Goal: Task Accomplishment & Management: Use online tool/utility

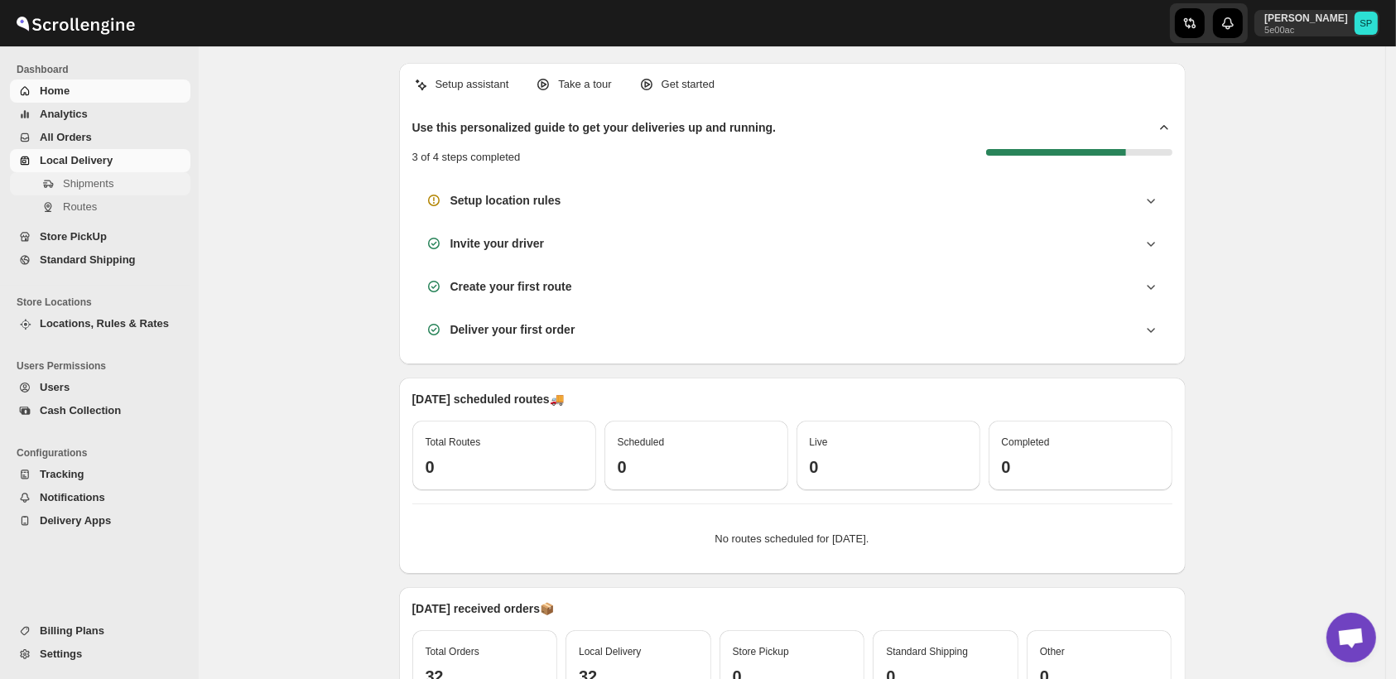
click at [95, 190] on span "Shipments" at bounding box center [88, 183] width 51 height 12
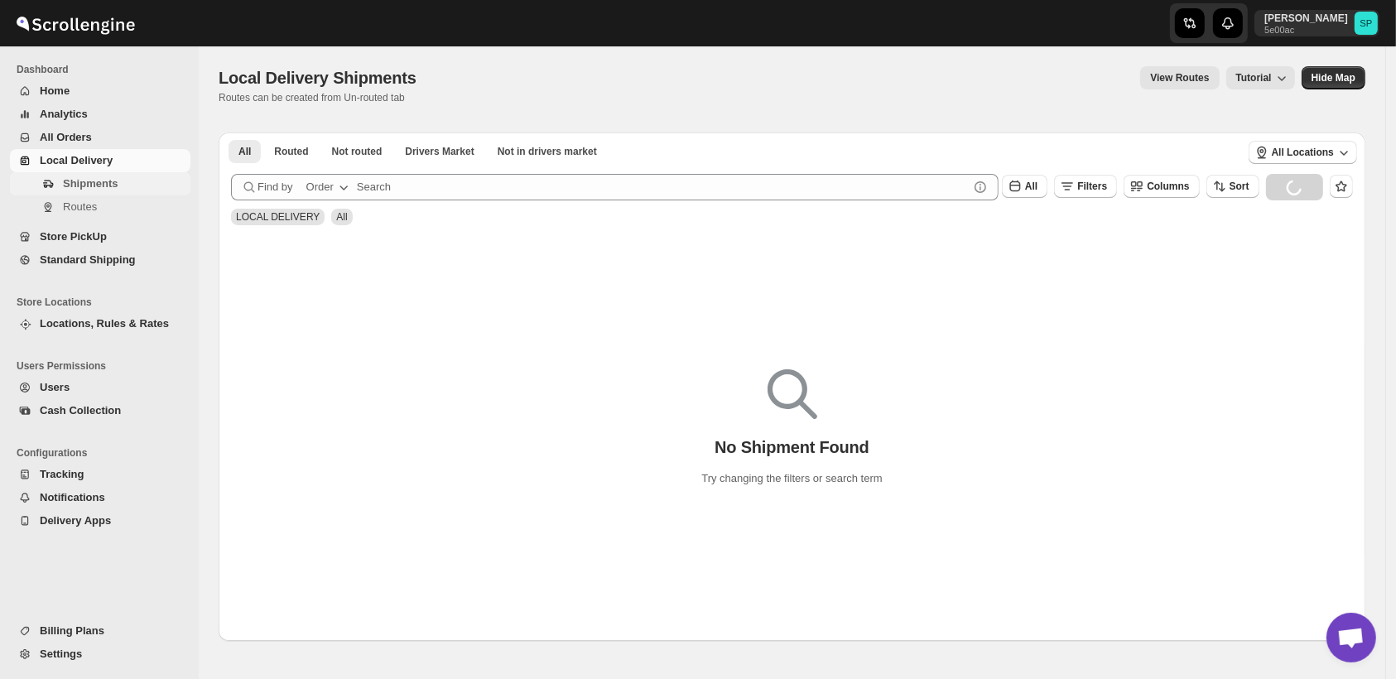
click at [88, 180] on span "Shipments" at bounding box center [90, 183] width 55 height 12
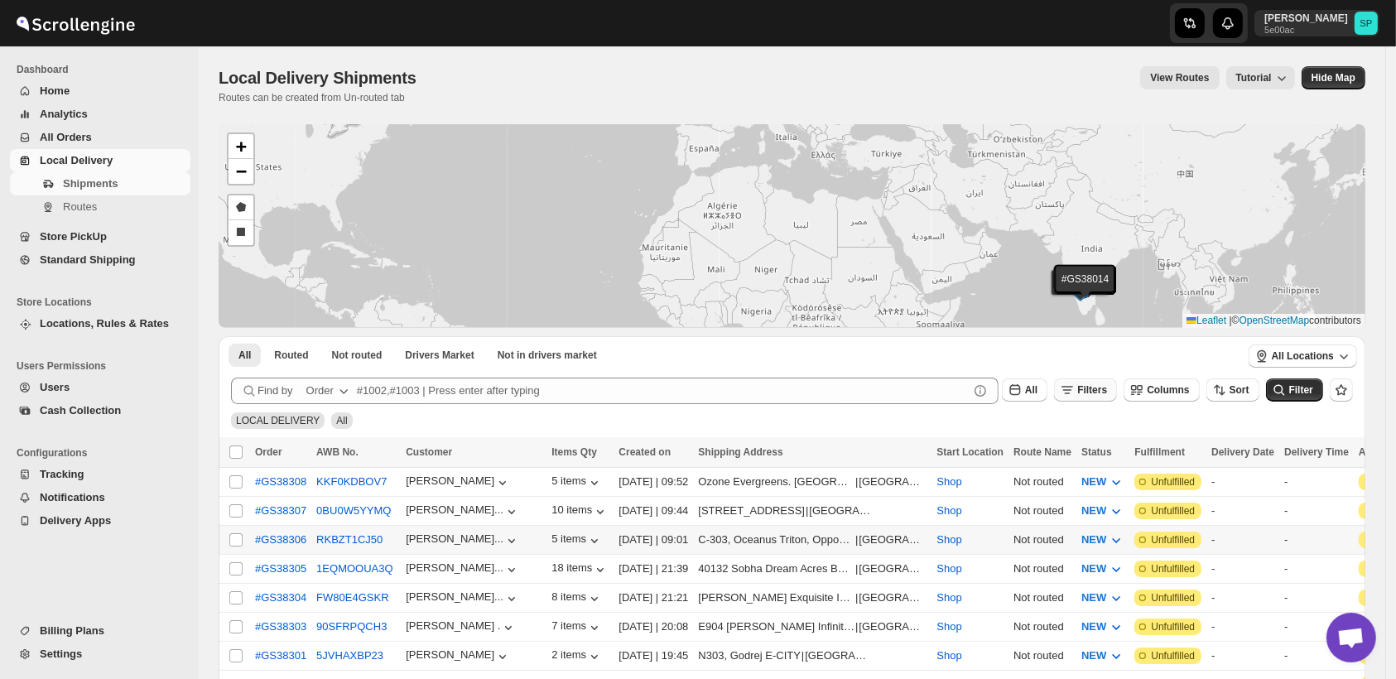
click at [1107, 384] on span "Filters" at bounding box center [1092, 390] width 30 height 12
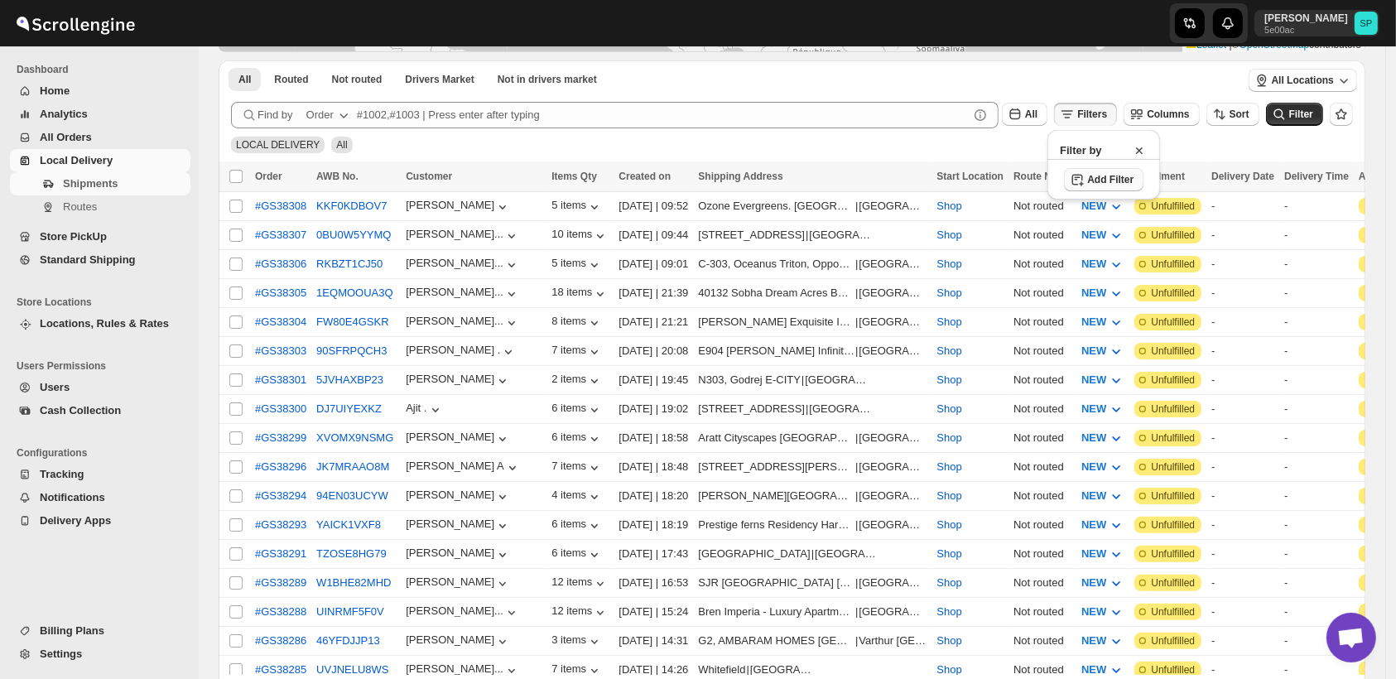
click at [1103, 182] on span "Add Filter" at bounding box center [1110, 179] width 46 height 13
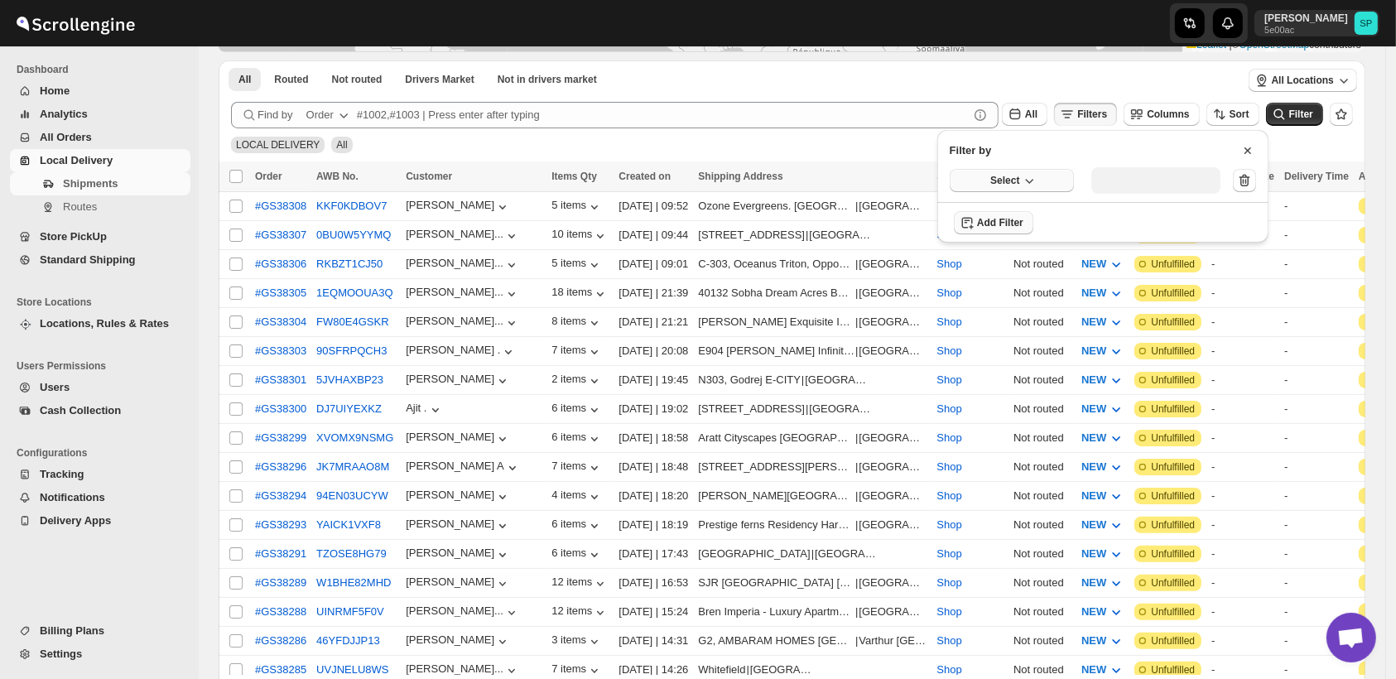
click at [987, 178] on button "Select" at bounding box center [1012, 180] width 124 height 23
click at [1000, 340] on div "Fulfillment Status" at bounding box center [1001, 333] width 83 height 17
click at [1138, 185] on button "Select value" at bounding box center [1150, 178] width 117 height 23
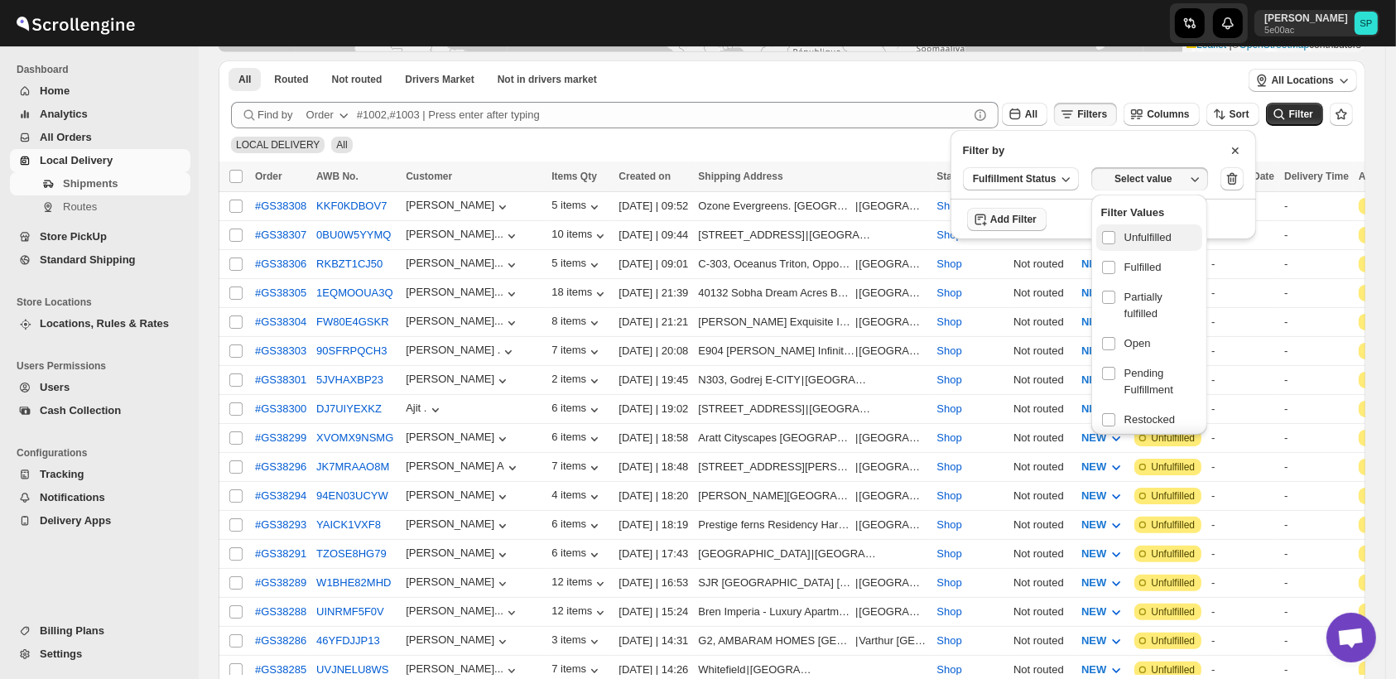
click at [1130, 234] on span "Unfulfilled" at bounding box center [1148, 237] width 47 height 17
click at [1116, 234] on input "checkbox" at bounding box center [1108, 237] width 13 height 13
click at [1313, 108] on span "Filter" at bounding box center [1301, 114] width 24 height 12
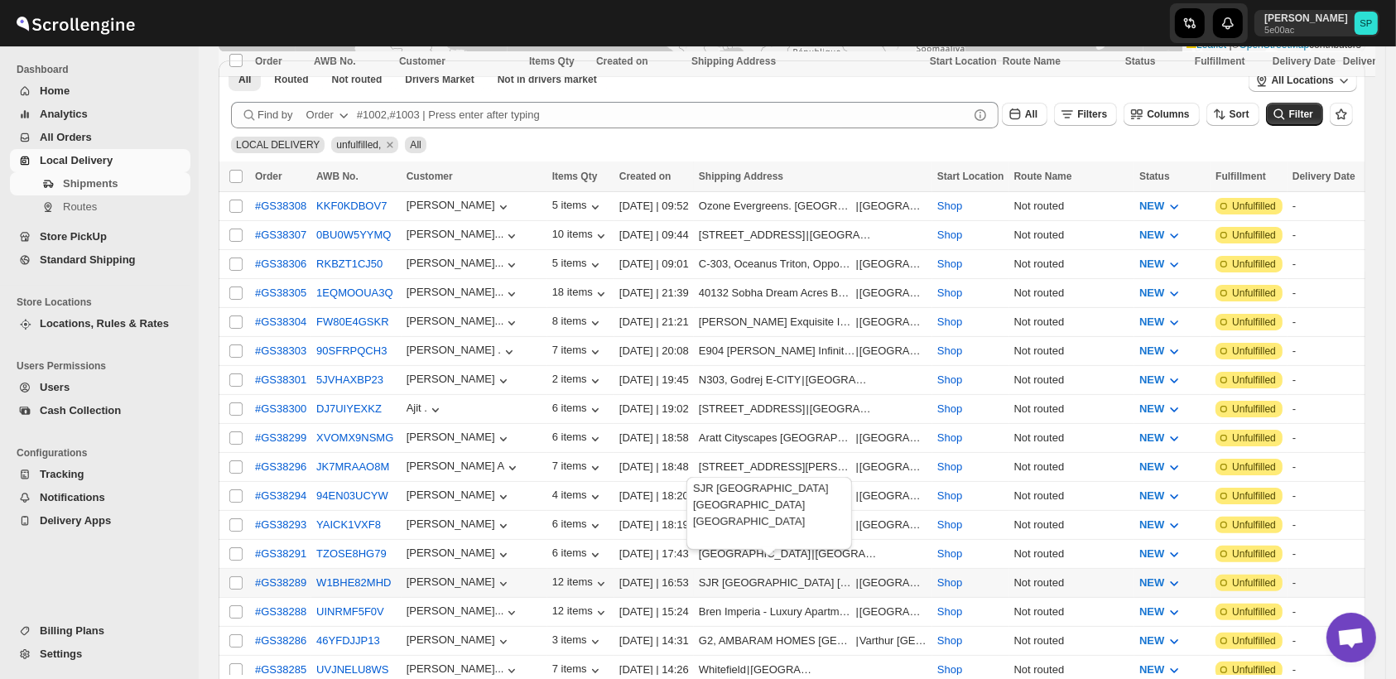
scroll to position [552, 0]
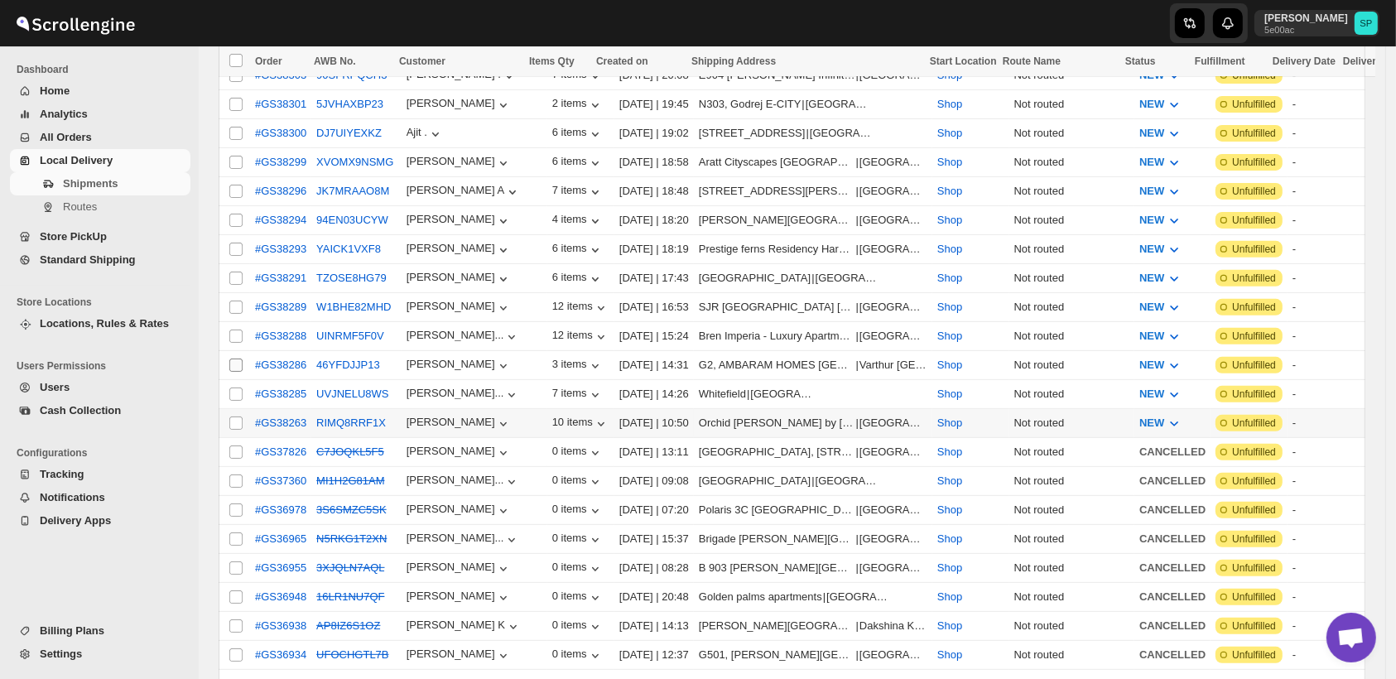
click at [239, 417] on input "Select shipment" at bounding box center [235, 423] width 13 height 13
checkbox input "true"
click at [239, 388] on input "Select shipment" at bounding box center [235, 394] width 13 height 13
checkbox input "true"
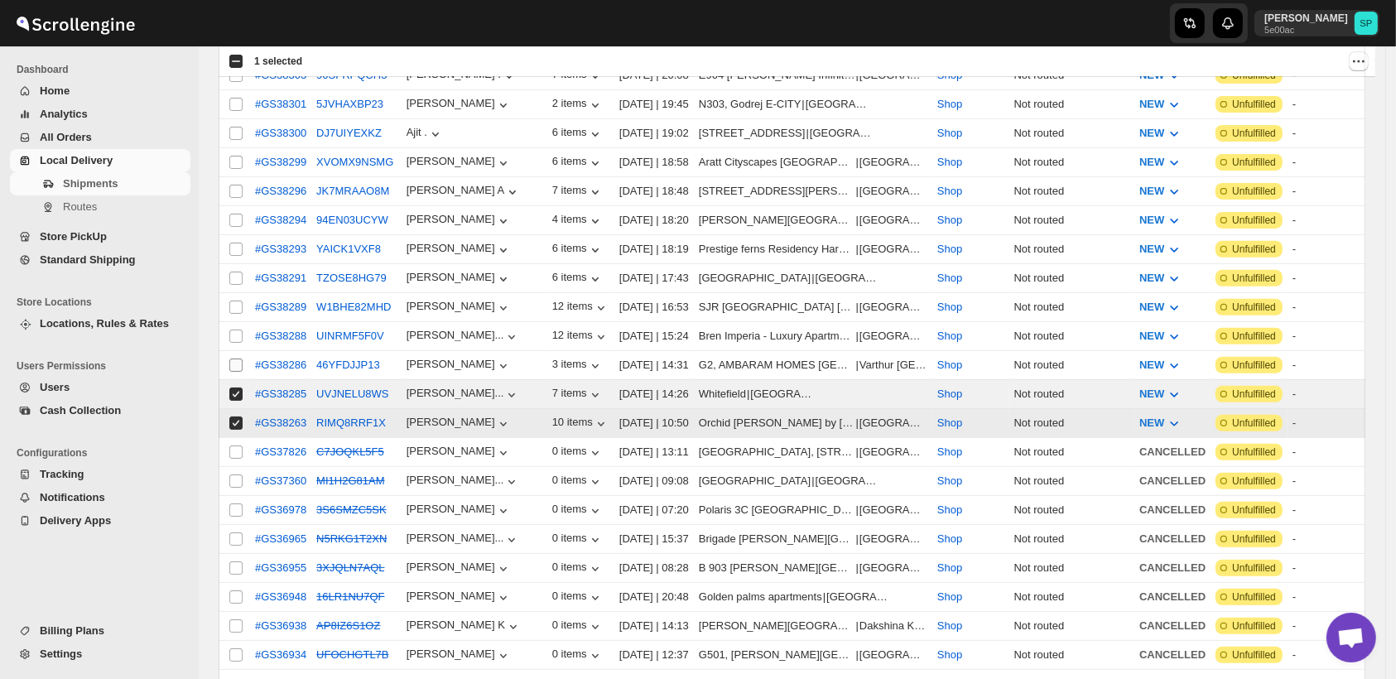
click at [239, 359] on input "Select shipment" at bounding box center [235, 365] width 13 height 13
checkbox input "true"
click at [235, 330] on input "Select shipment" at bounding box center [235, 336] width 13 height 13
checkbox input "true"
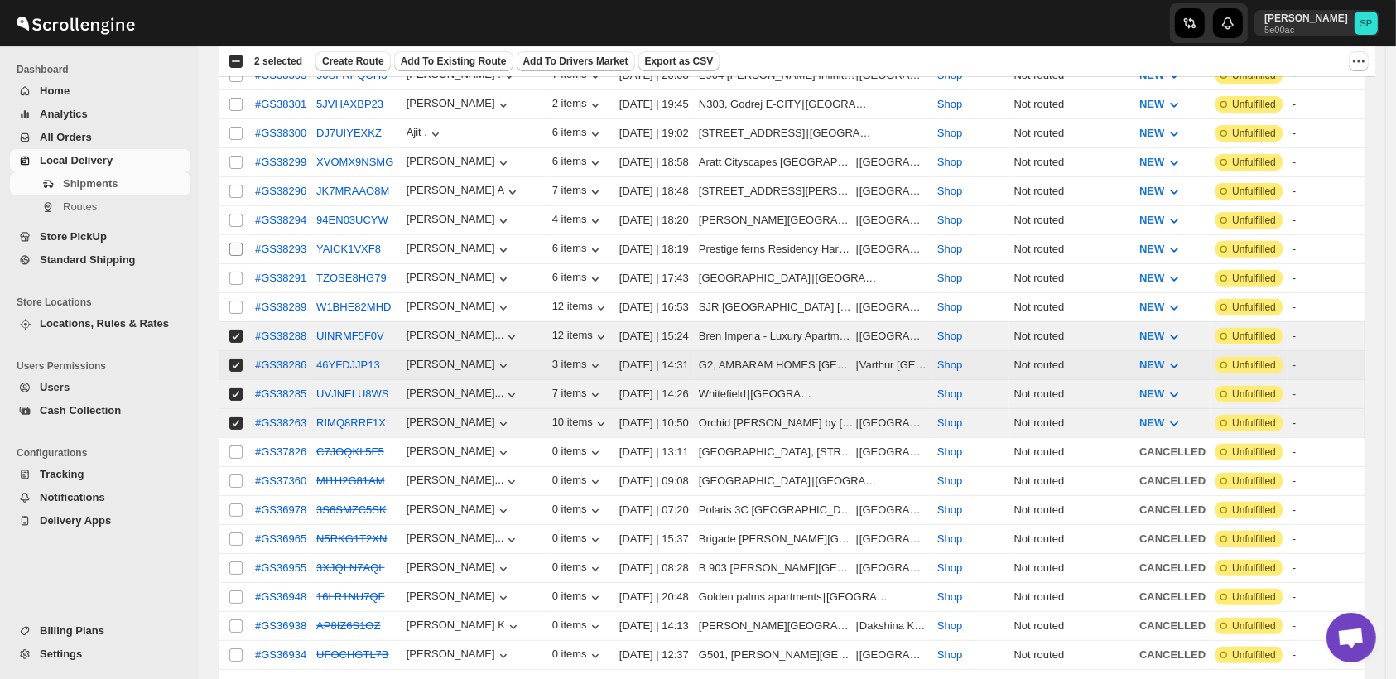
click at [235, 301] on input "Select shipment" at bounding box center [235, 307] width 13 height 13
checkbox input "true"
click at [234, 272] on input "Select shipment" at bounding box center [235, 278] width 13 height 13
checkbox input "true"
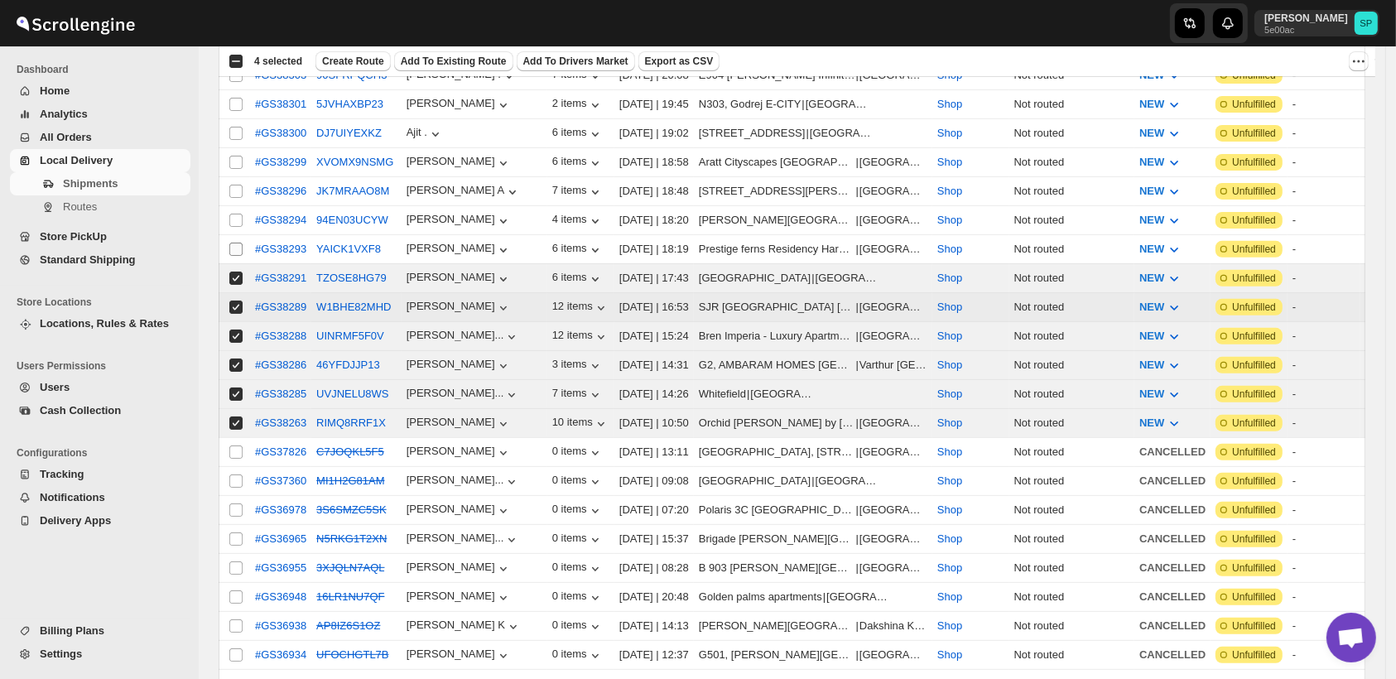
click at [239, 243] on input "Select shipment" at bounding box center [235, 249] width 13 height 13
checkbox input "true"
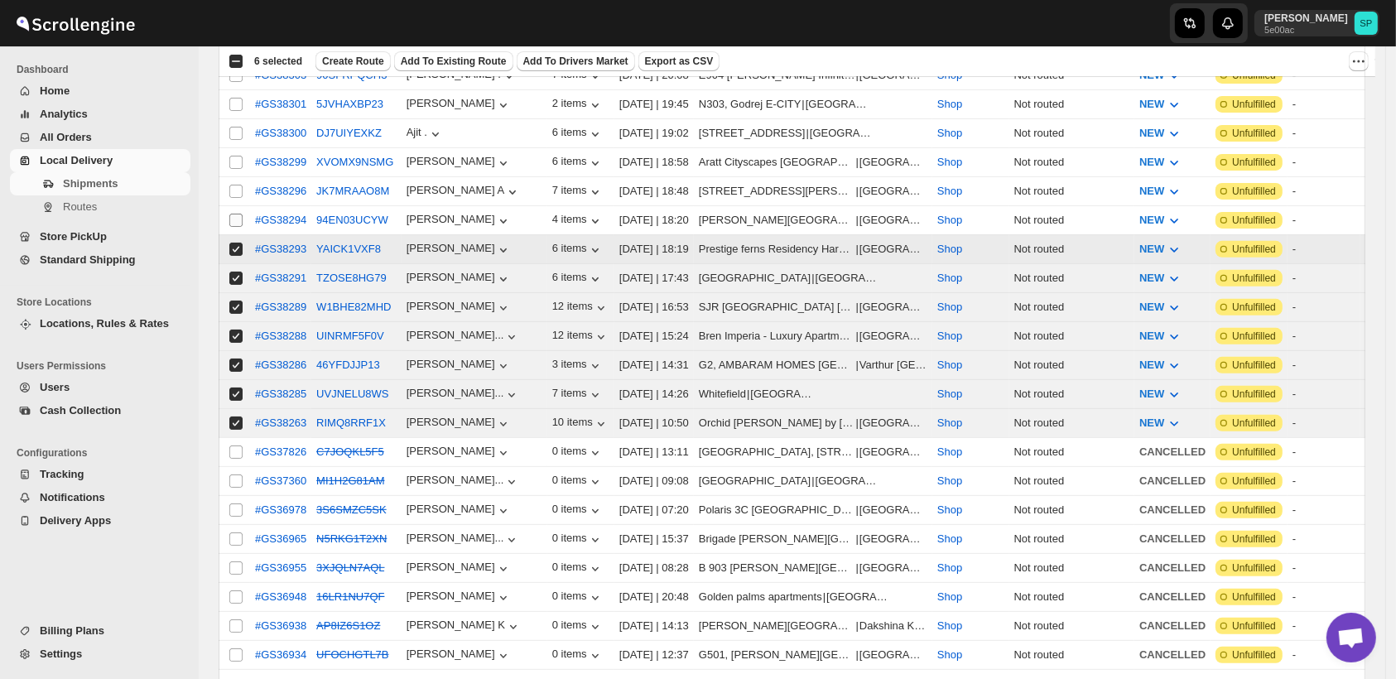
click at [232, 214] on input "Select shipment" at bounding box center [235, 220] width 13 height 13
checkbox input "true"
click at [237, 186] on input "Select shipment" at bounding box center [235, 191] width 13 height 13
checkbox input "true"
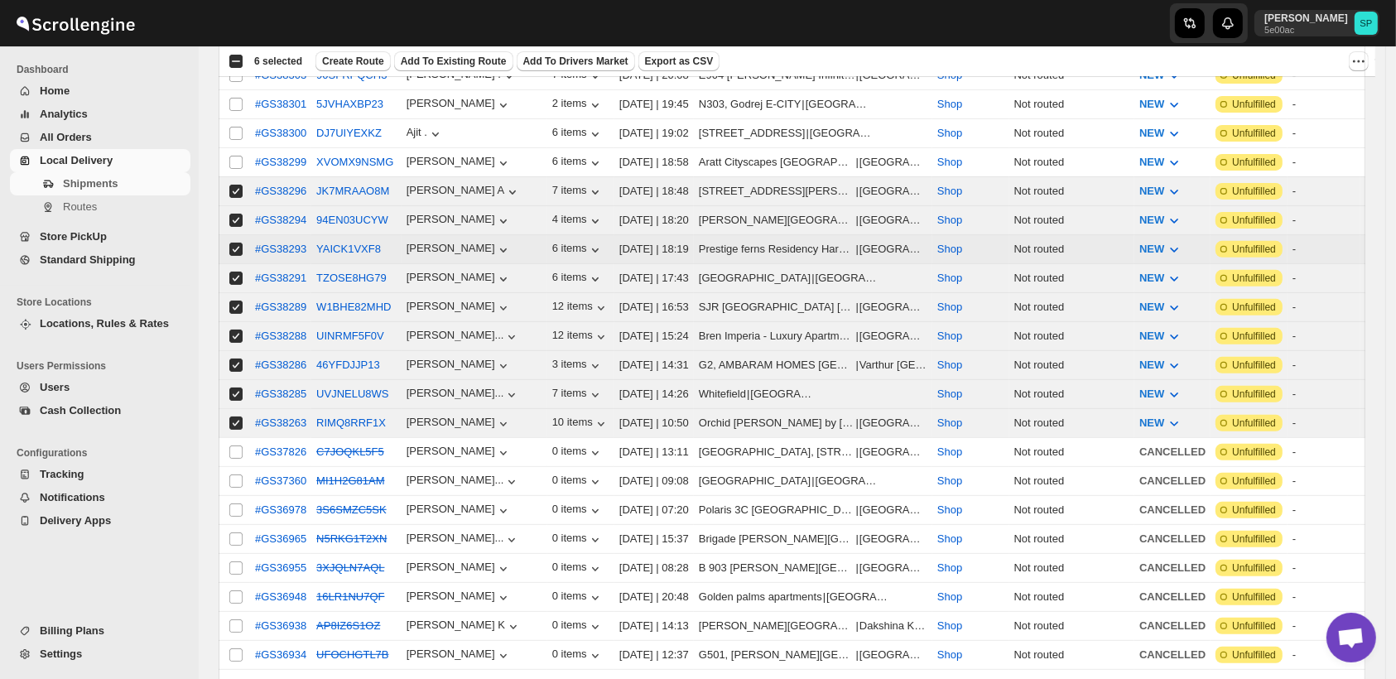
click at [234, 156] on input "Select shipment" at bounding box center [235, 162] width 13 height 13
checkbox input "true"
click at [234, 128] on input "Select shipment" at bounding box center [235, 133] width 13 height 13
checkbox input "true"
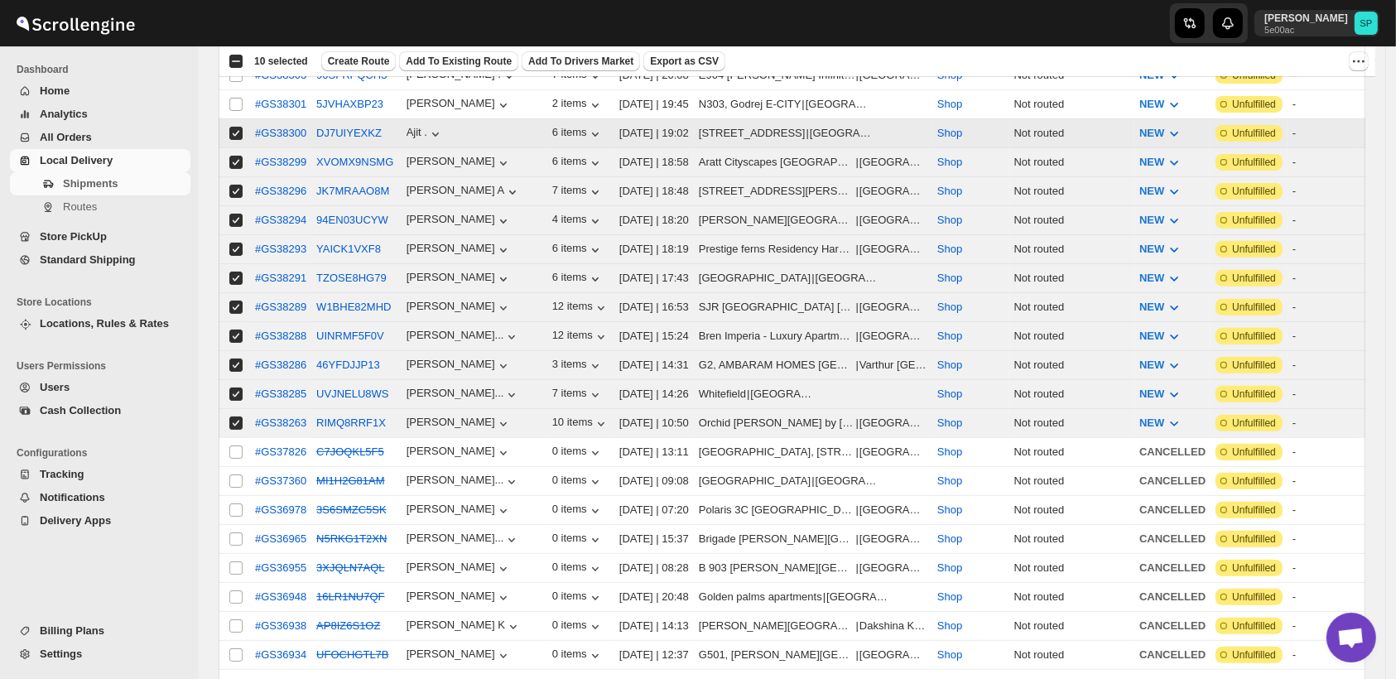
scroll to position [368, 0]
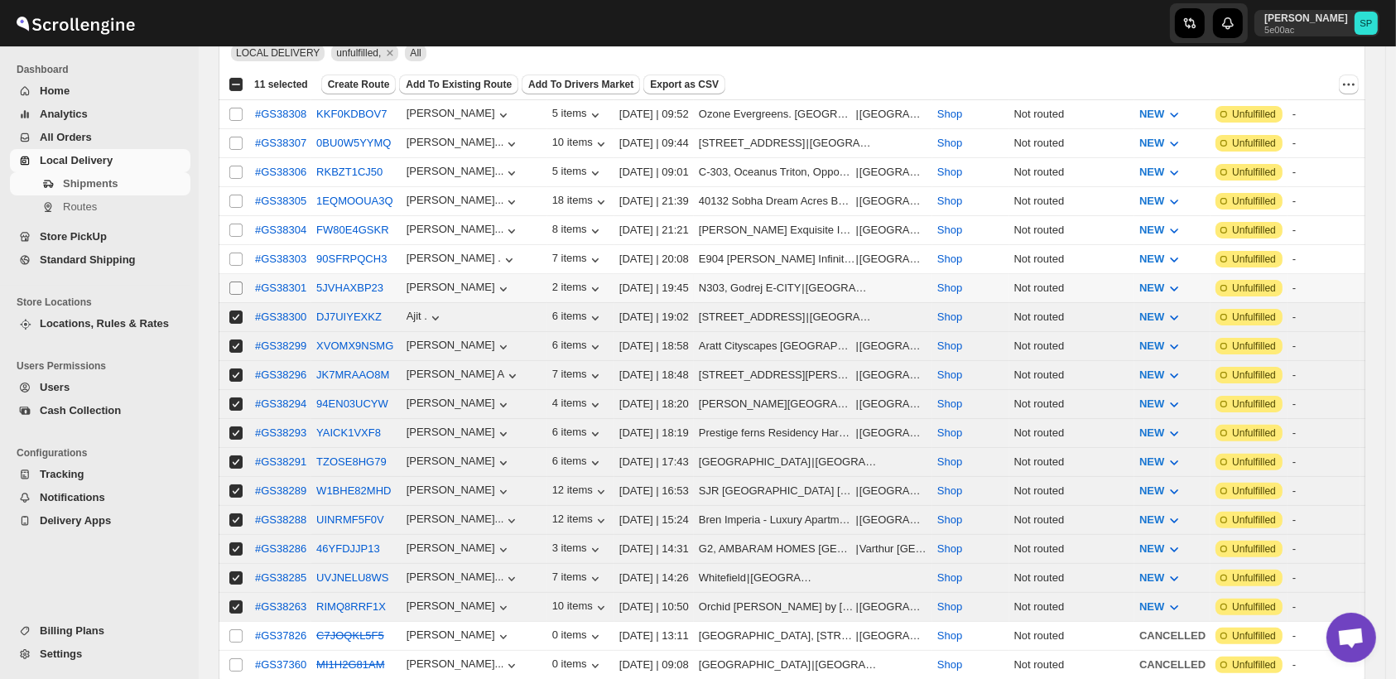
click at [234, 284] on input "Select shipment" at bounding box center [235, 288] width 13 height 13
checkbox input "true"
click at [232, 245] on td "Select shipment" at bounding box center [234, 259] width 31 height 29
click at [232, 224] on input "Select shipment" at bounding box center [235, 230] width 13 height 13
checkbox input "true"
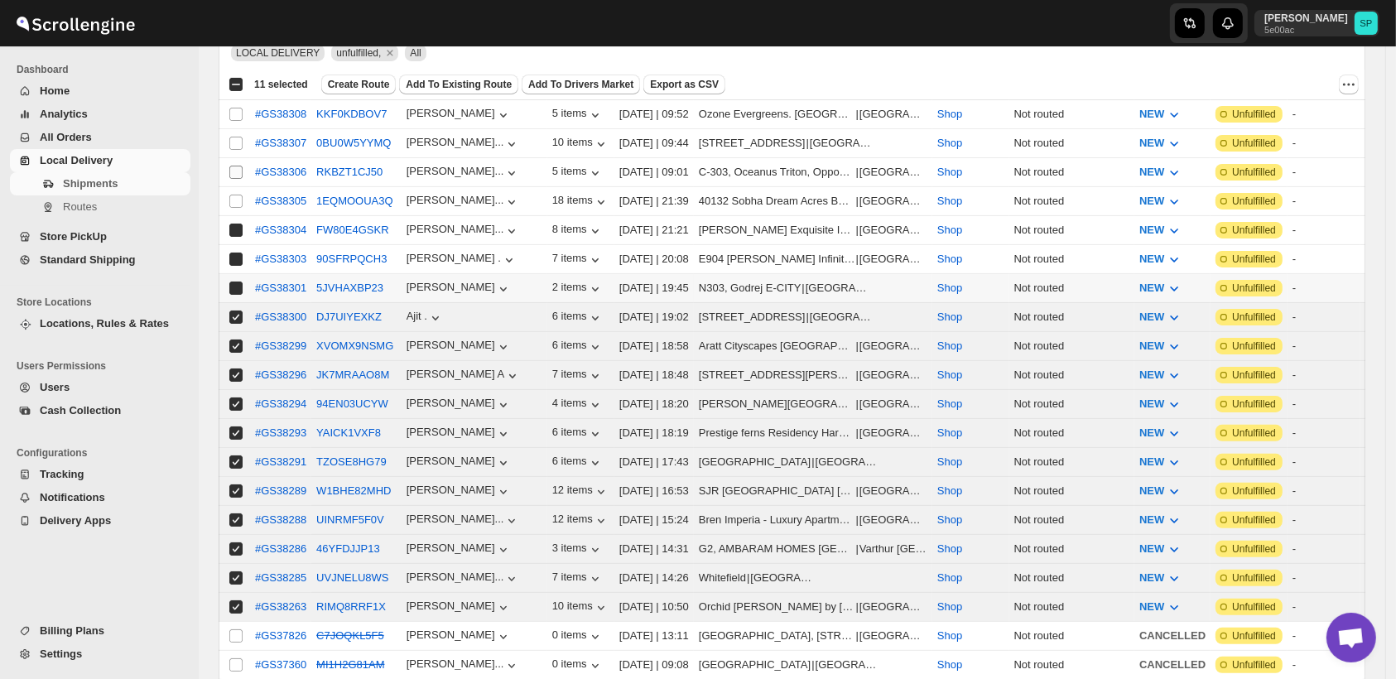
click at [233, 195] on input "Select shipment" at bounding box center [235, 201] width 13 height 13
checkbox input "true"
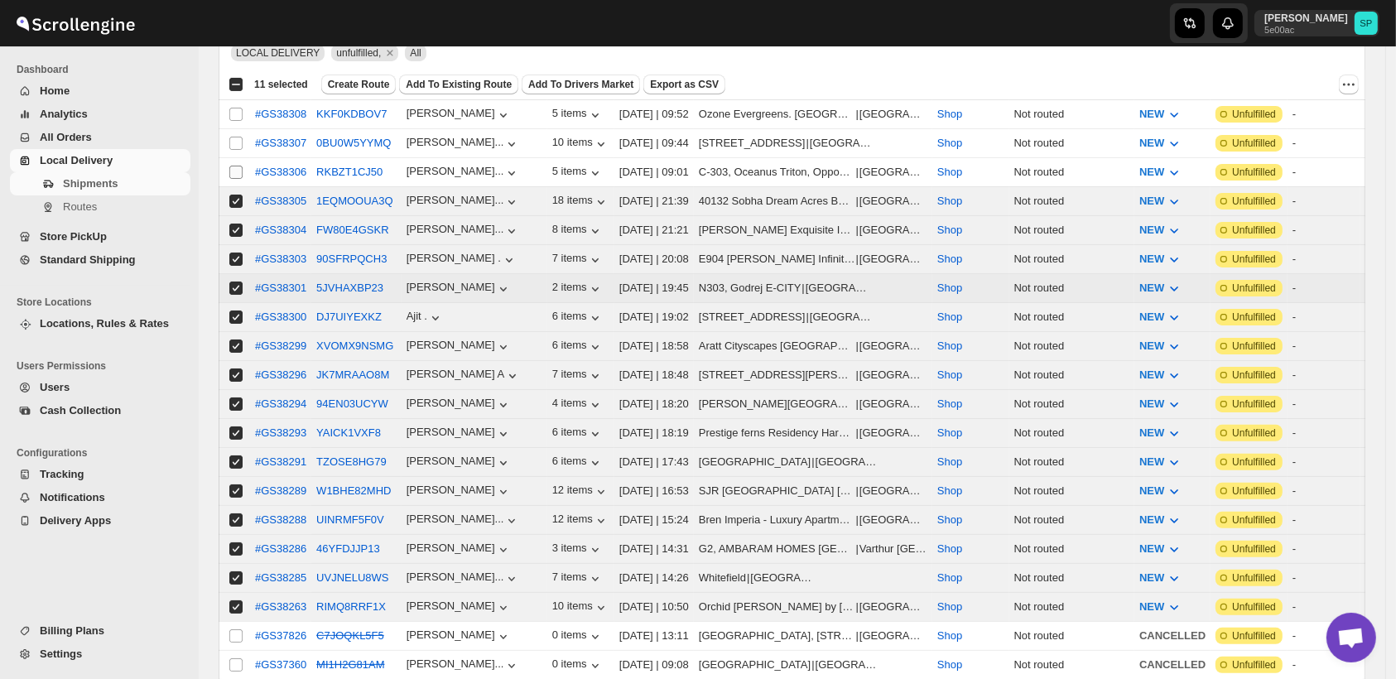
click at [236, 167] on input "Select shipment" at bounding box center [235, 172] width 13 height 13
checkbox input "true"
click at [239, 141] on input "Select shipment" at bounding box center [235, 143] width 13 height 13
checkbox input "true"
click at [238, 109] on input "Select shipment" at bounding box center [235, 114] width 13 height 13
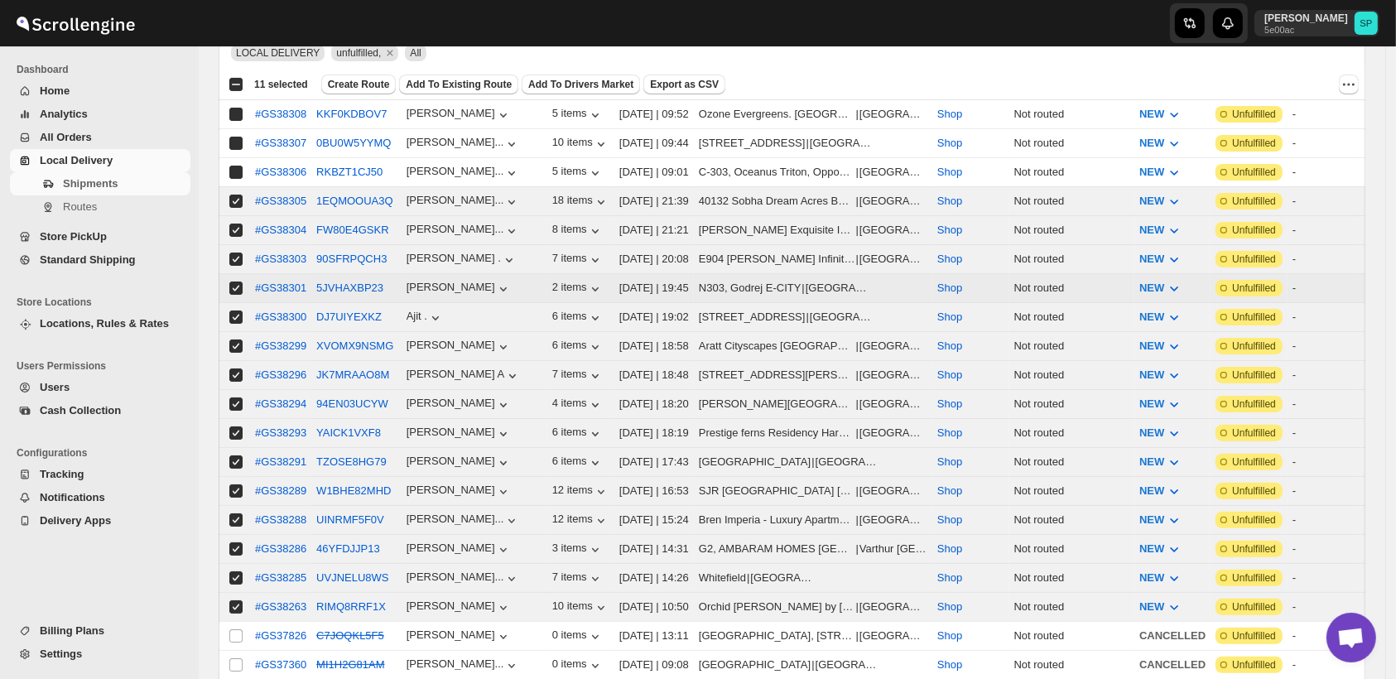
checkbox input "true"
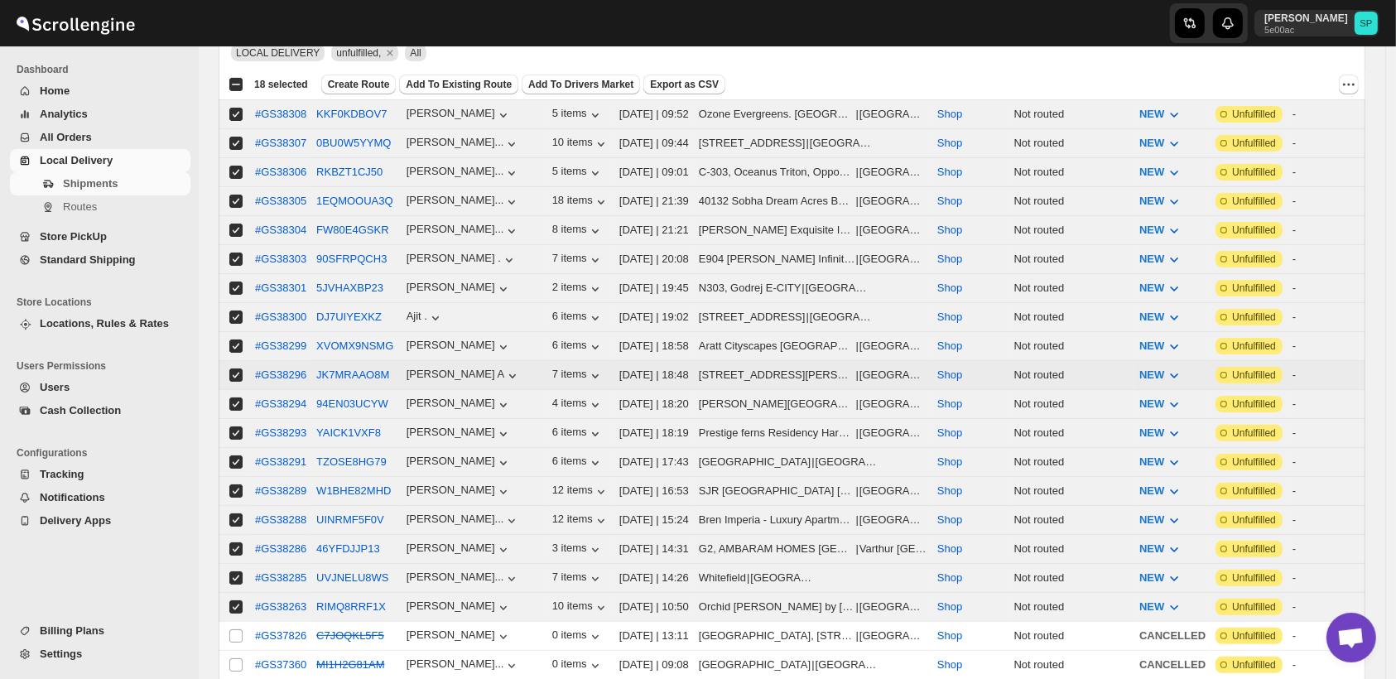
checkbox input "true"
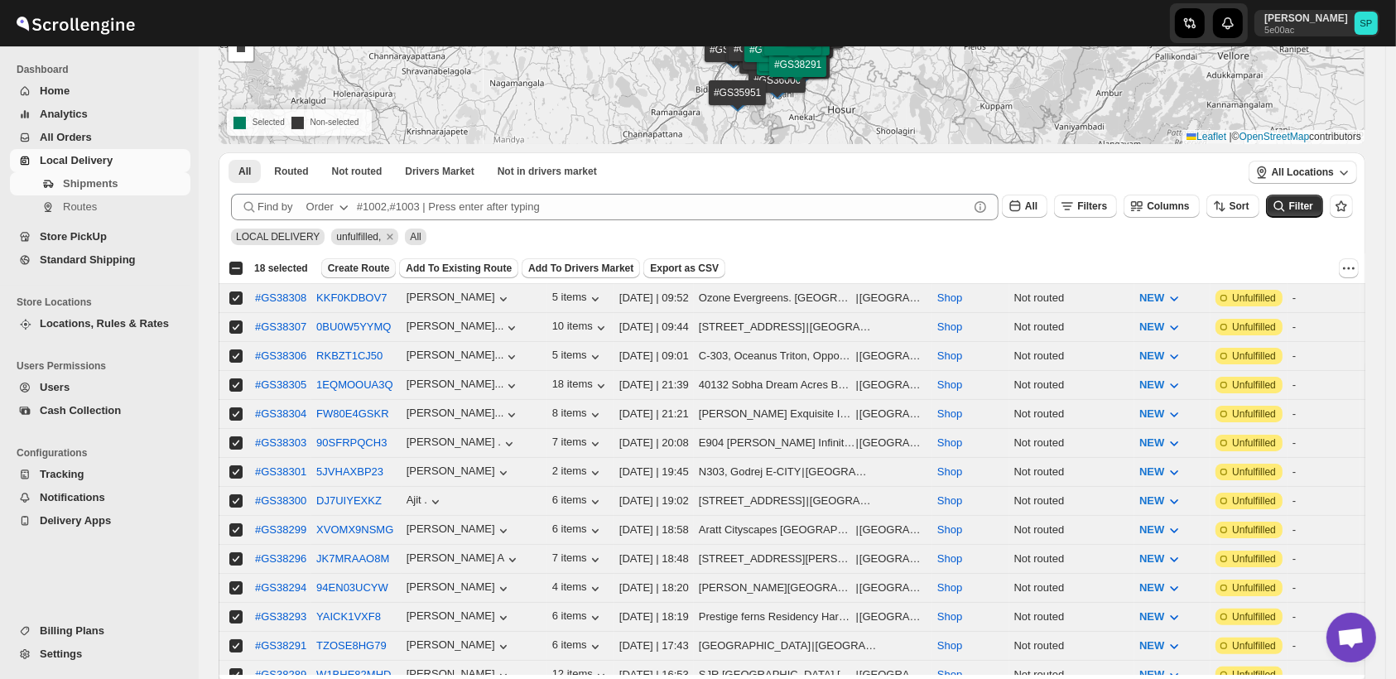
click at [368, 267] on span "Create Route" at bounding box center [359, 268] width 62 height 13
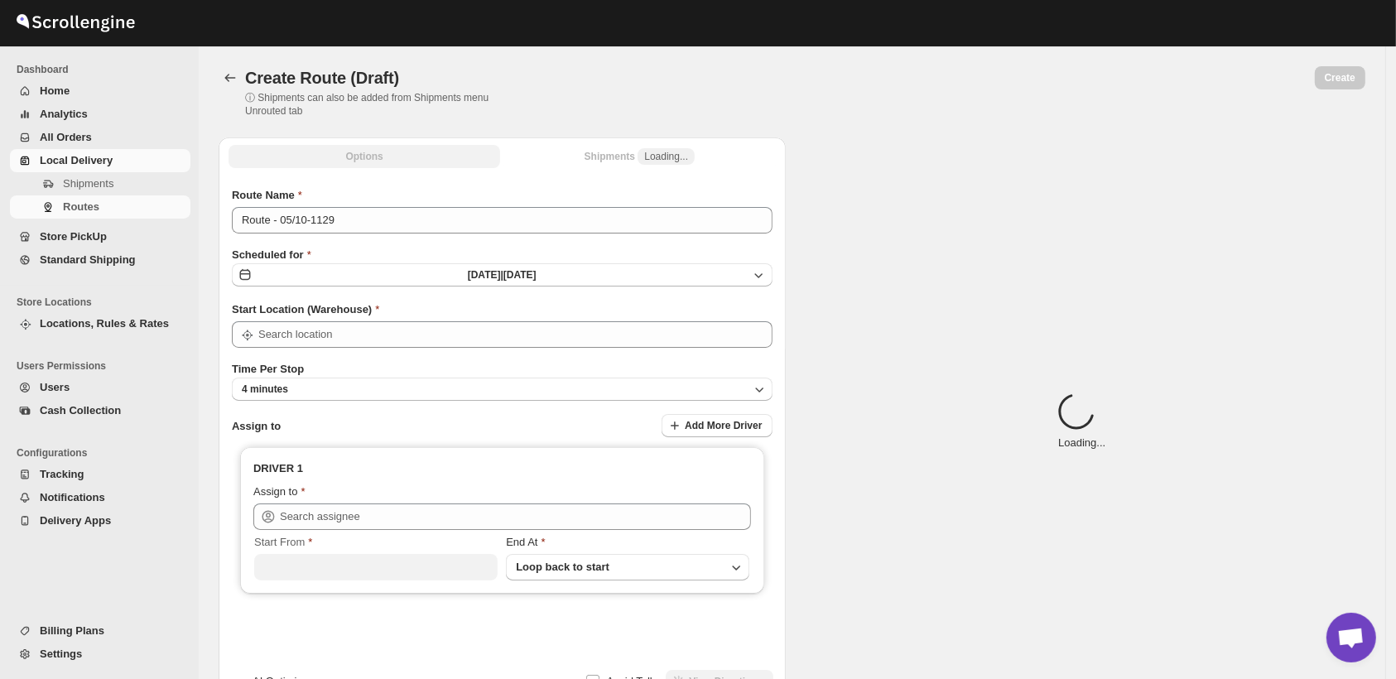
type input "Route - 05/10-1129"
type input "Shop"
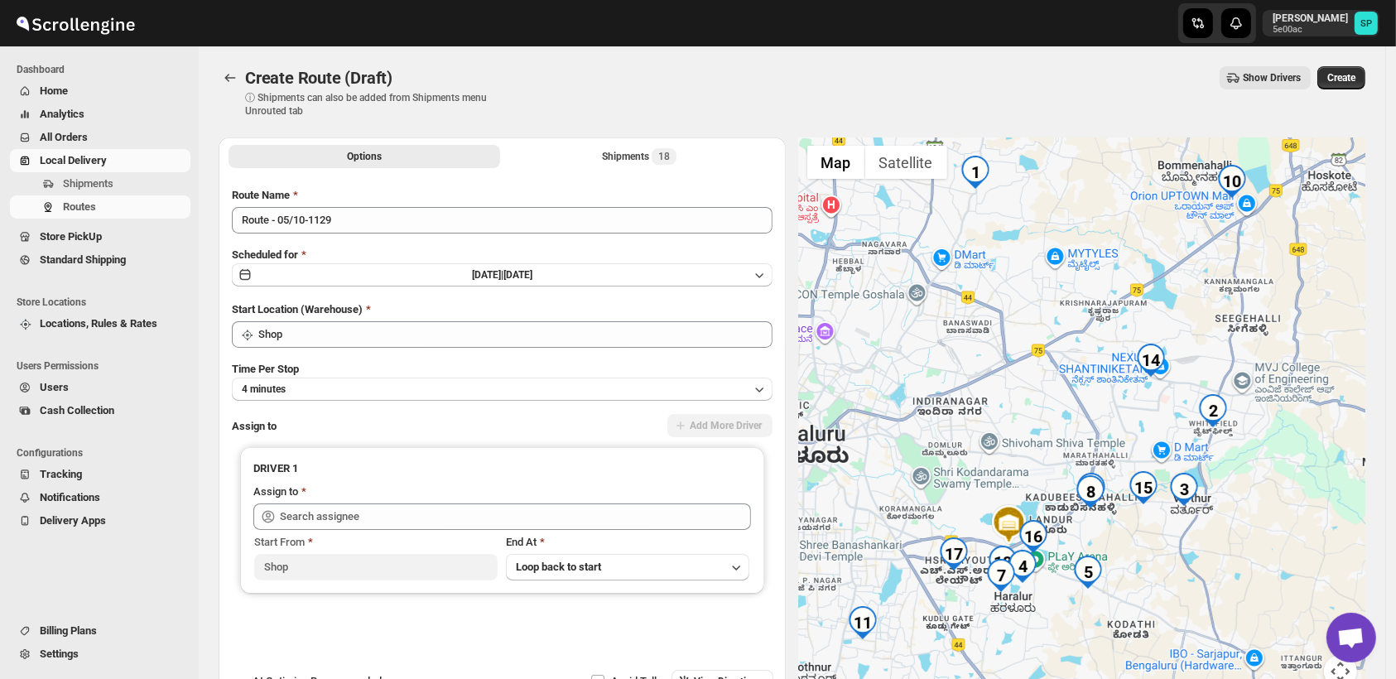
drag, startPoint x: 1218, startPoint y: 425, endPoint x: 1167, endPoint y: 306, distance: 129.1
click at [1167, 306] on div at bounding box center [1082, 422] width 567 height 571
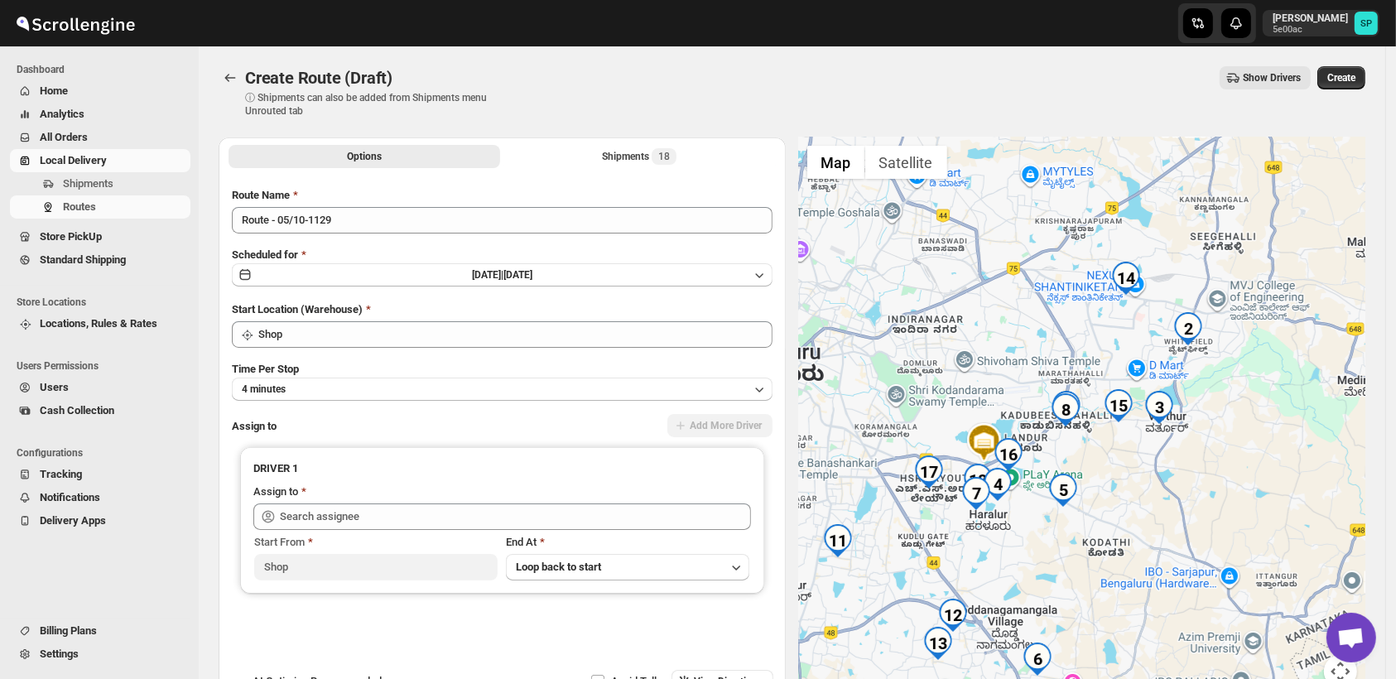
drag, startPoint x: 1171, startPoint y: 460, endPoint x: 1177, endPoint y: 414, distance: 45.9
click at [1176, 413] on img "3" at bounding box center [1159, 407] width 33 height 33
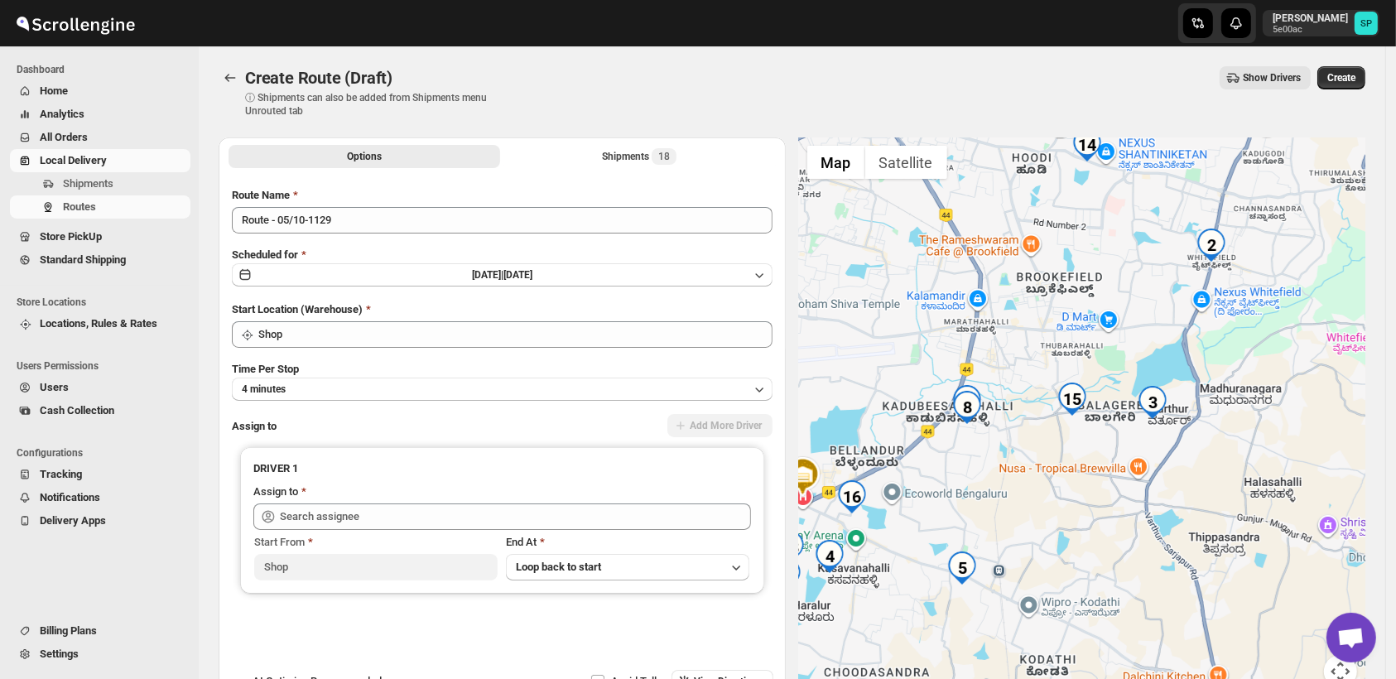
drag, startPoint x: 1024, startPoint y: 451, endPoint x: 1183, endPoint y: 474, distance: 160.7
click at [1183, 474] on div "To navigate, press the arrow keys." at bounding box center [1082, 422] width 567 height 571
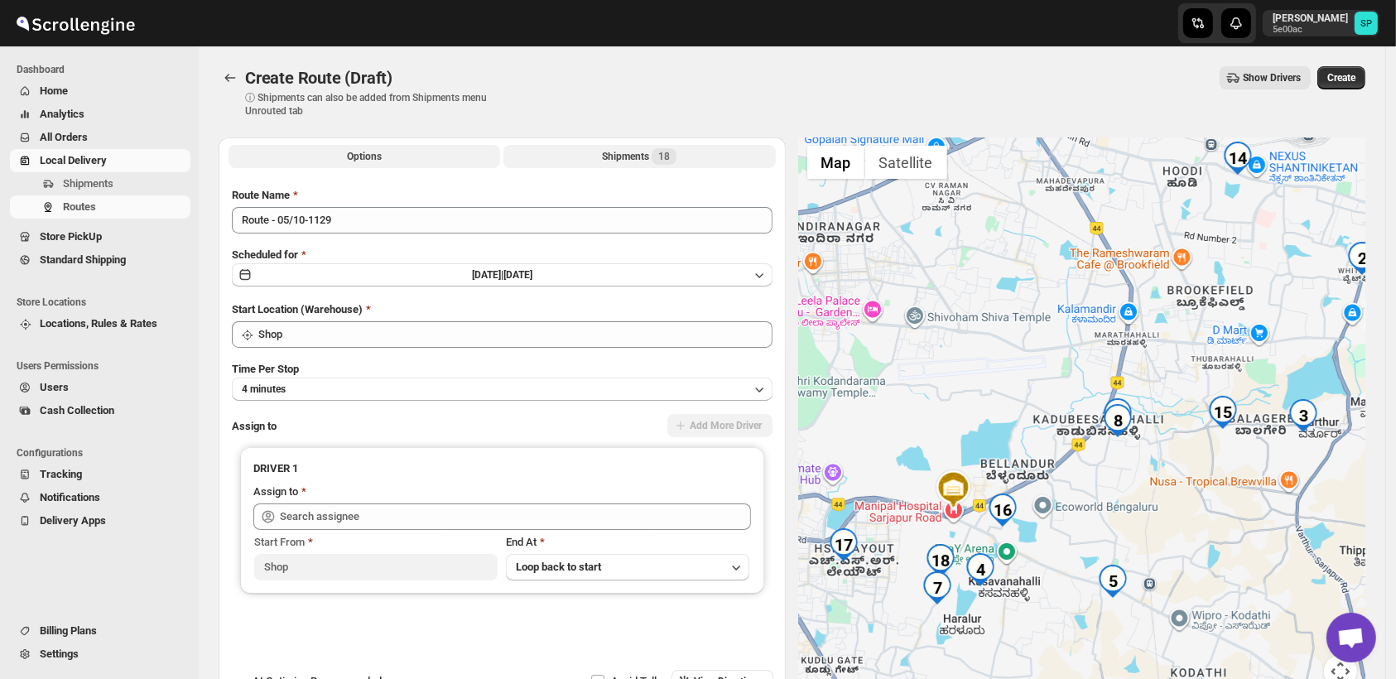
click at [622, 161] on div "Shipments 18" at bounding box center [639, 156] width 75 height 17
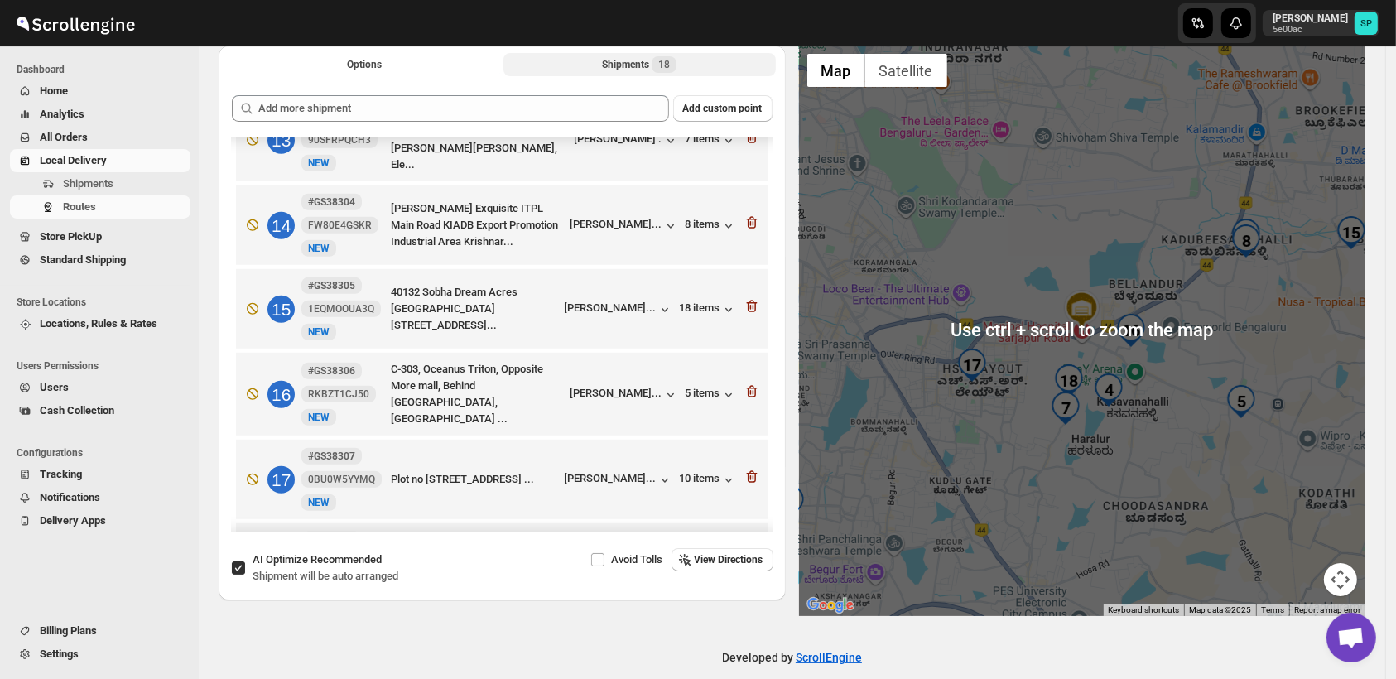
scroll to position [1130, 0]
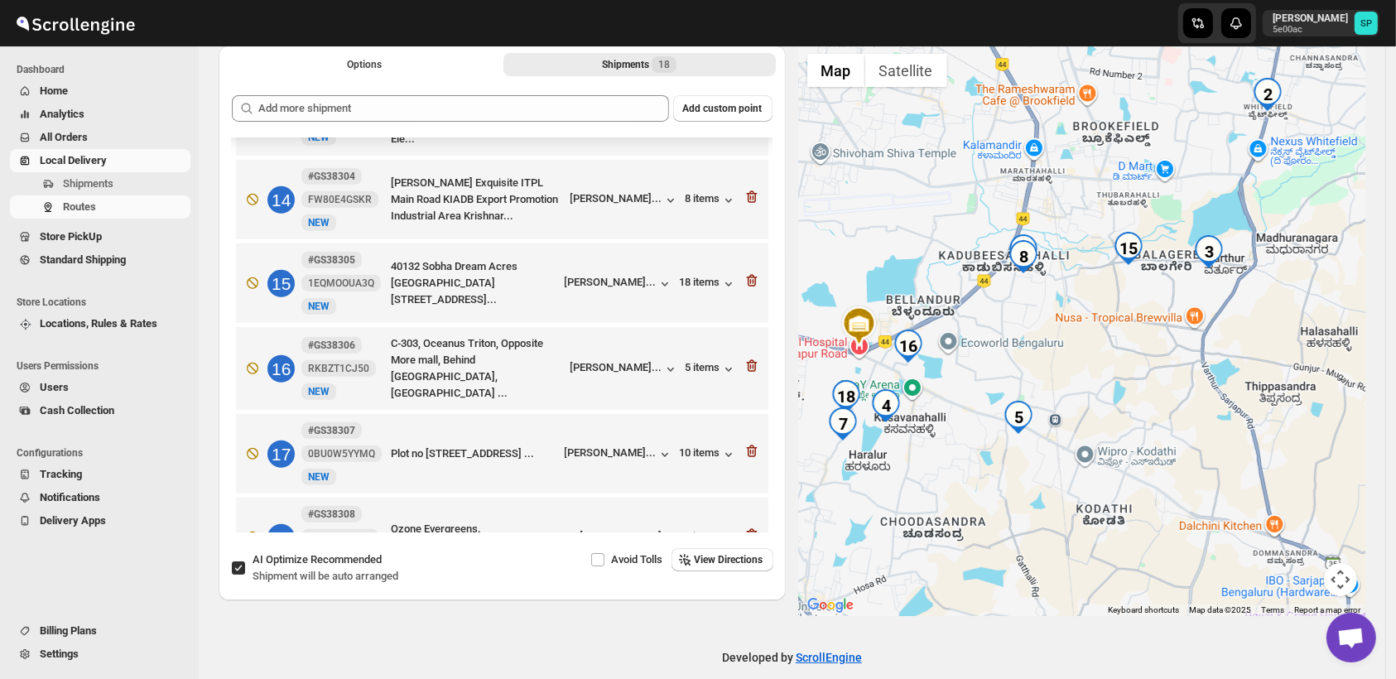
drag, startPoint x: 1193, startPoint y: 446, endPoint x: 952, endPoint y: 470, distance: 241.4
click at [952, 470] on div at bounding box center [1082, 331] width 567 height 571
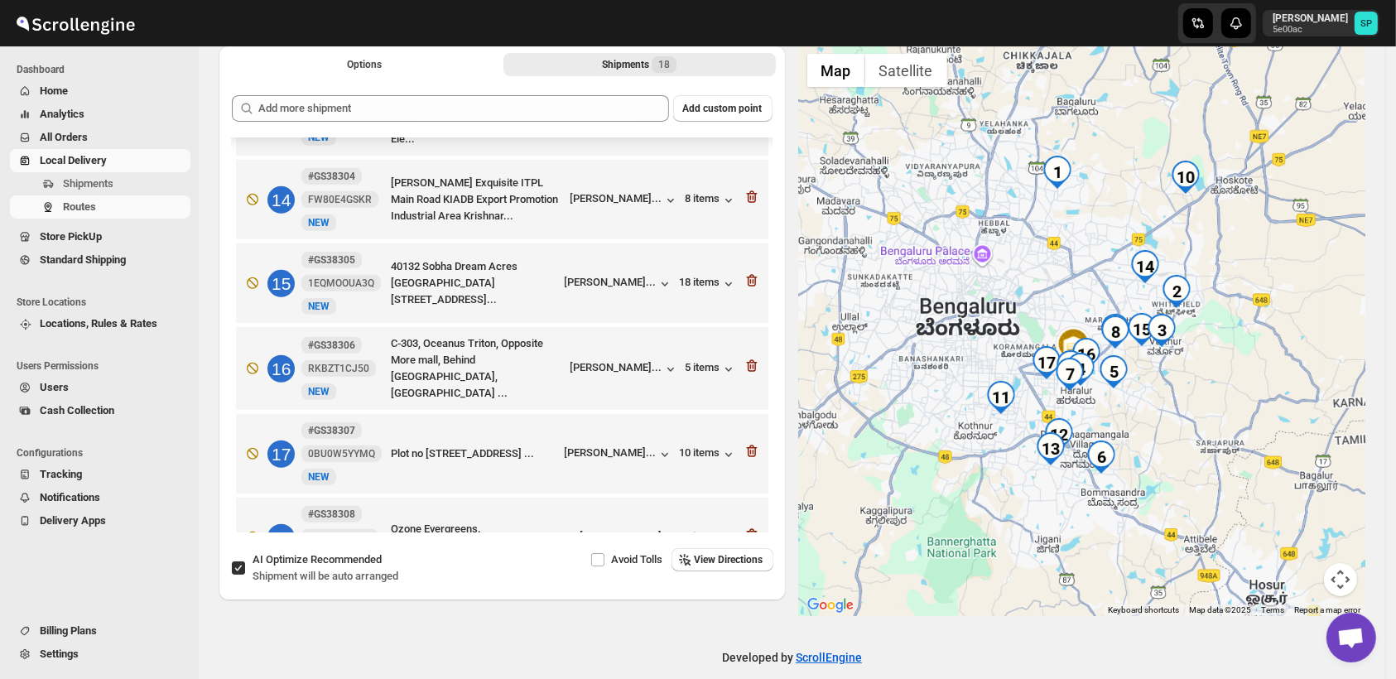
drag, startPoint x: 1180, startPoint y: 528, endPoint x: 1169, endPoint y: 441, distance: 87.7
click at [1169, 441] on div at bounding box center [1082, 331] width 567 height 571
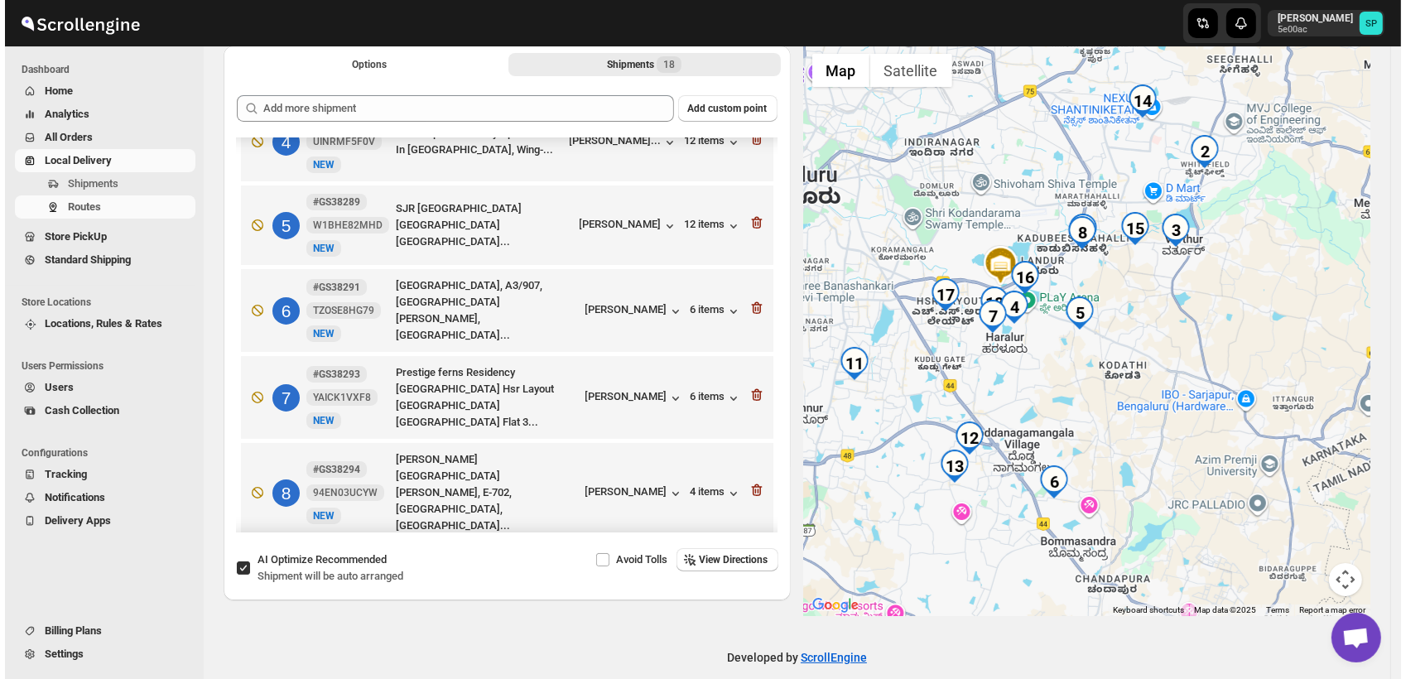
scroll to position [210, 0]
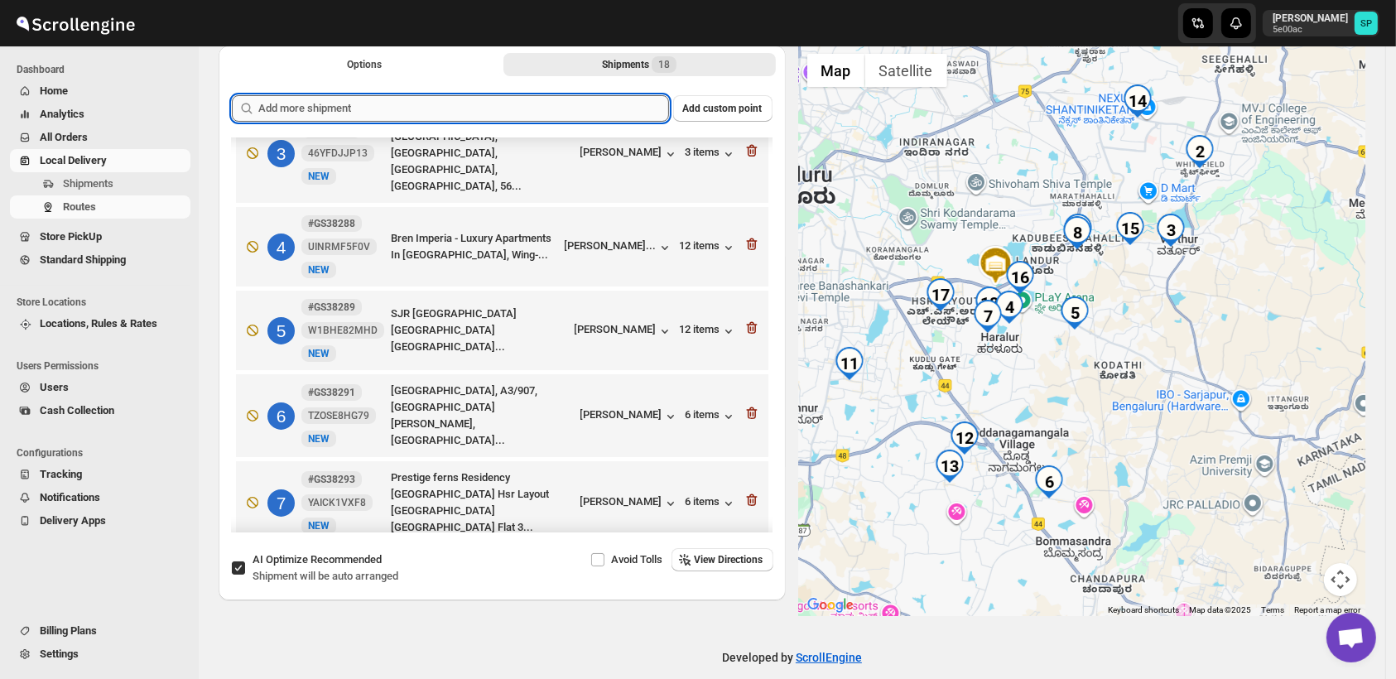
click at [518, 116] on input "text" at bounding box center [463, 108] width 411 height 27
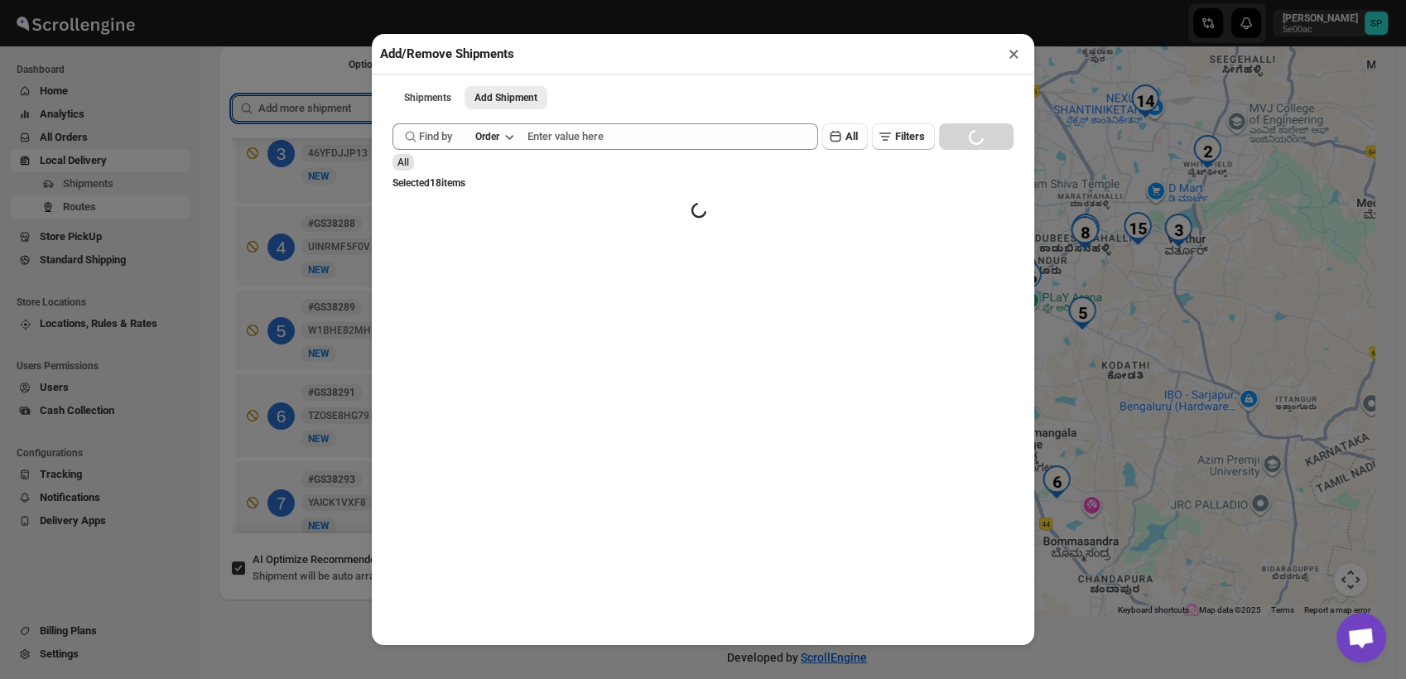
click at [629, 157] on div "All" at bounding box center [703, 162] width 621 height 17
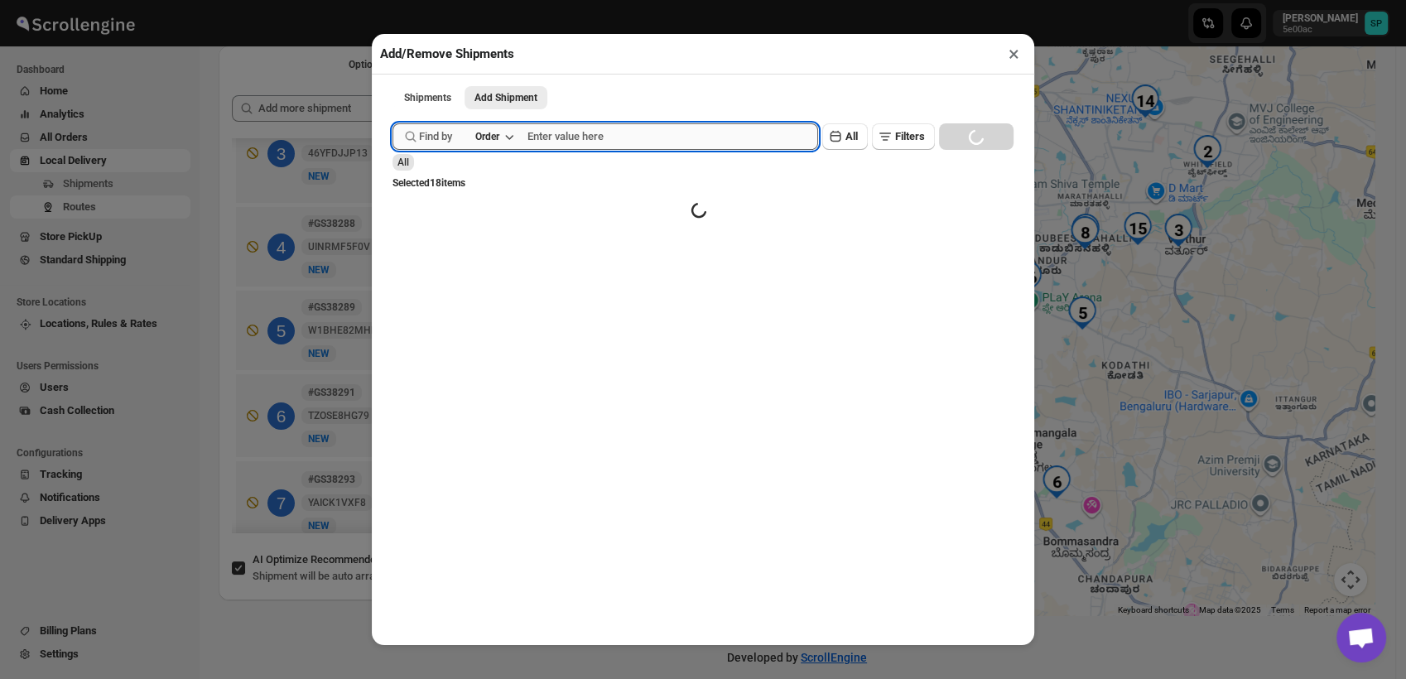
click at [623, 140] on input "text" at bounding box center [673, 136] width 291 height 27
paste input "GS38309"
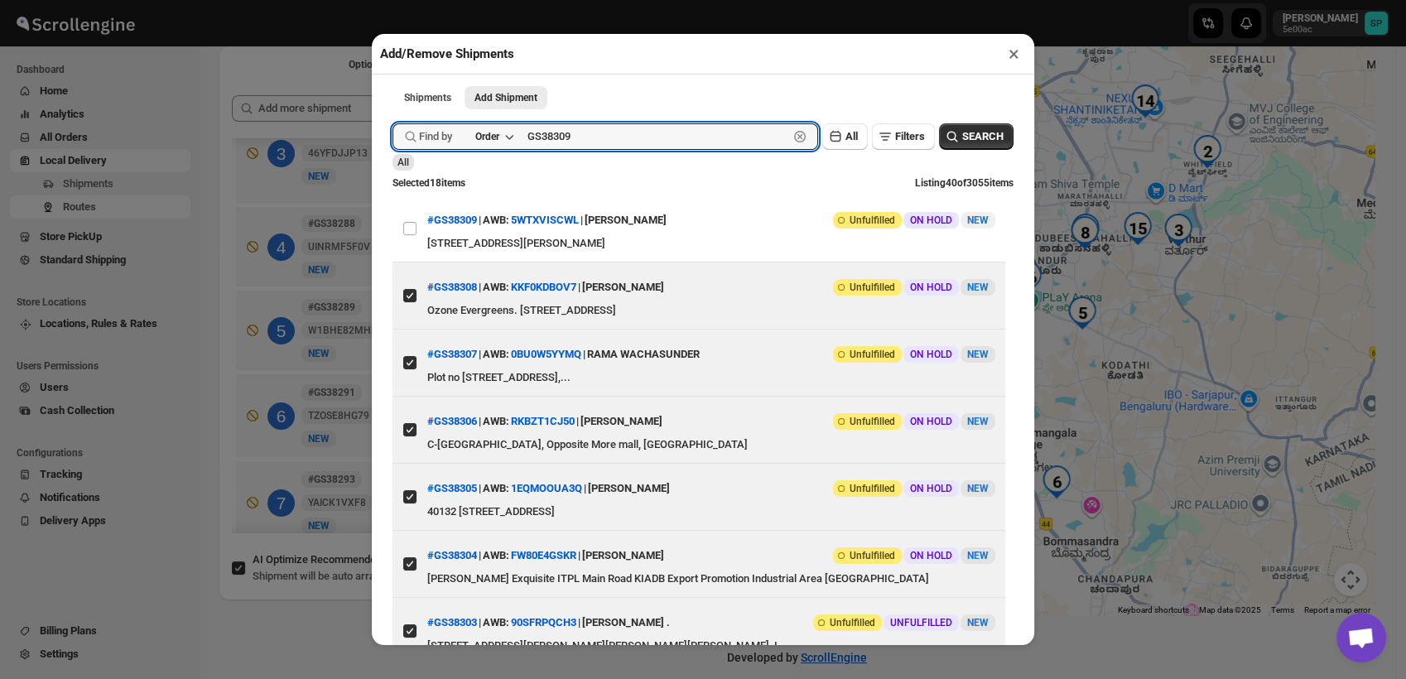
type input "GS38309"
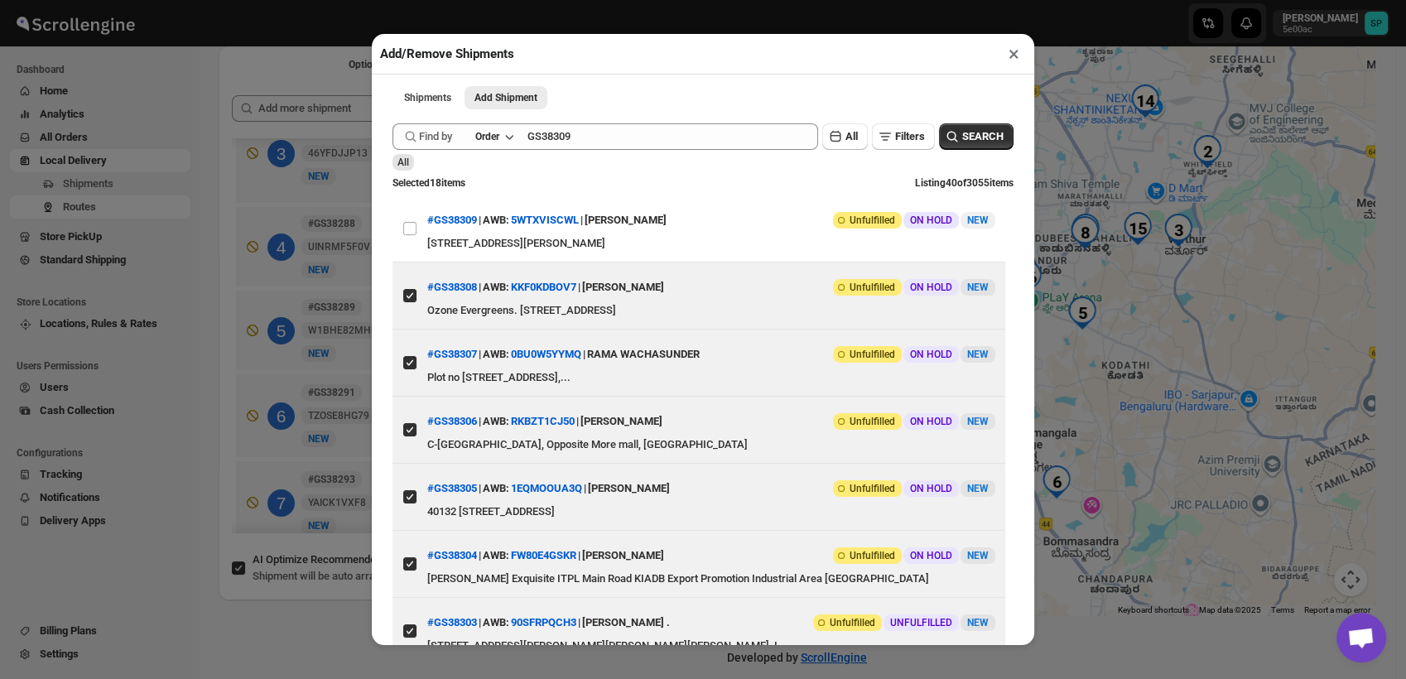
click at [962, 141] on span "SEARCH" at bounding box center [982, 136] width 41 height 17
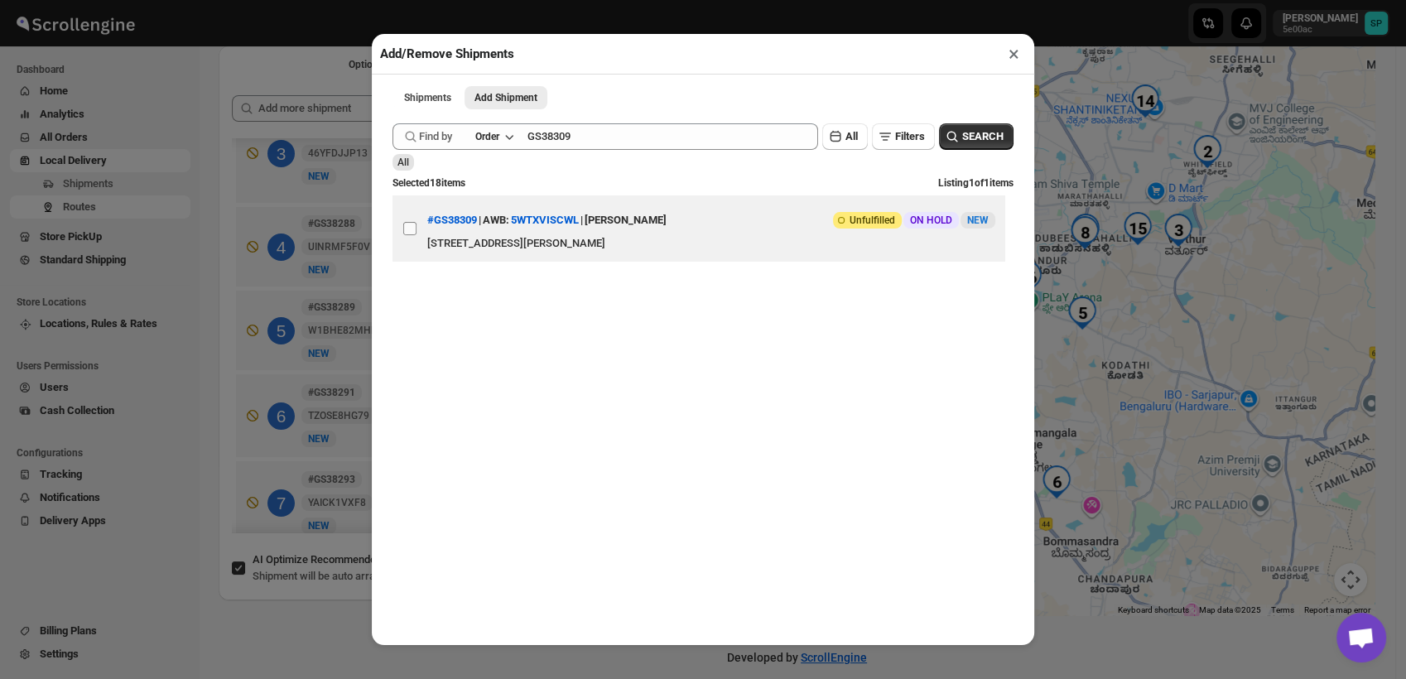
click at [413, 234] on input "View details for 68e209a202c94fc1c02c4746" at bounding box center [409, 228] width 13 height 13
checkbox input "true"
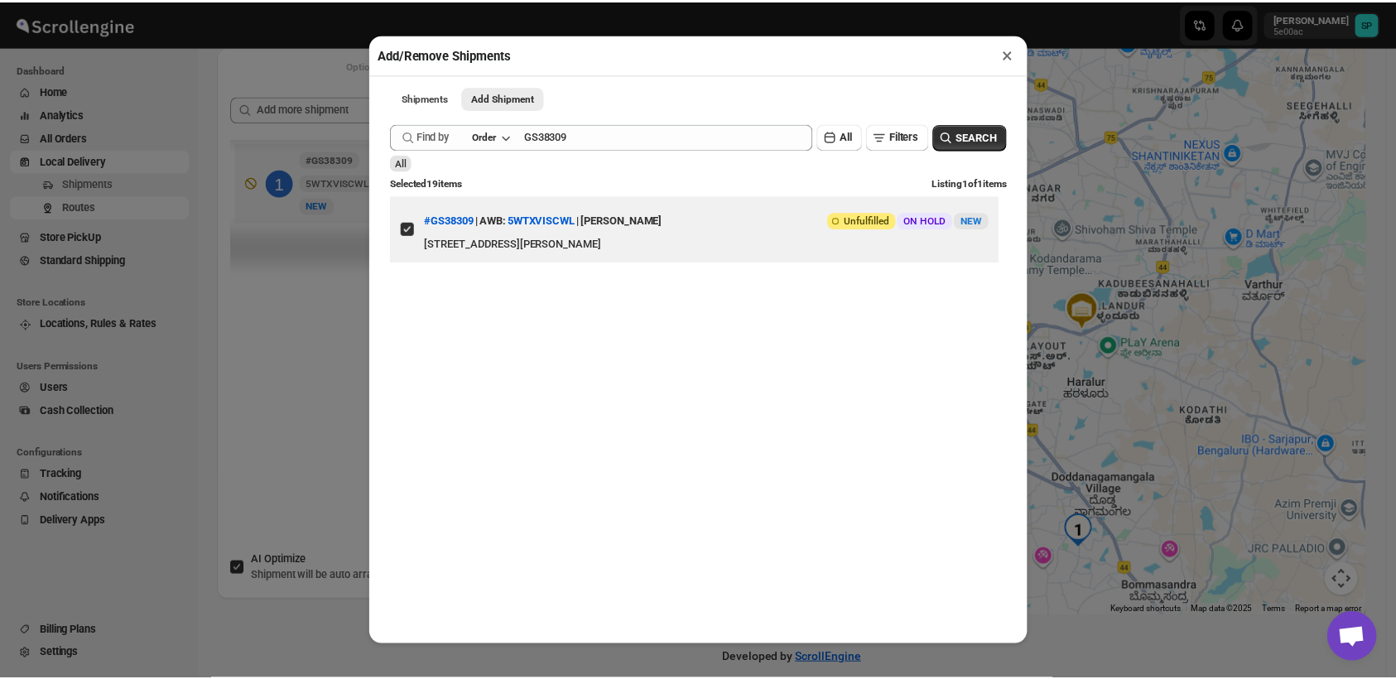
scroll to position [0, 0]
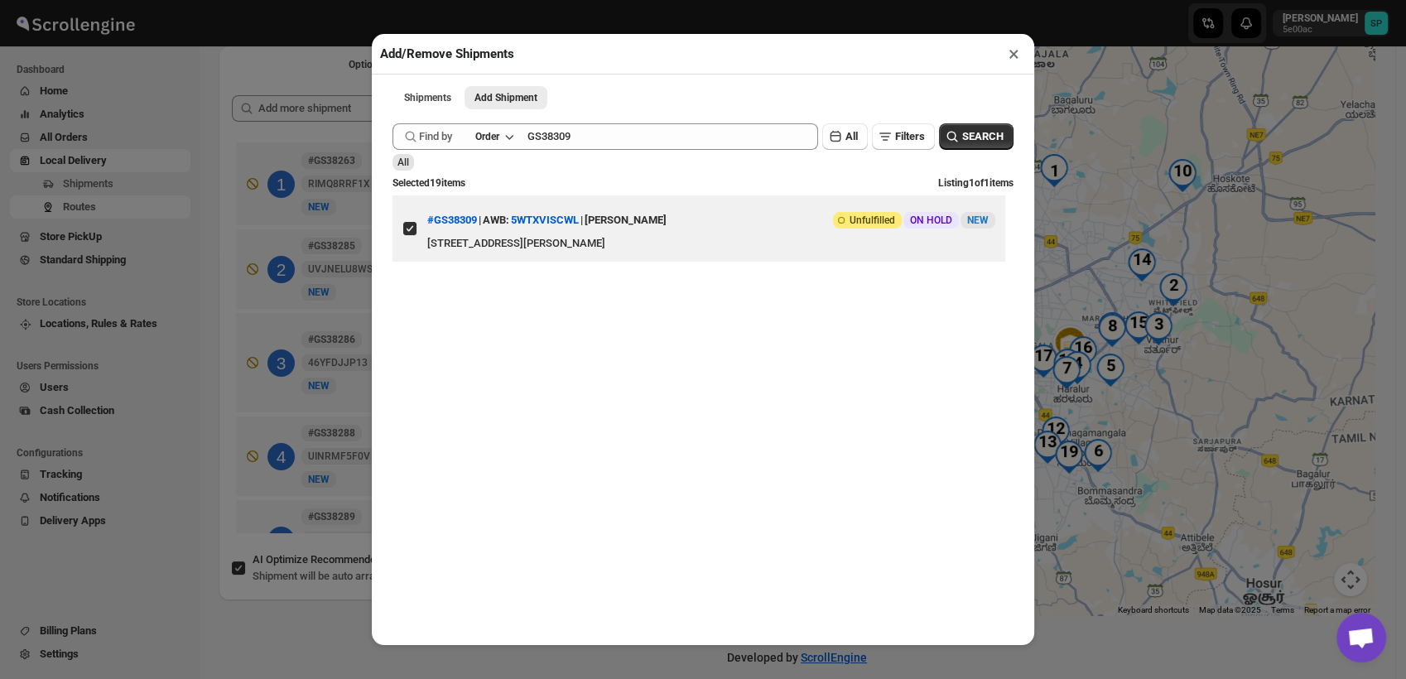
click at [1015, 60] on button "×" at bounding box center [1014, 53] width 24 height 23
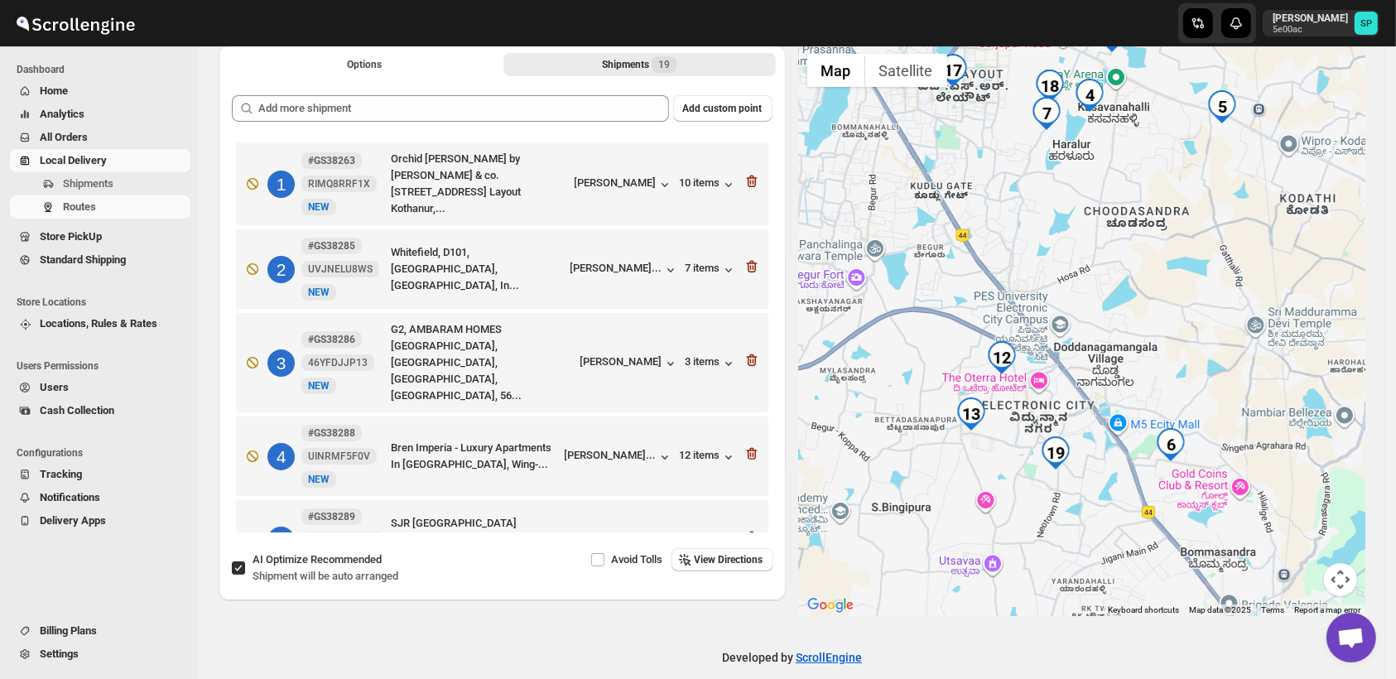
drag, startPoint x: 983, startPoint y: 470, endPoint x: 1094, endPoint y: 489, distance: 112.7
click at [1094, 489] on div at bounding box center [1082, 331] width 567 height 571
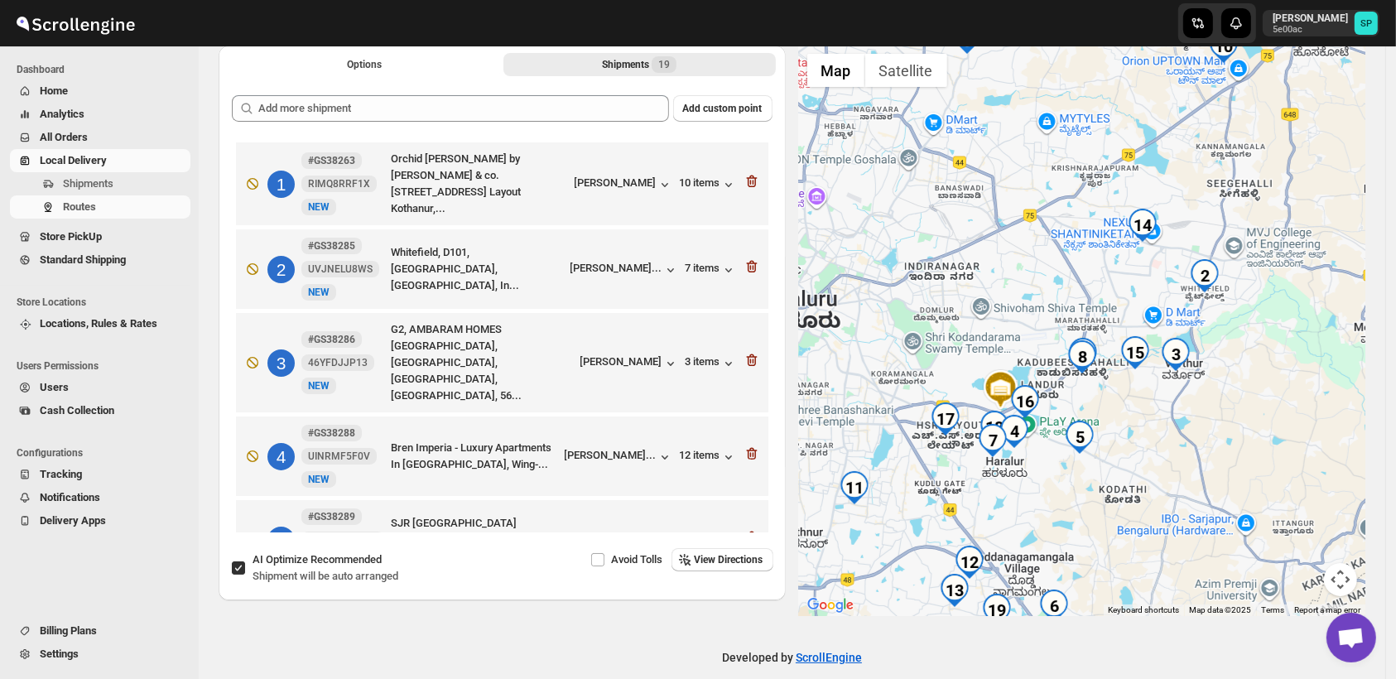
drag, startPoint x: 1142, startPoint y: 345, endPoint x: 1068, endPoint y: 499, distance: 170.4
click at [1068, 499] on div at bounding box center [1082, 331] width 567 height 571
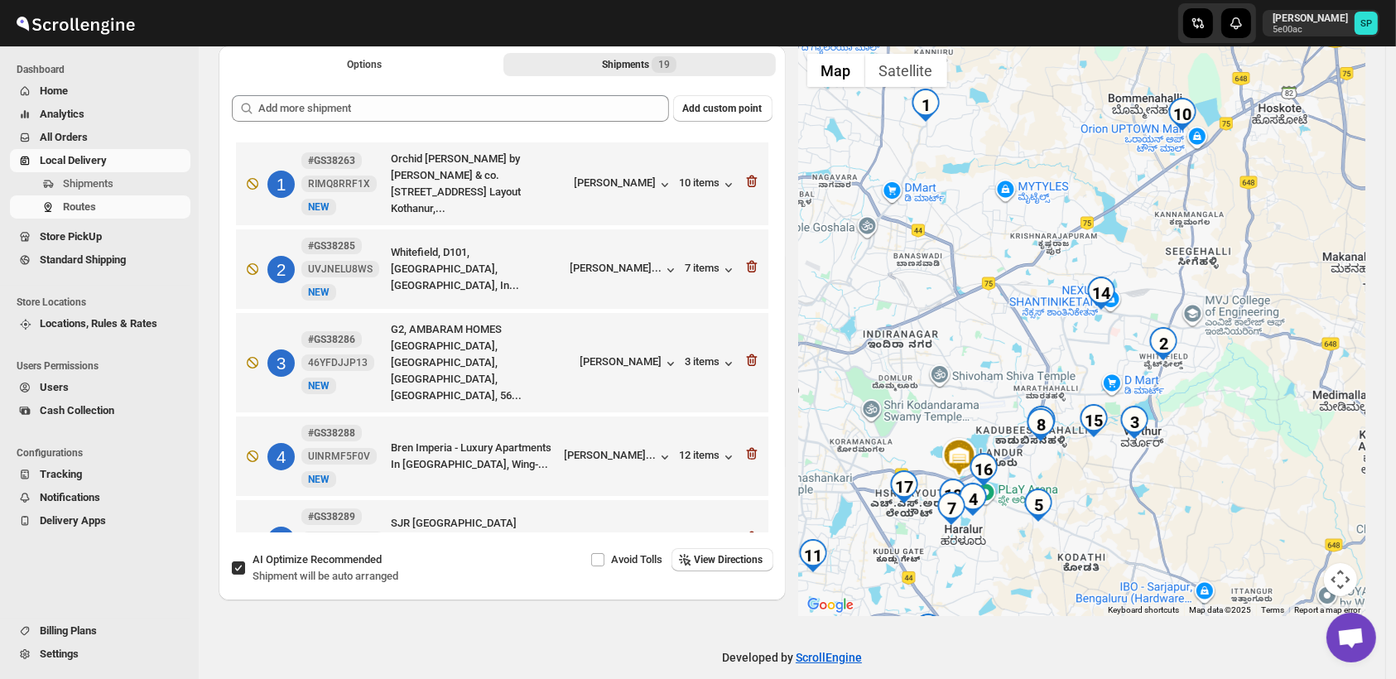
drag, startPoint x: 1182, startPoint y: 393, endPoint x: 1153, endPoint y: 500, distance: 111.5
click at [1153, 500] on div at bounding box center [1082, 331] width 567 height 571
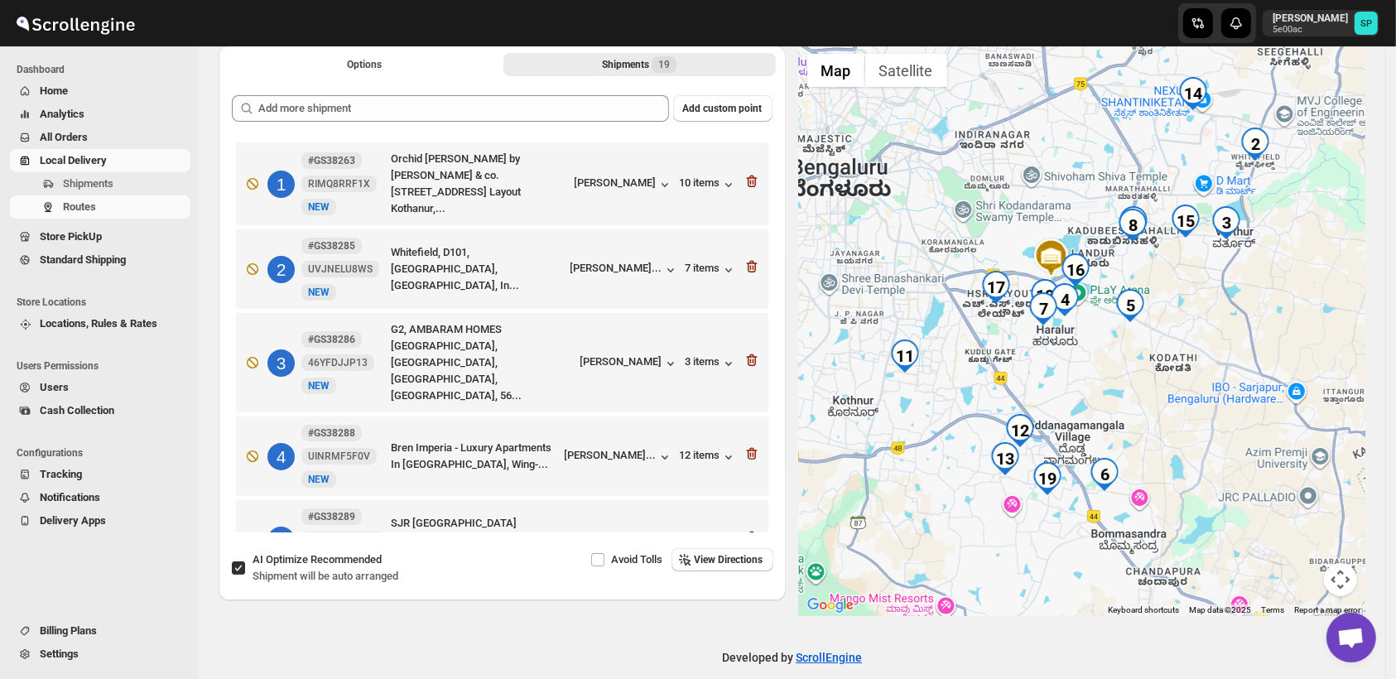
drag, startPoint x: 1169, startPoint y: 483, endPoint x: 1279, endPoint y: 285, distance: 226.5
click at [1279, 285] on div at bounding box center [1082, 331] width 567 height 571
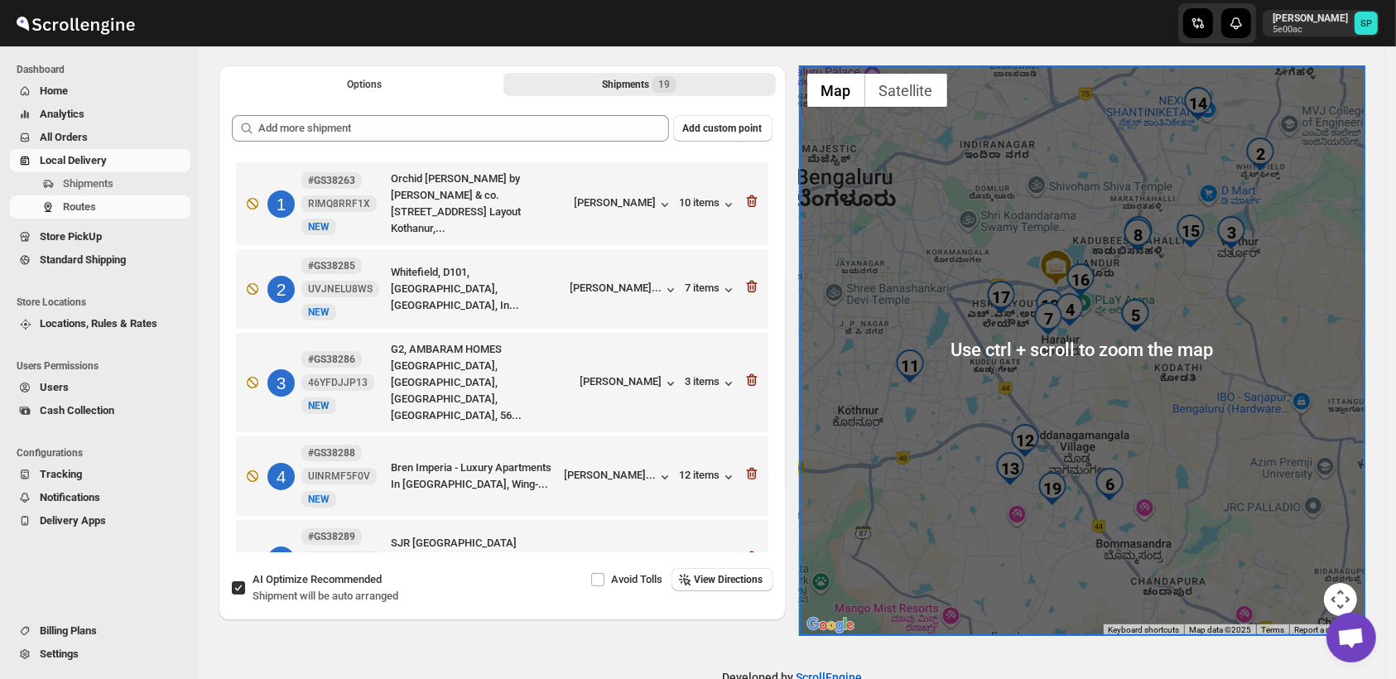
scroll to position [92, 0]
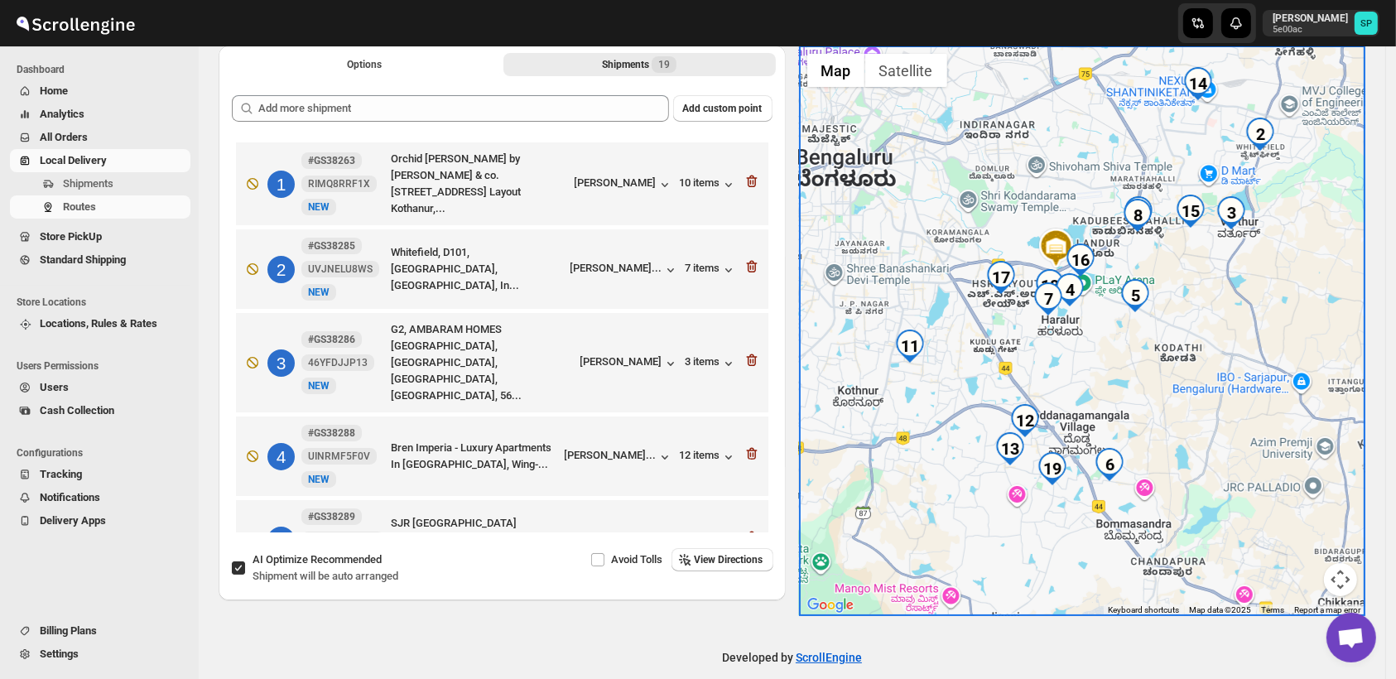
click at [1174, 405] on div at bounding box center [1082, 331] width 567 height 571
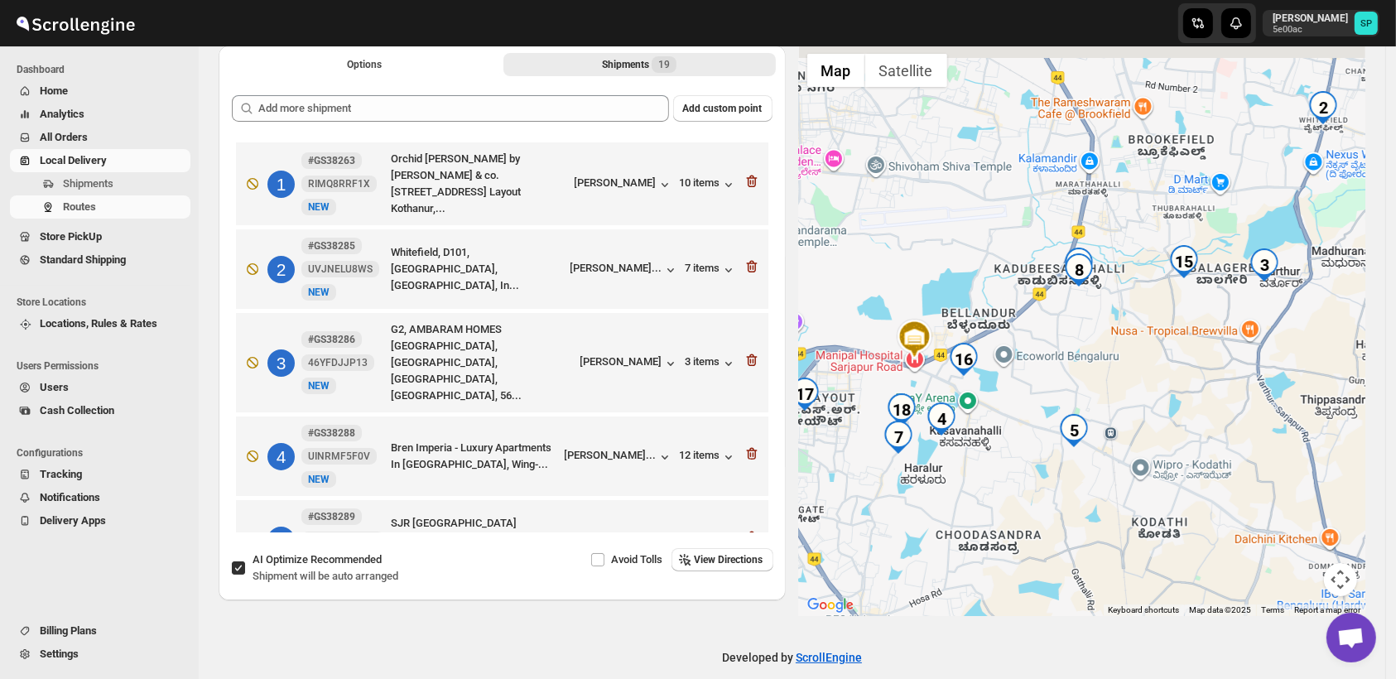
drag, startPoint x: 1149, startPoint y: 437, endPoint x: 1128, endPoint y: 508, distance: 74.2
click at [1131, 492] on div at bounding box center [1082, 331] width 567 height 571
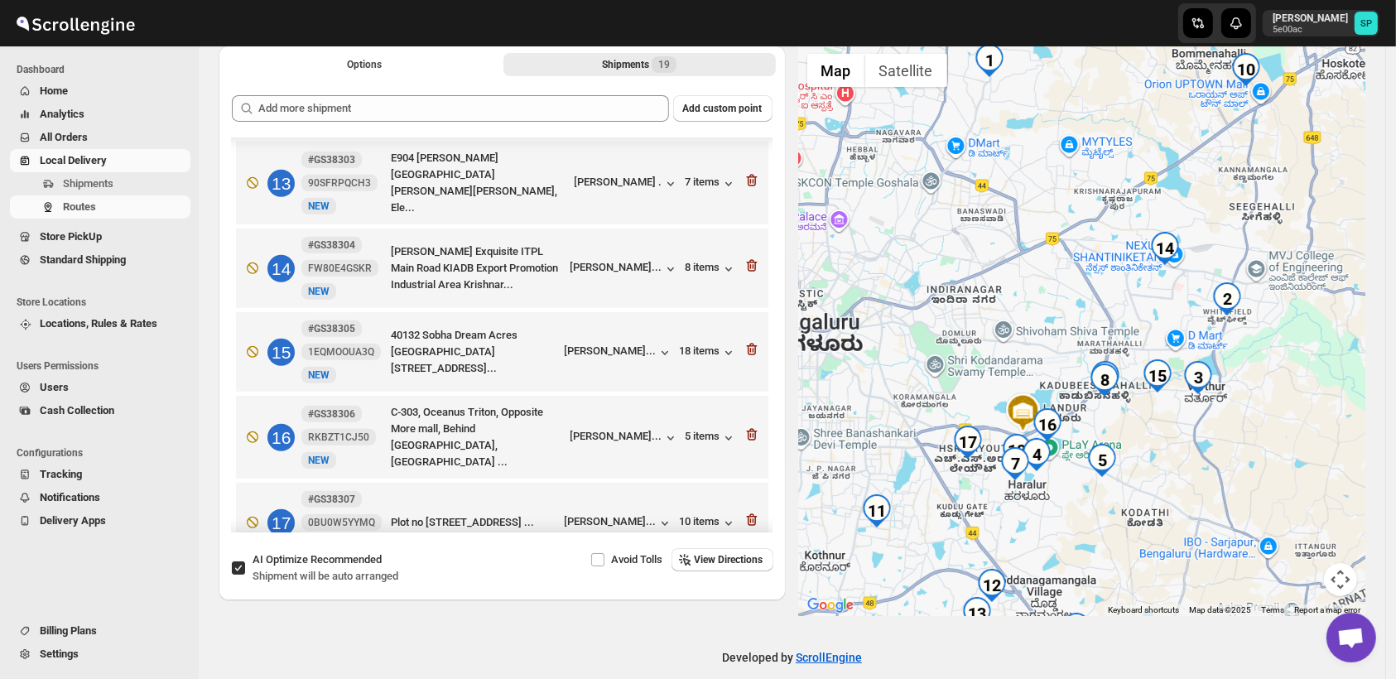
scroll to position [1029, 0]
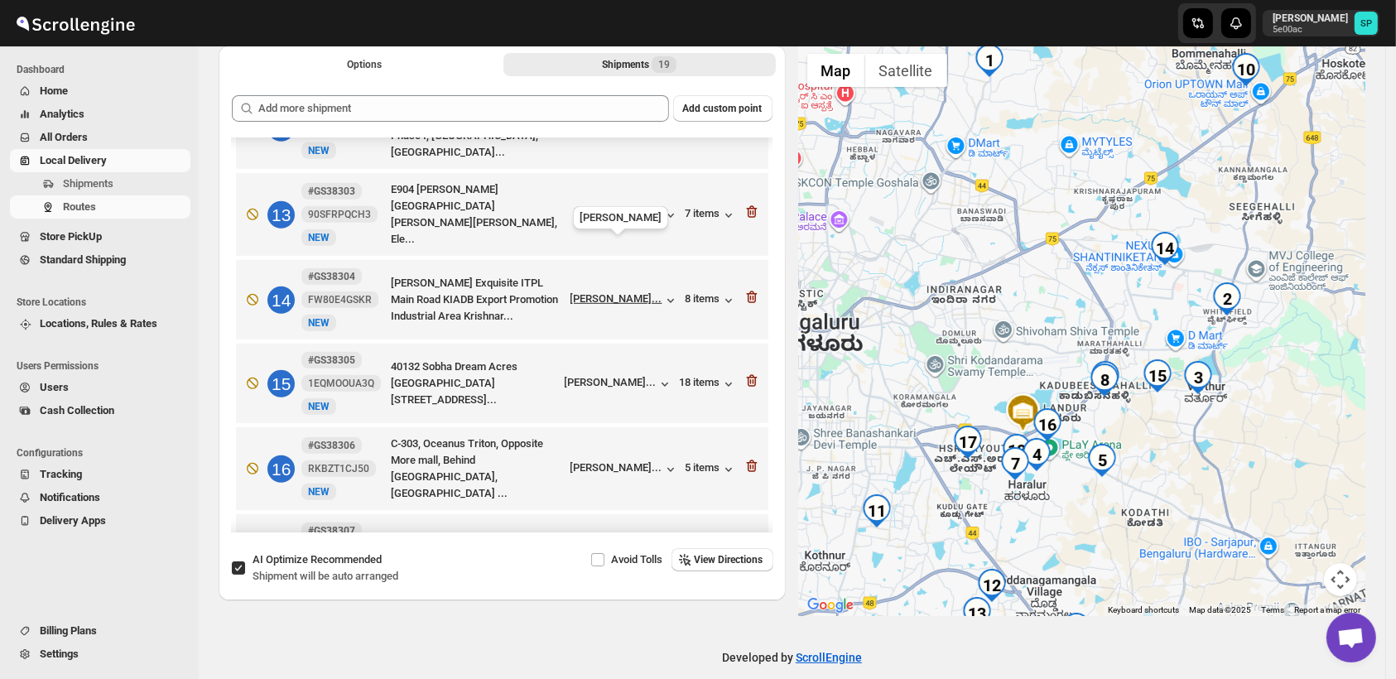
click at [605, 292] on div "[PERSON_NAME]..." at bounding box center [617, 298] width 92 height 12
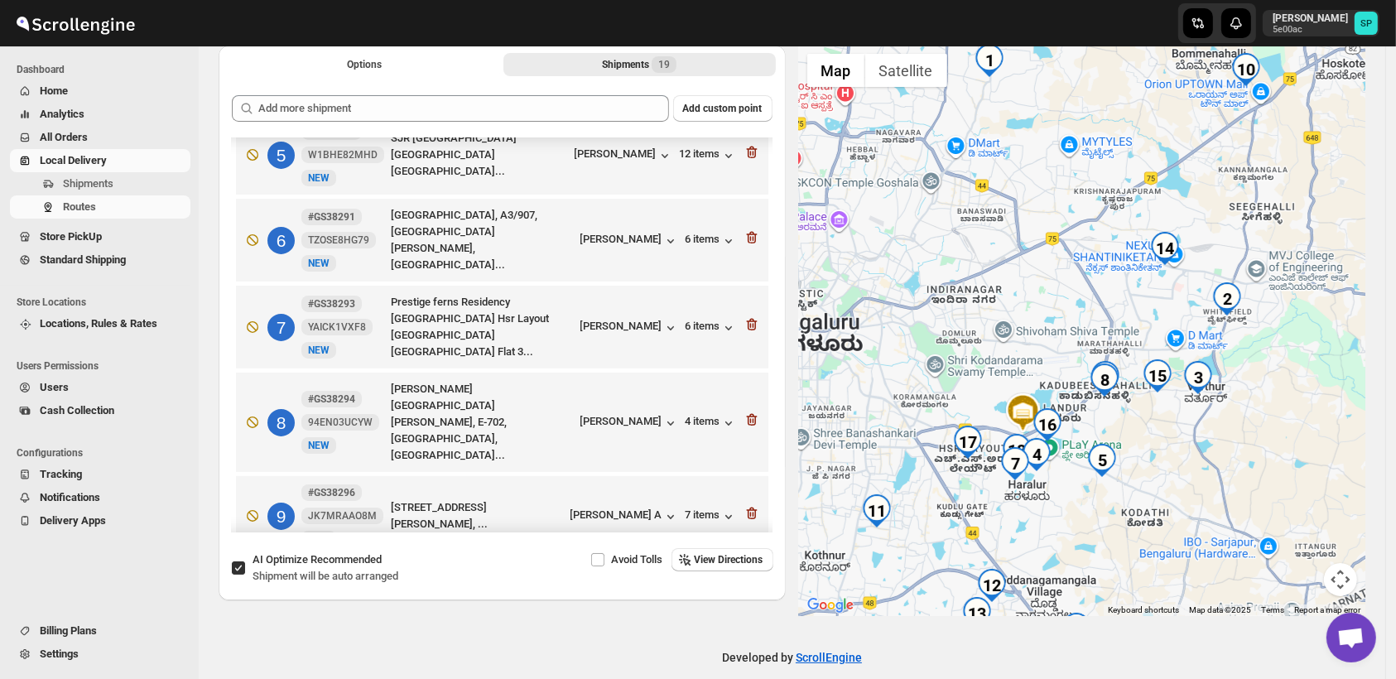
scroll to position [17, 0]
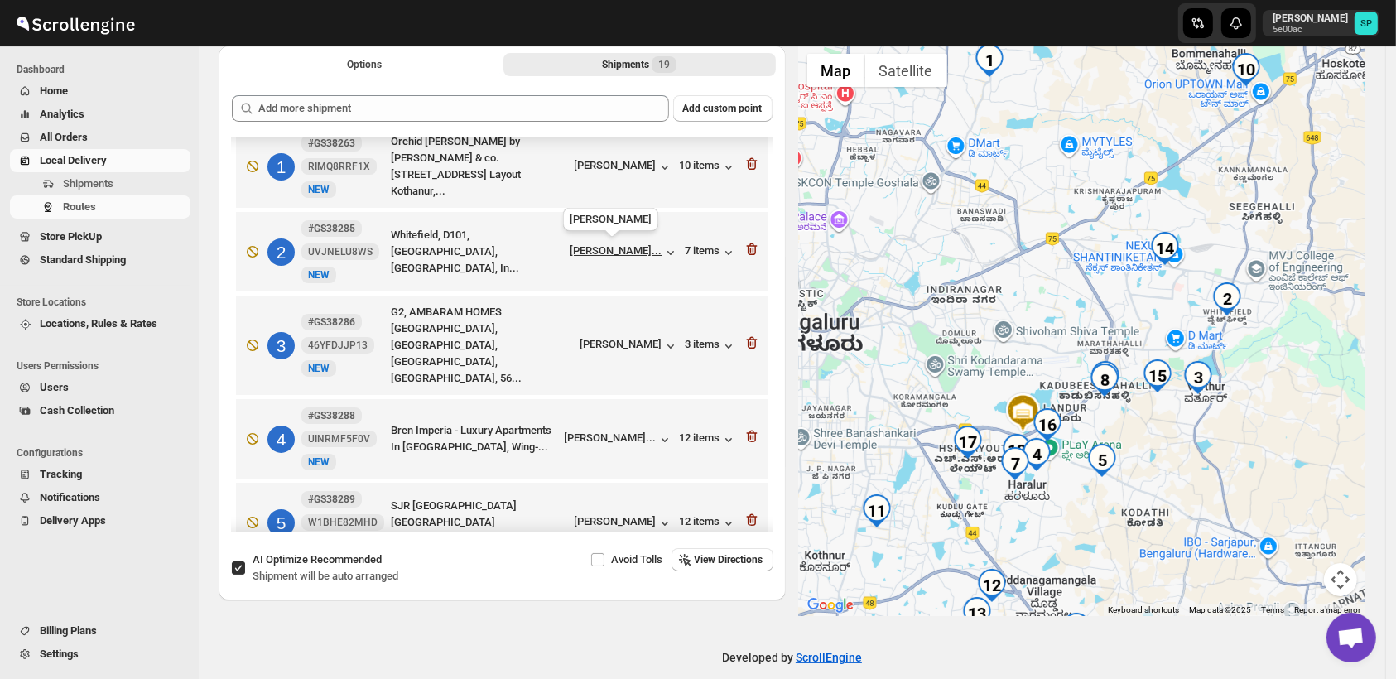
click at [606, 255] on span "[PERSON_NAME]..." at bounding box center [617, 252] width 92 height 17
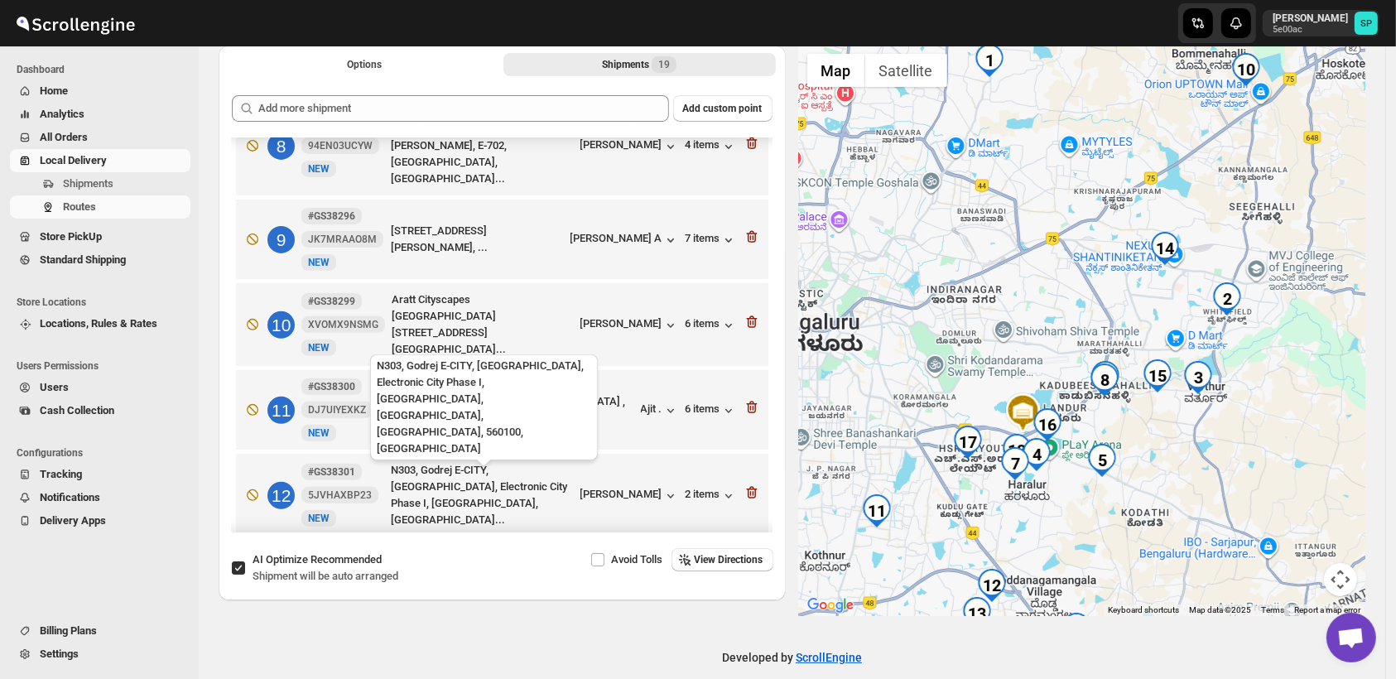
scroll to position [846, 0]
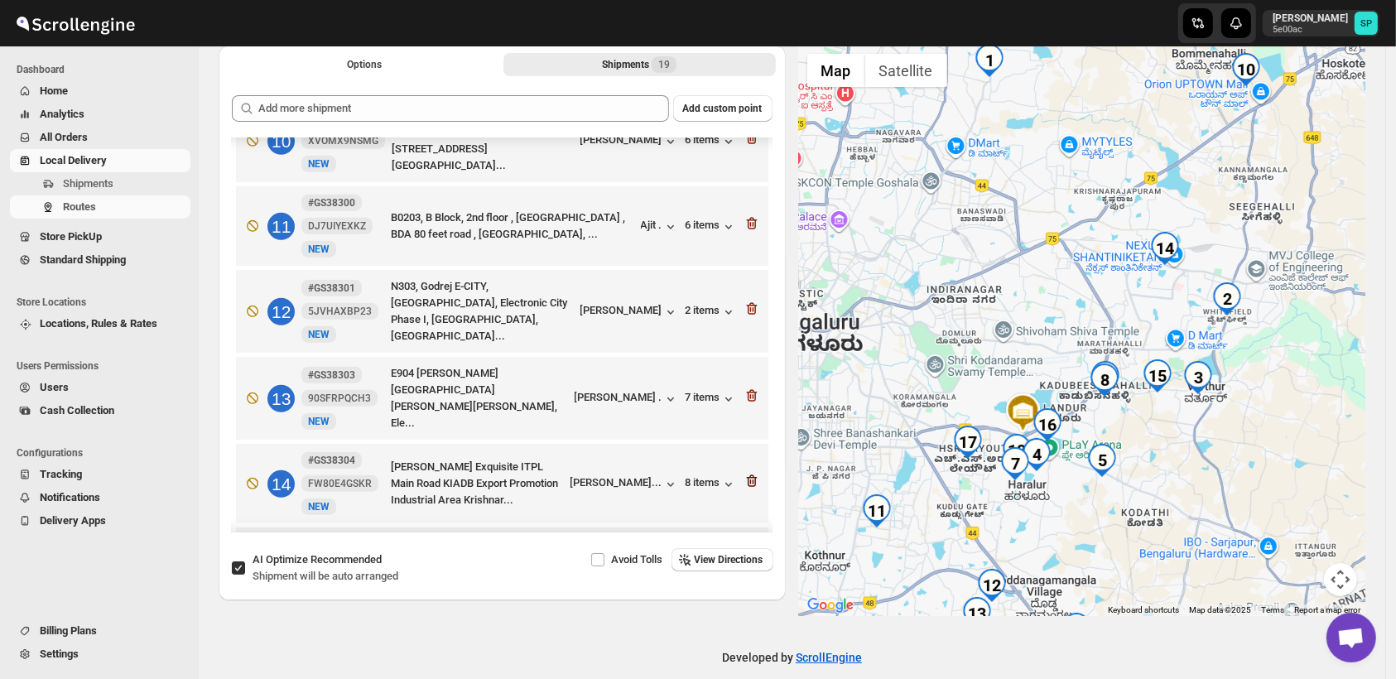
click at [746, 475] on icon "button" at bounding box center [751, 481] width 11 height 12
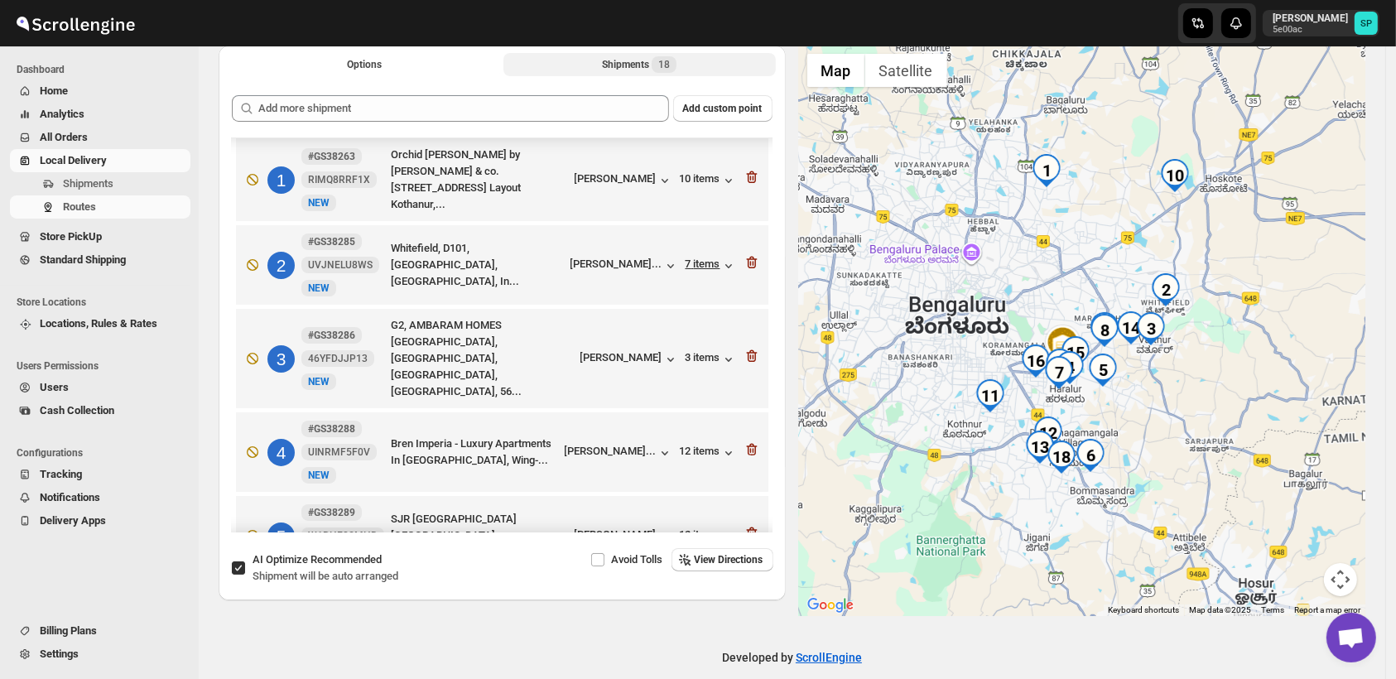
scroll to position [0, 0]
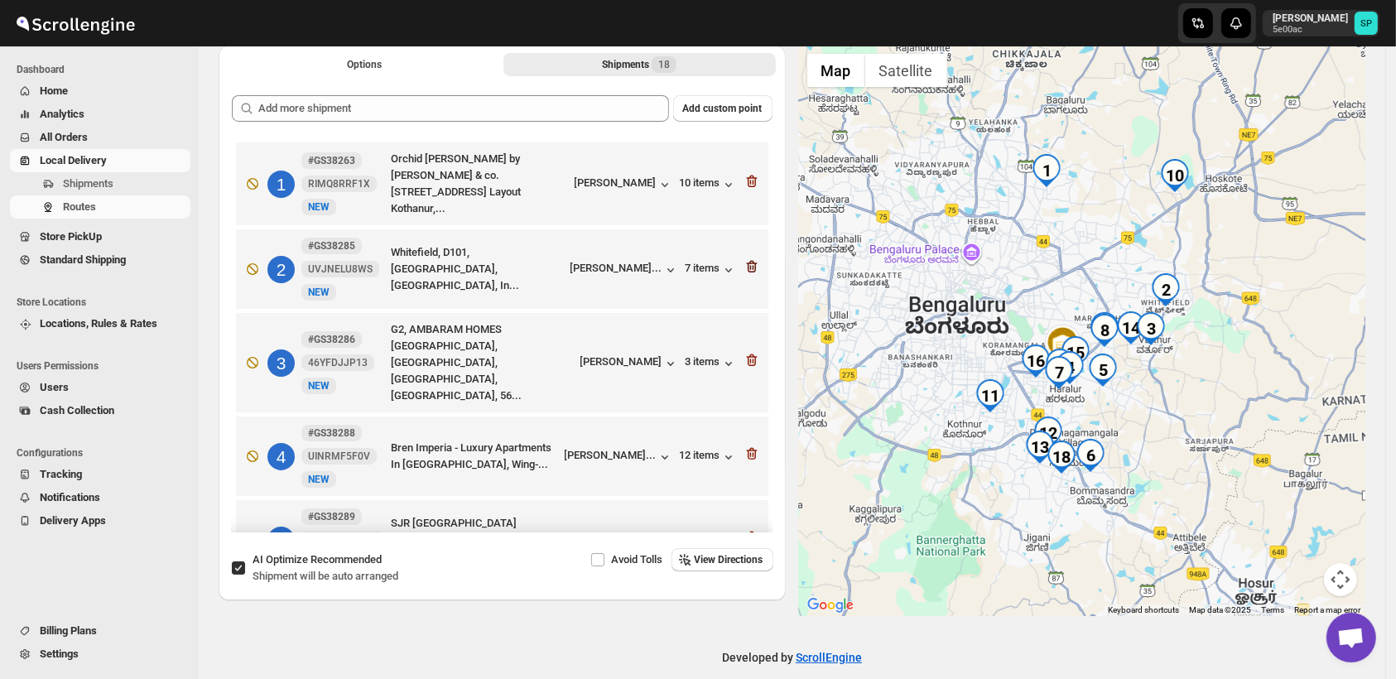
click at [746, 261] on icon "button" at bounding box center [751, 267] width 11 height 12
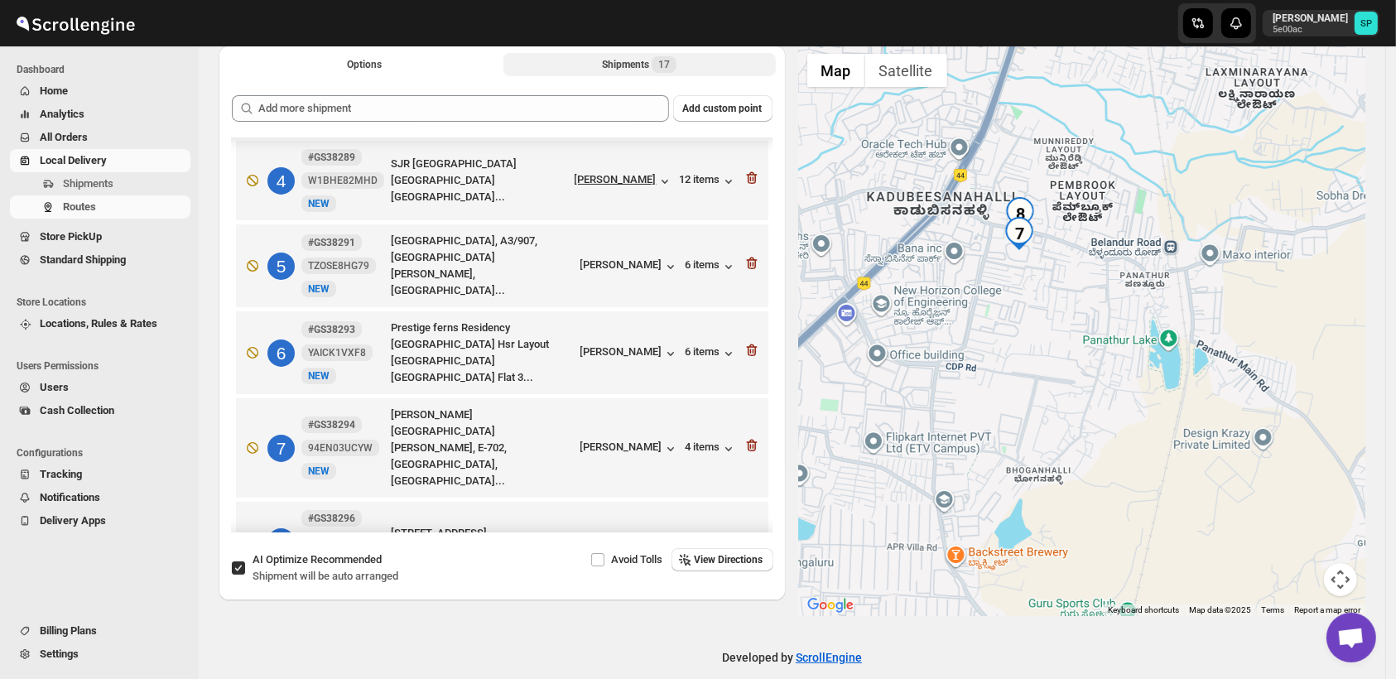
scroll to position [460, 0]
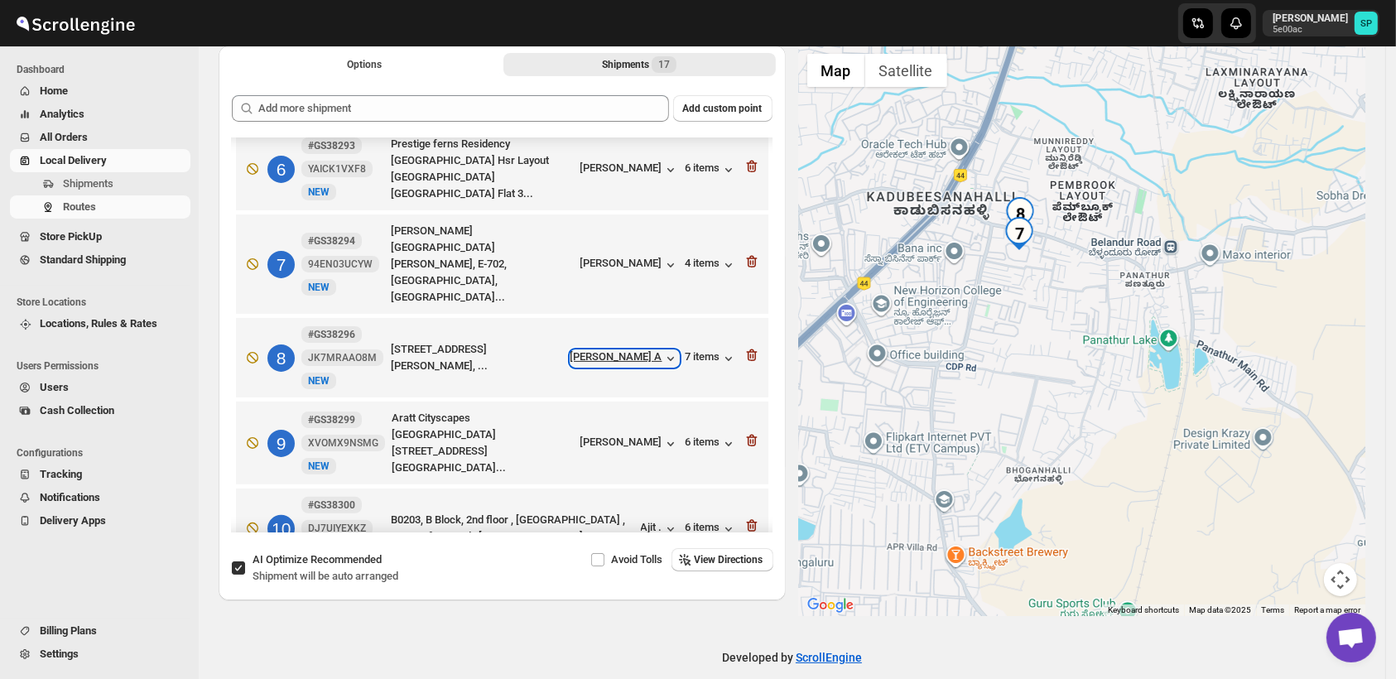
click at [637, 350] on div "[PERSON_NAME] A" at bounding box center [625, 358] width 108 height 17
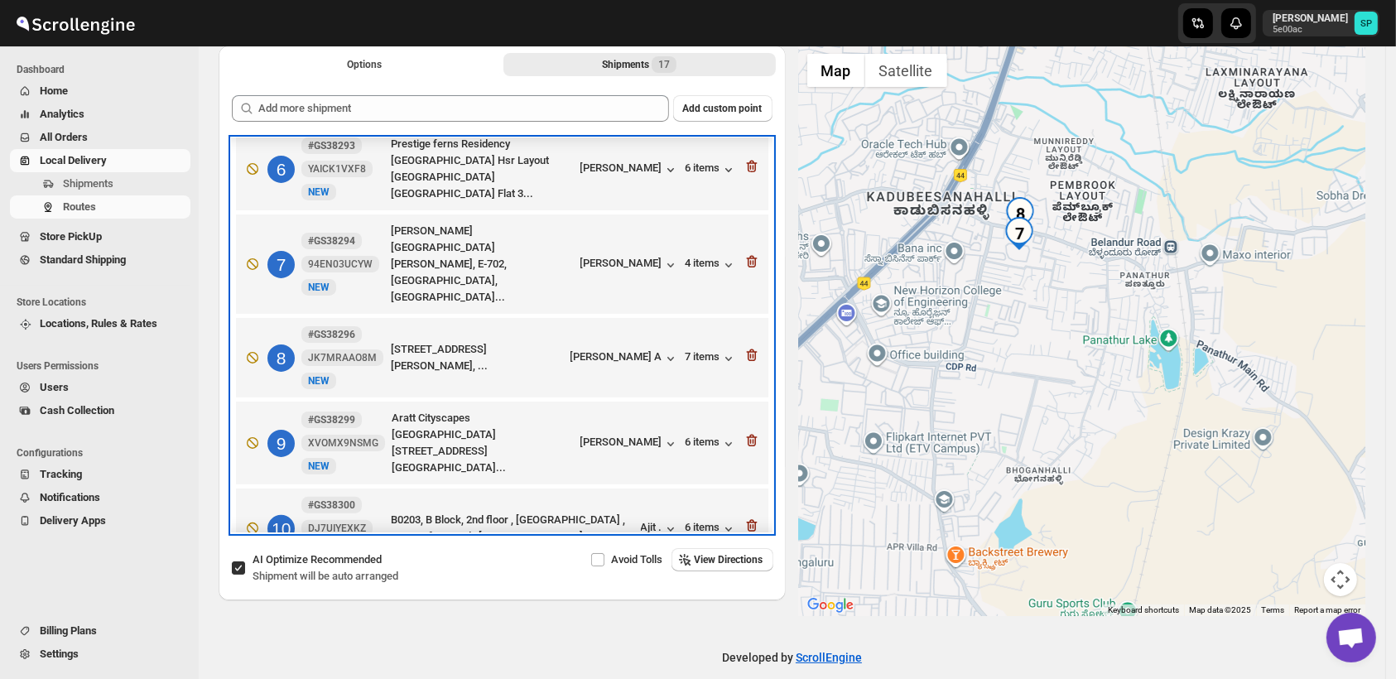
click at [643, 255] on div "[PERSON_NAME]" at bounding box center [630, 264] width 99 height 18
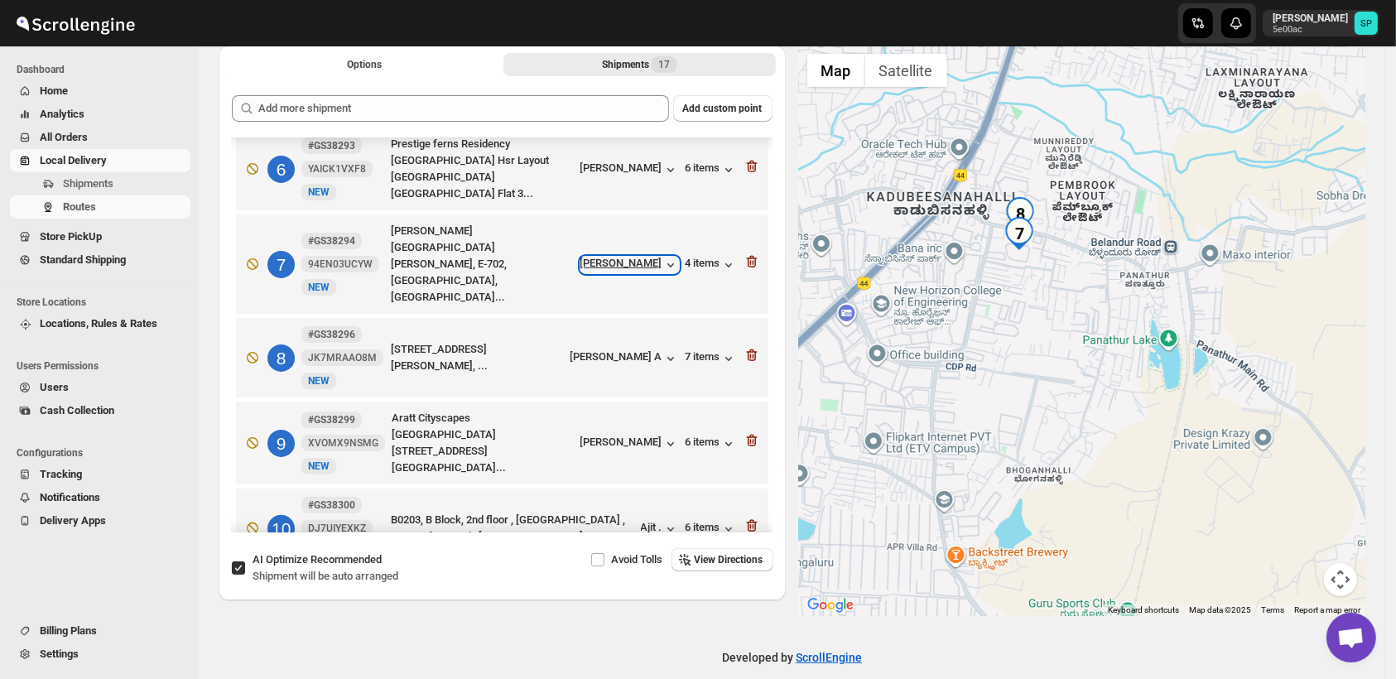
click at [643, 257] on div "[PERSON_NAME]" at bounding box center [630, 265] width 99 height 17
click at [691, 257] on div "4 items" at bounding box center [711, 265] width 51 height 17
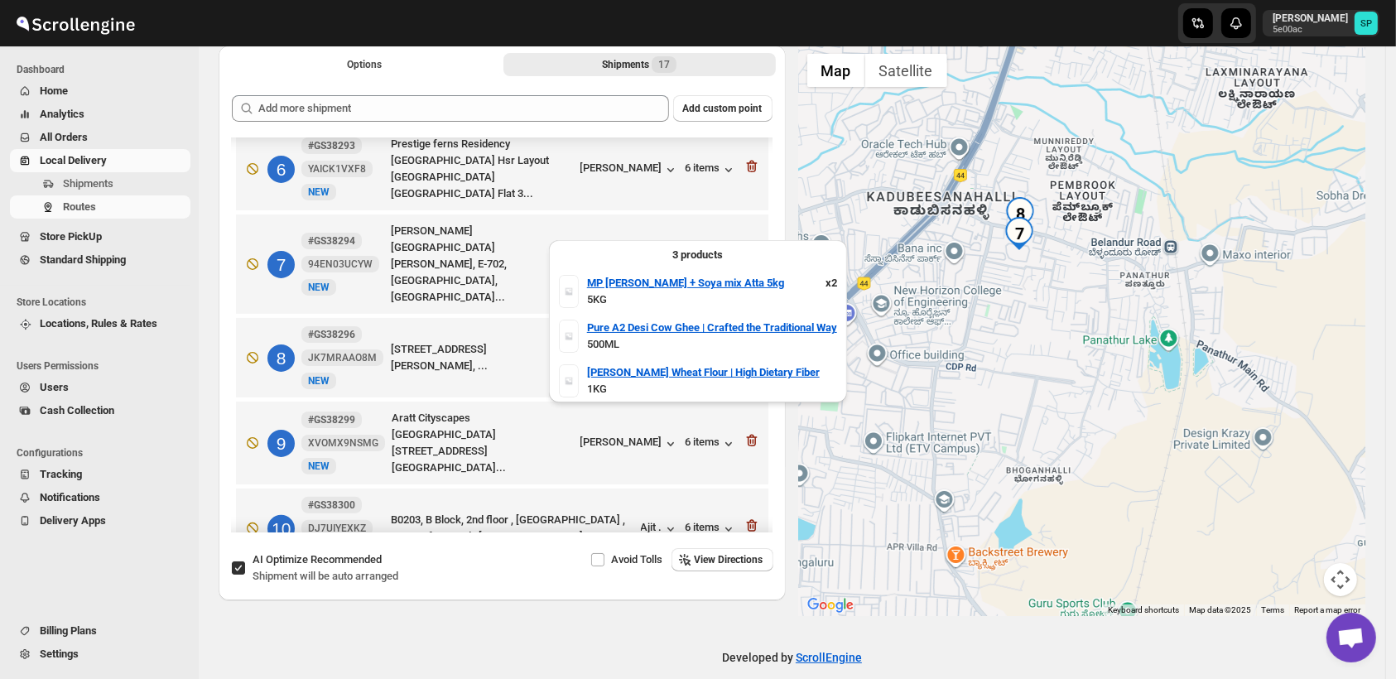
click at [691, 257] on div "4 items" at bounding box center [711, 265] width 51 height 17
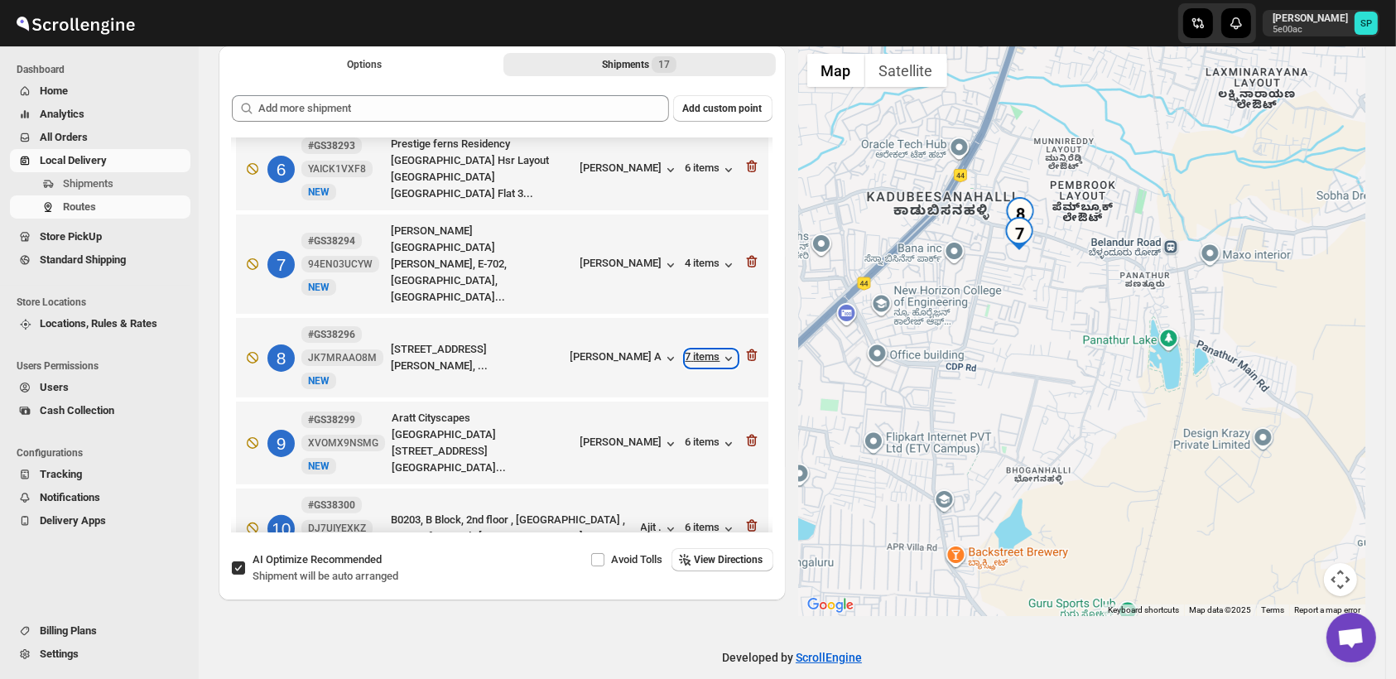
click at [697, 350] on div "7 items" at bounding box center [711, 358] width 51 height 17
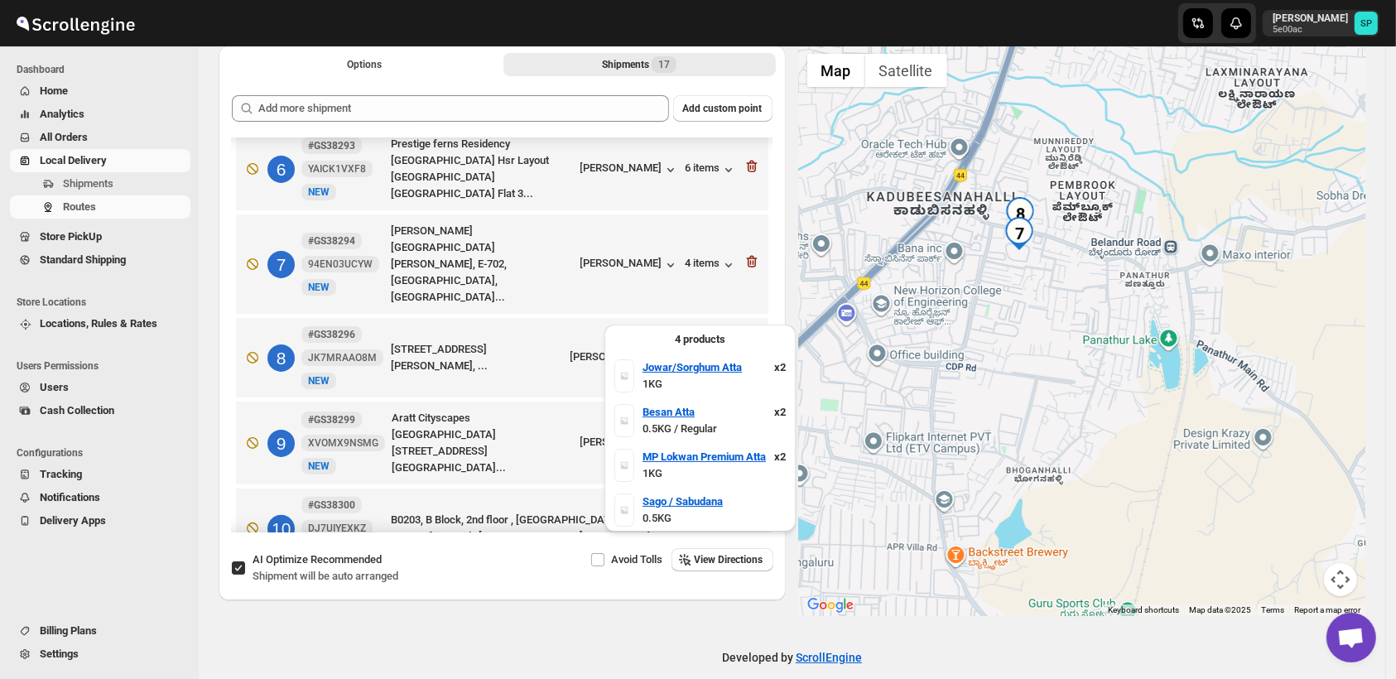
click at [697, 350] on div "7 items" at bounding box center [711, 358] width 51 height 17
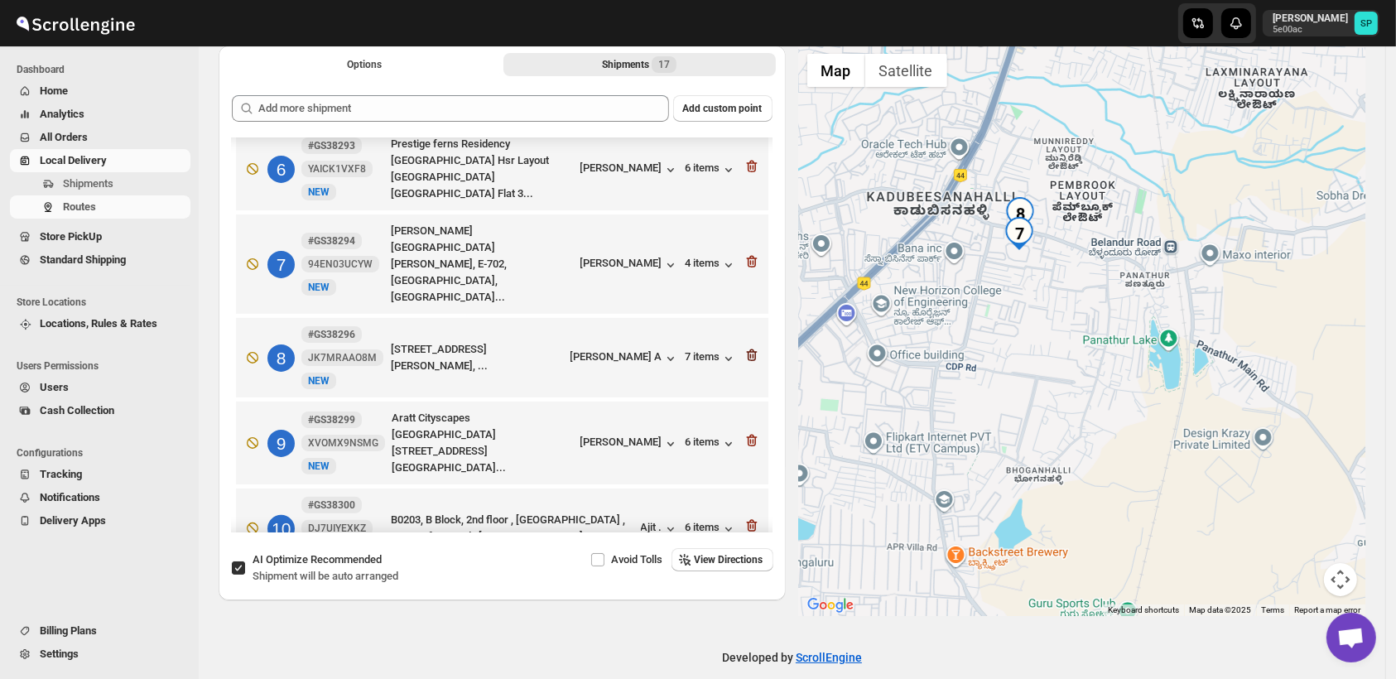
click at [749, 354] on icon "button" at bounding box center [750, 356] width 2 height 5
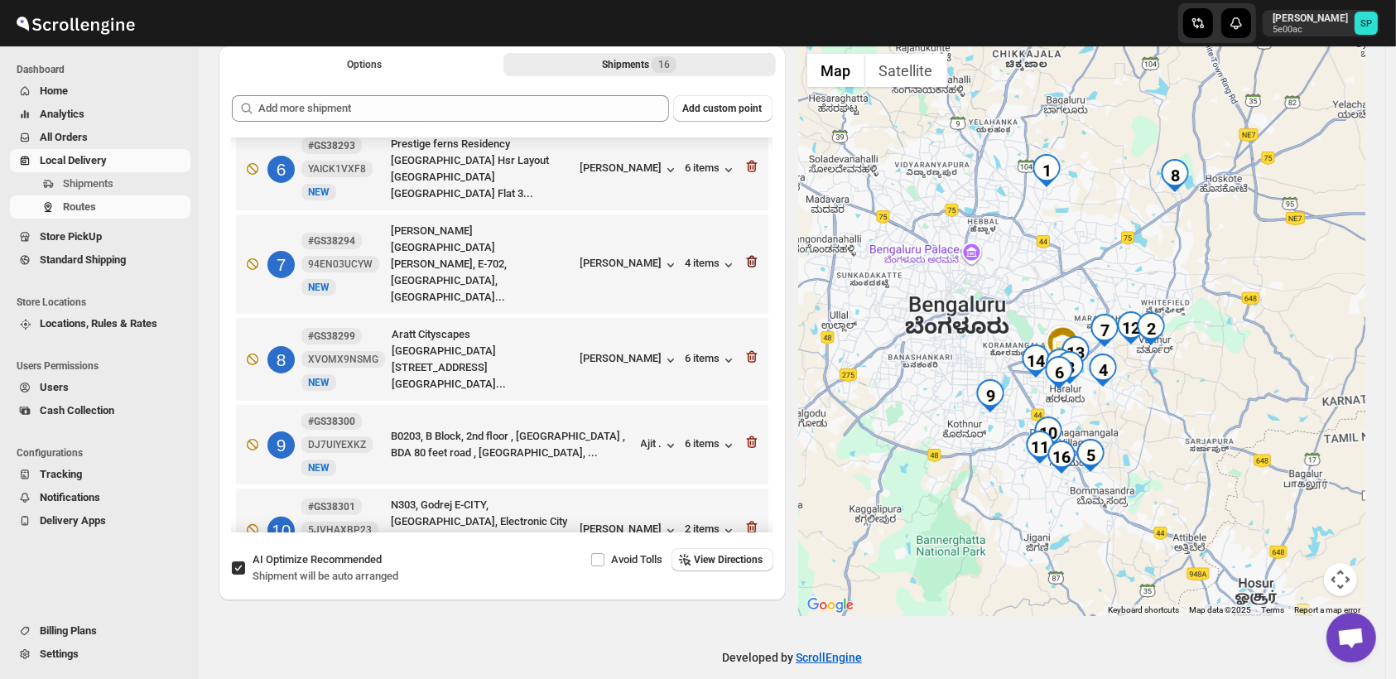
click at [747, 253] on icon "button" at bounding box center [752, 261] width 17 height 17
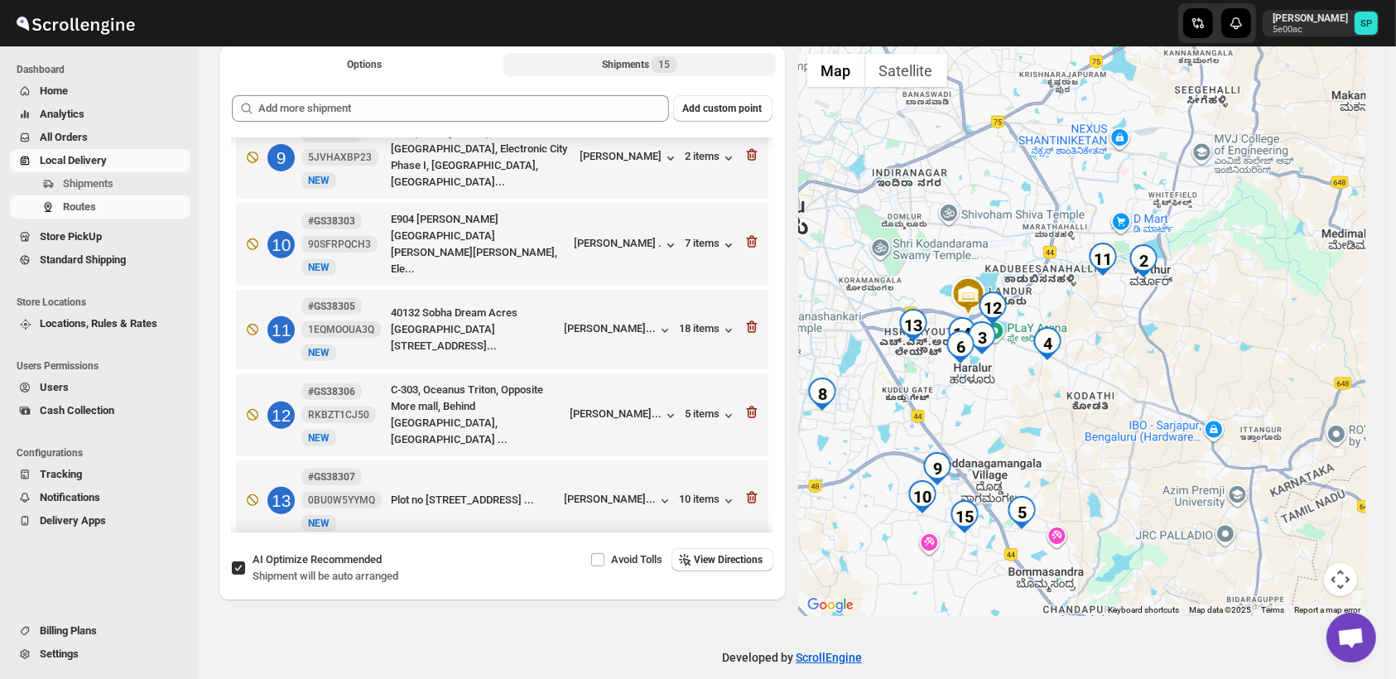
scroll to position [735, 0]
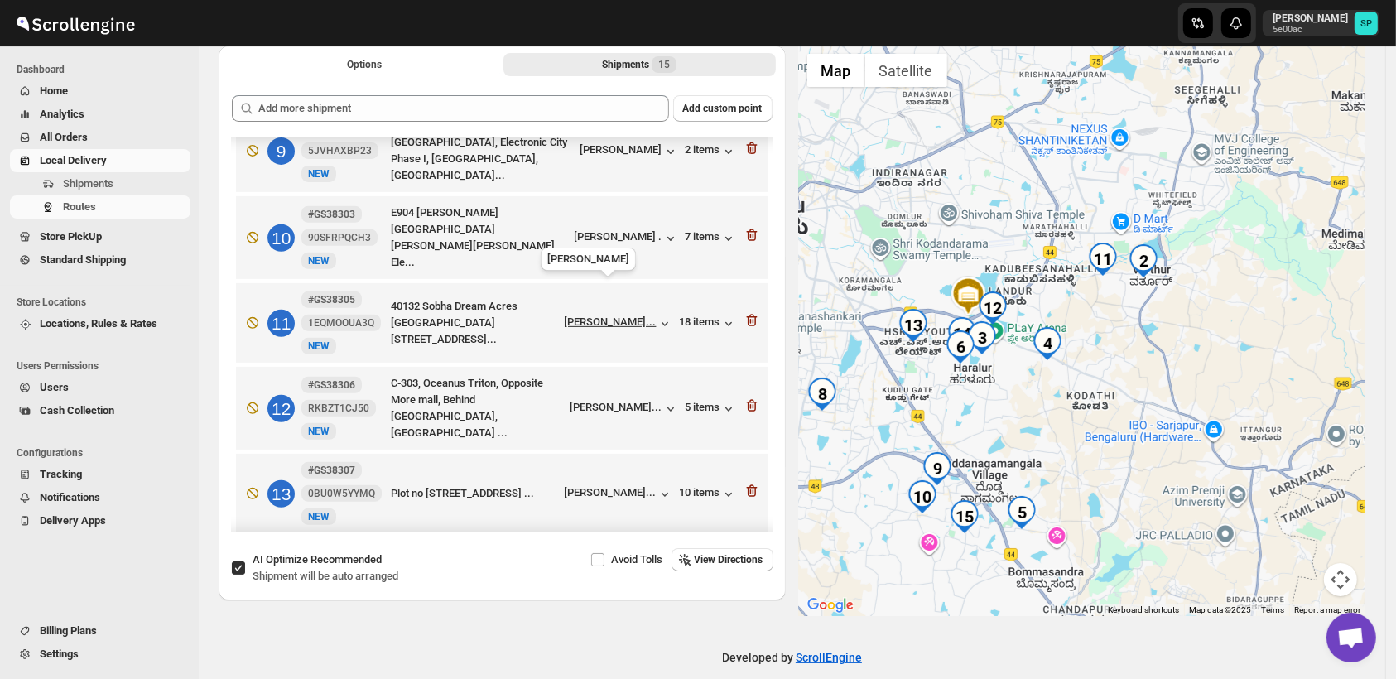
click at [638, 316] on div "[PERSON_NAME]..." at bounding box center [611, 322] width 92 height 12
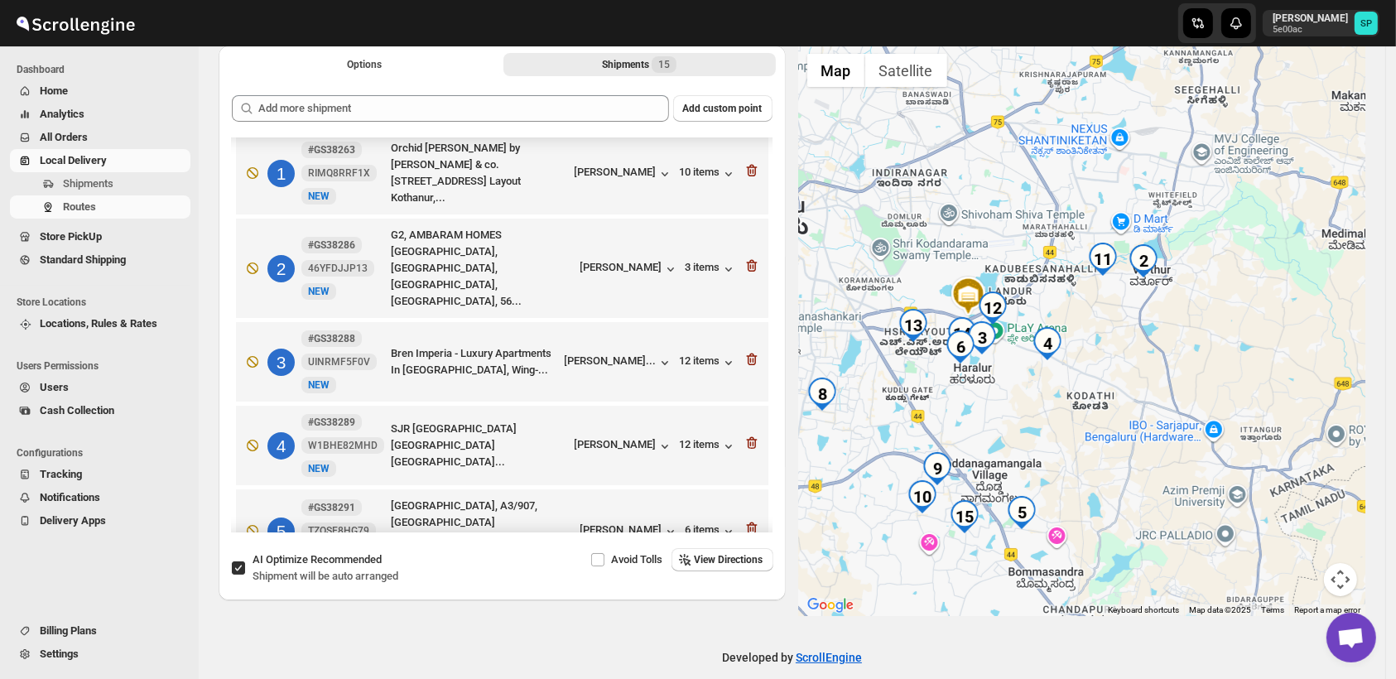
scroll to position [0, 0]
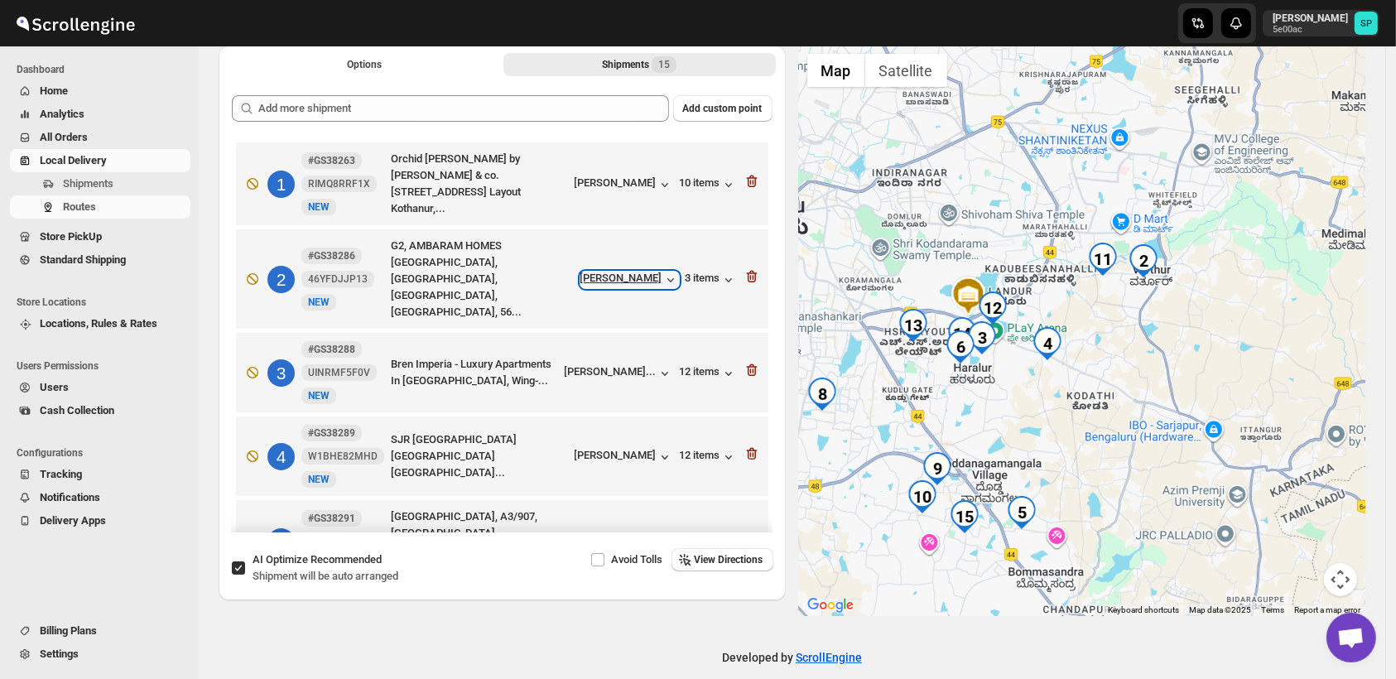
click at [647, 272] on div "[PERSON_NAME]" at bounding box center [630, 280] width 99 height 17
click at [711, 272] on div "3 items" at bounding box center [711, 280] width 51 height 17
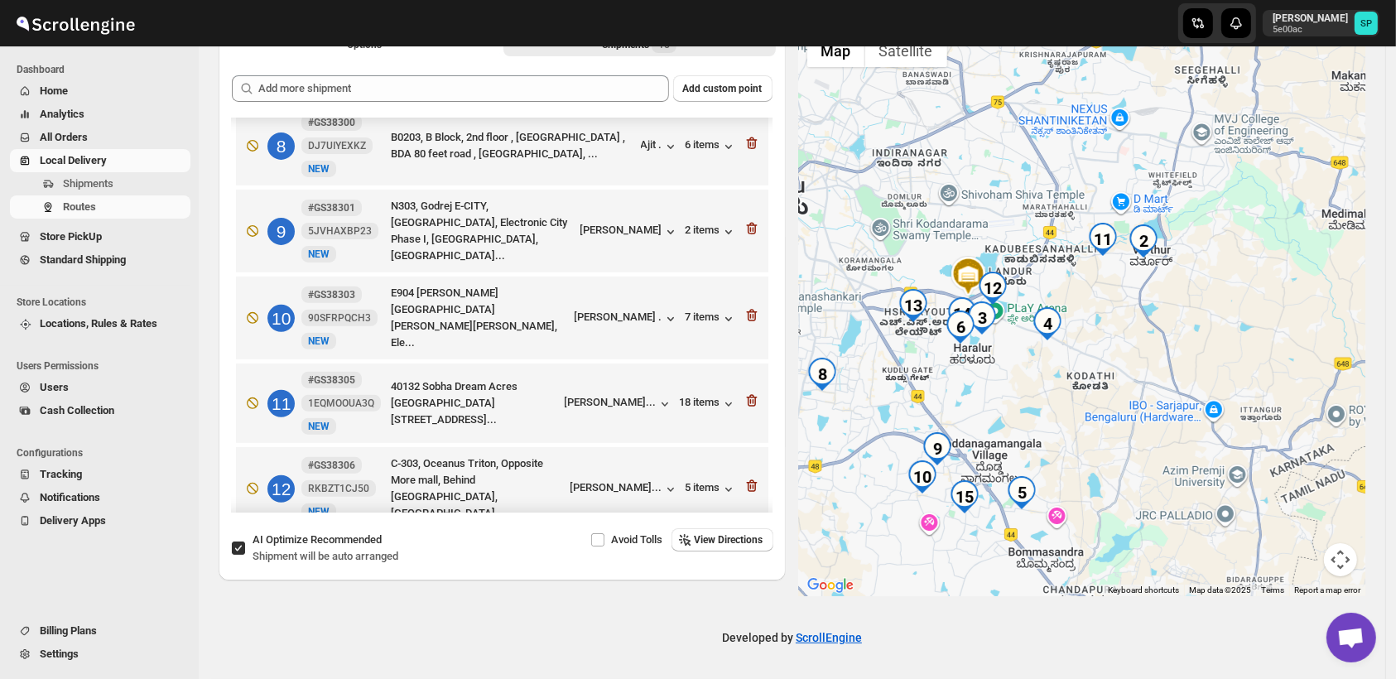
scroll to position [643, 0]
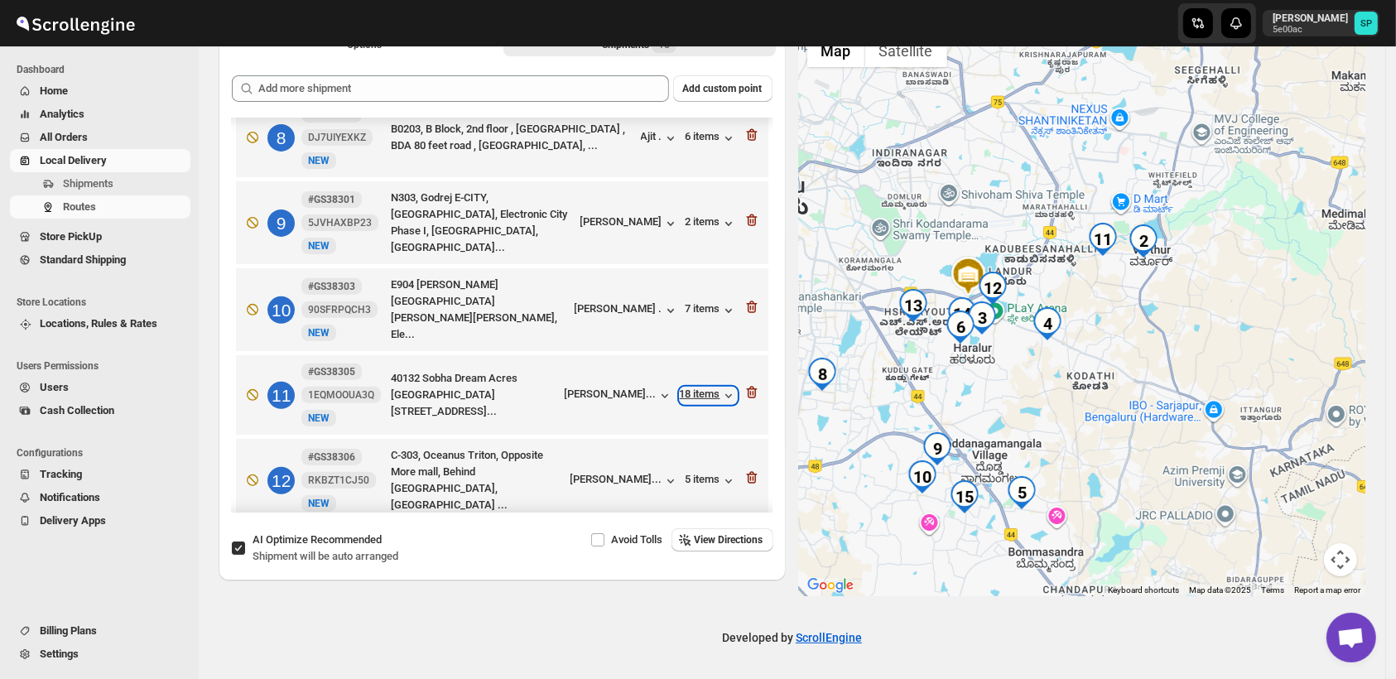
click at [698, 388] on div "18 items" at bounding box center [708, 396] width 57 height 17
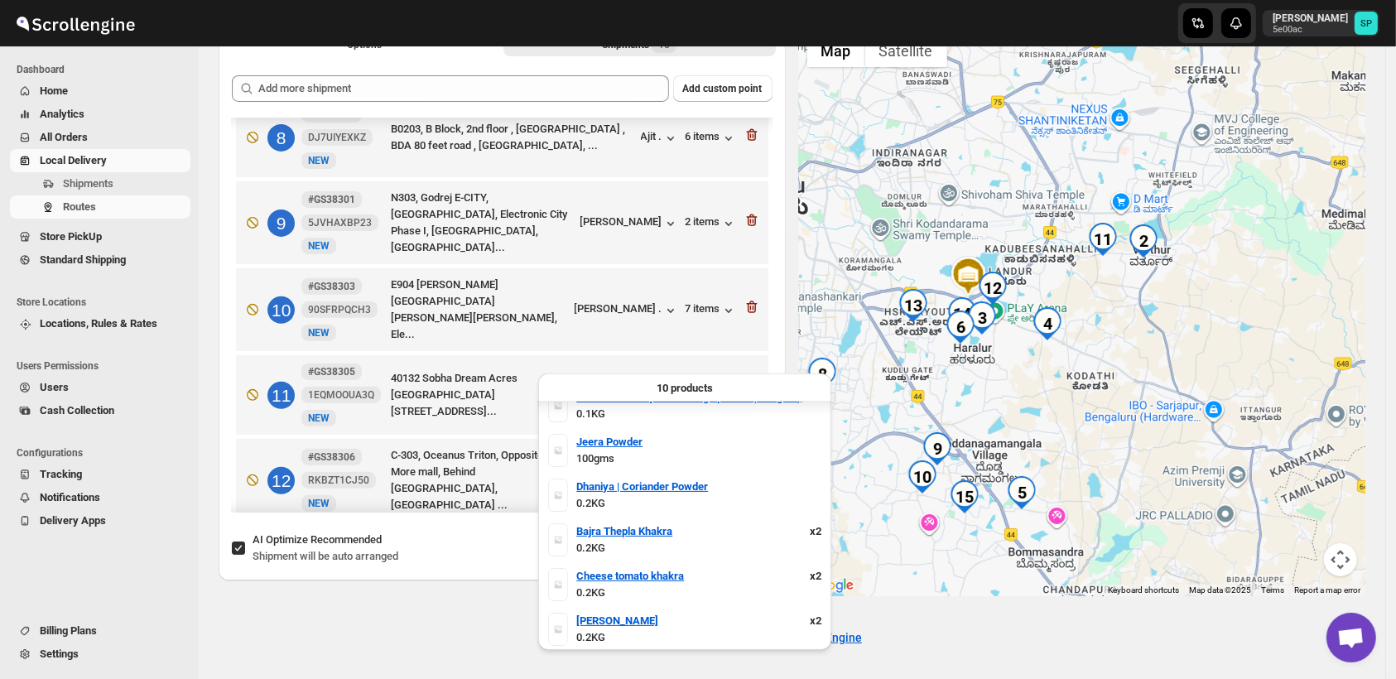
scroll to position [199, 0]
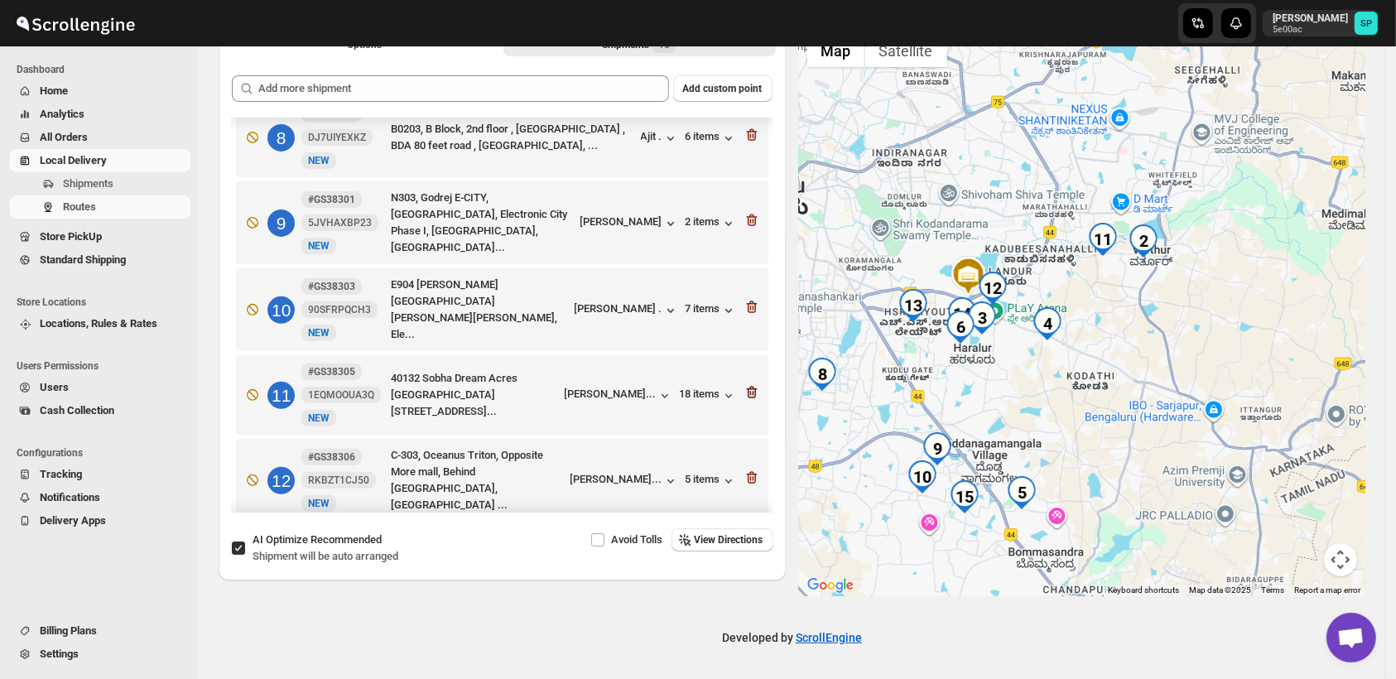
click at [745, 384] on icon "button" at bounding box center [752, 392] width 17 height 17
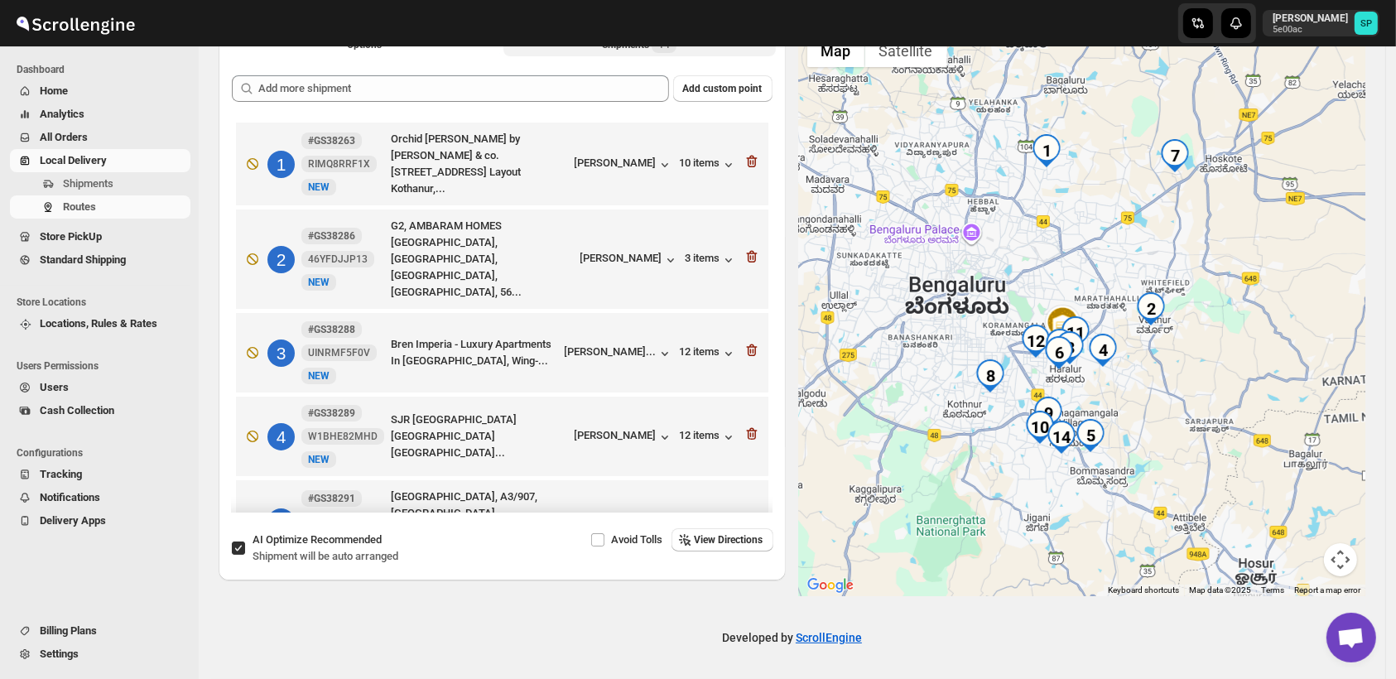
scroll to position [0, 0]
click at [747, 248] on icon "button" at bounding box center [752, 256] width 17 height 17
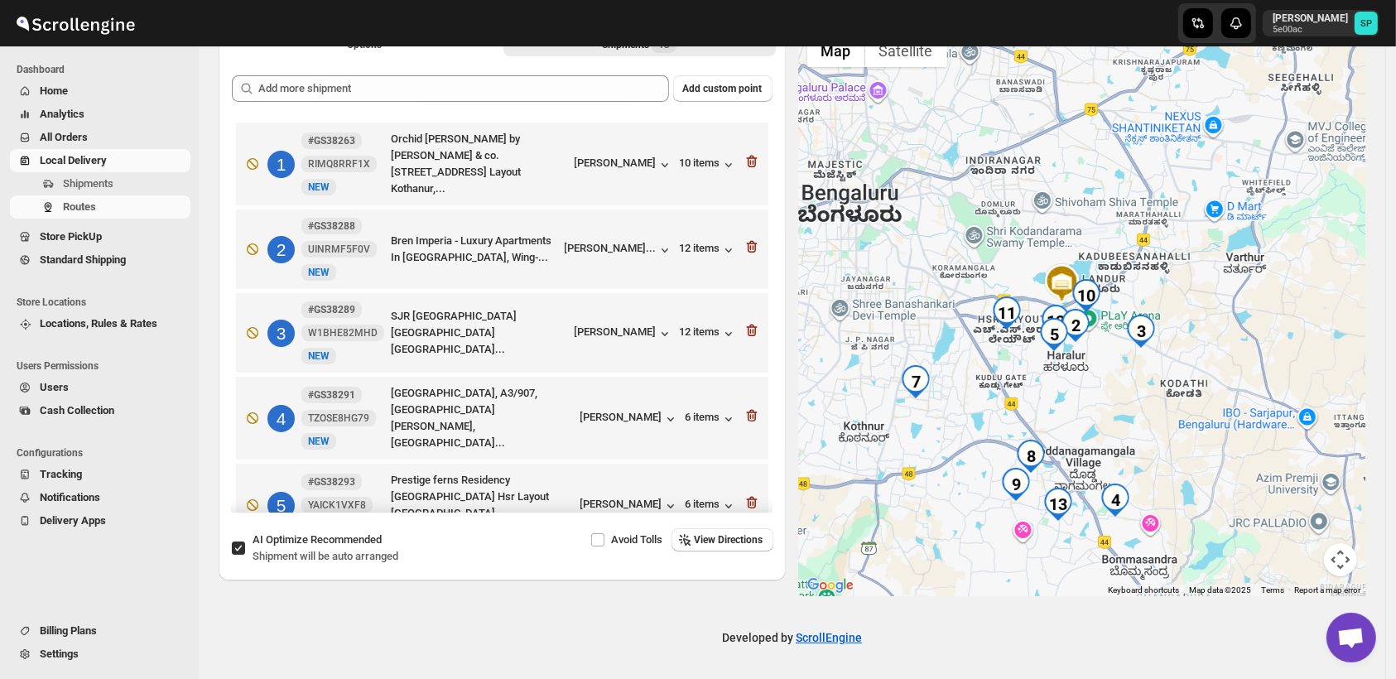
drag, startPoint x: 1115, startPoint y: 414, endPoint x: 1242, endPoint y: 420, distance: 127.7
click at [1242, 420] on div at bounding box center [1082, 311] width 567 height 571
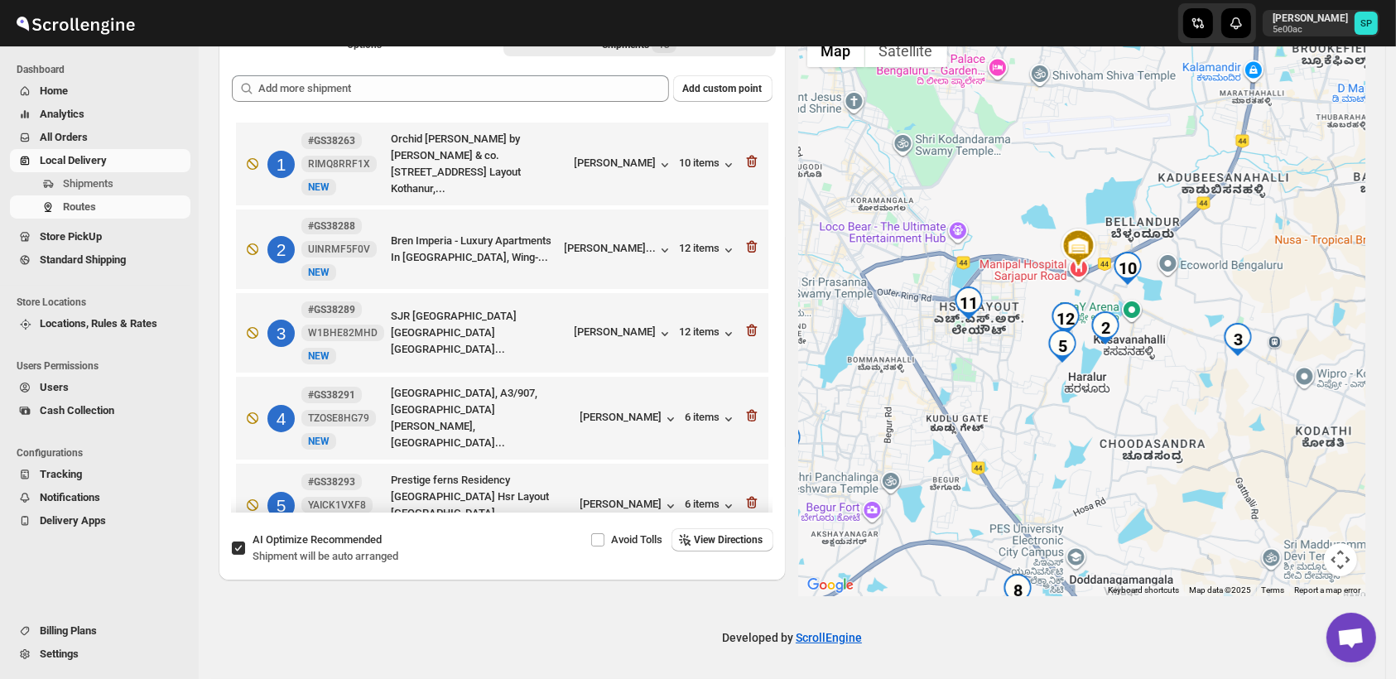
drag, startPoint x: 1073, startPoint y: 335, endPoint x: 1197, endPoint y: 479, distance: 189.7
click at [1197, 479] on div at bounding box center [1082, 311] width 567 height 571
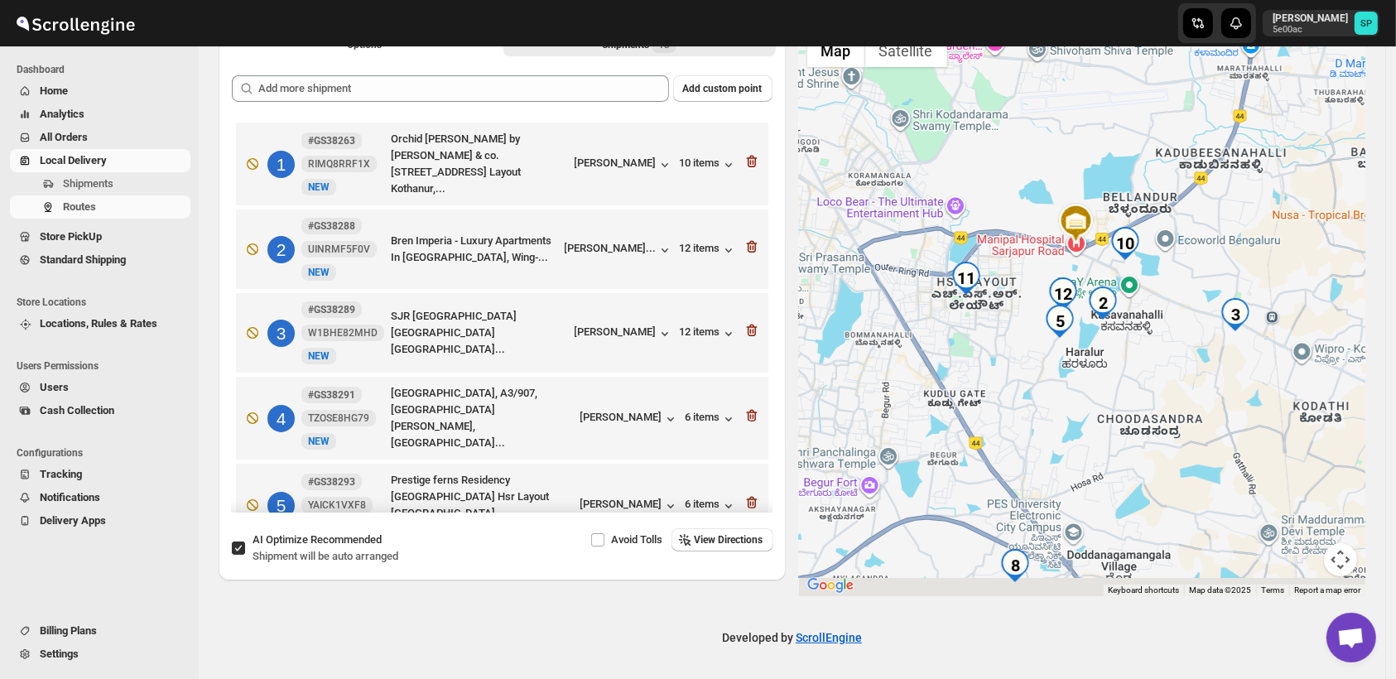
drag, startPoint x: 1120, startPoint y: 482, endPoint x: 1061, endPoint y: 341, distance: 152.6
click at [1061, 341] on div at bounding box center [1082, 311] width 567 height 571
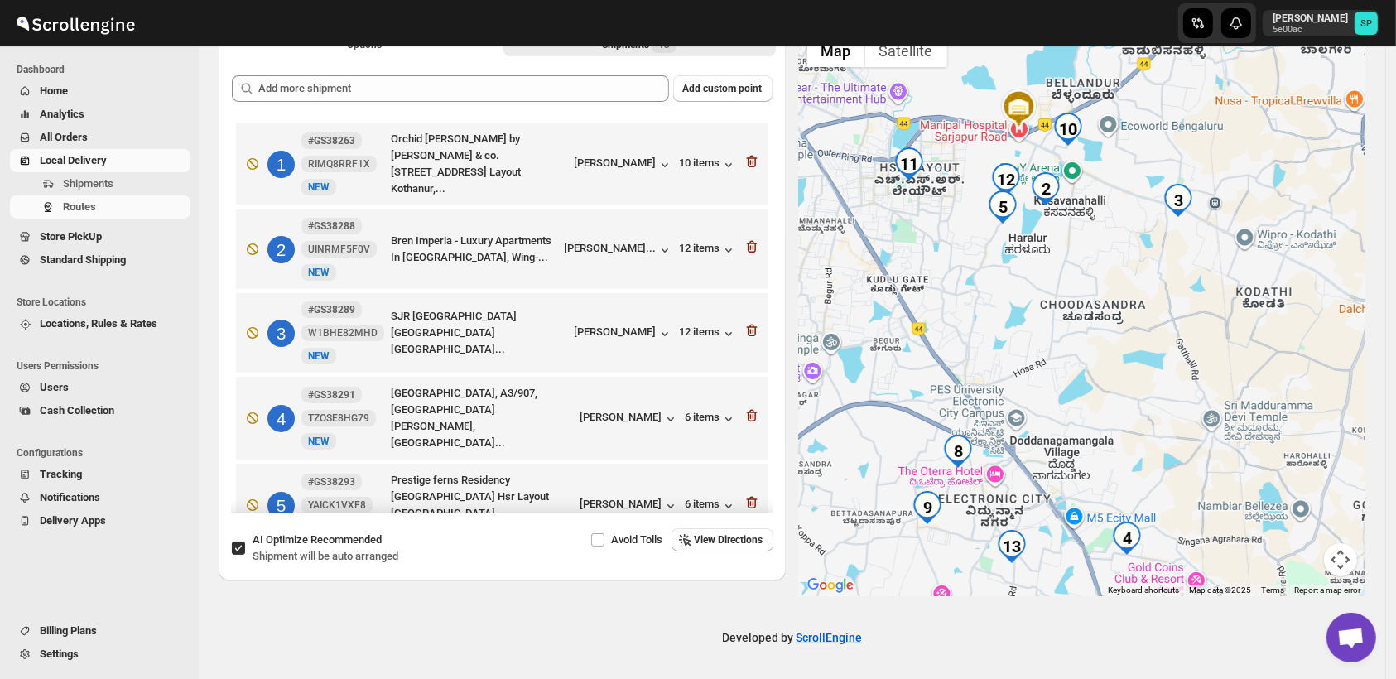
scroll to position [552, 0]
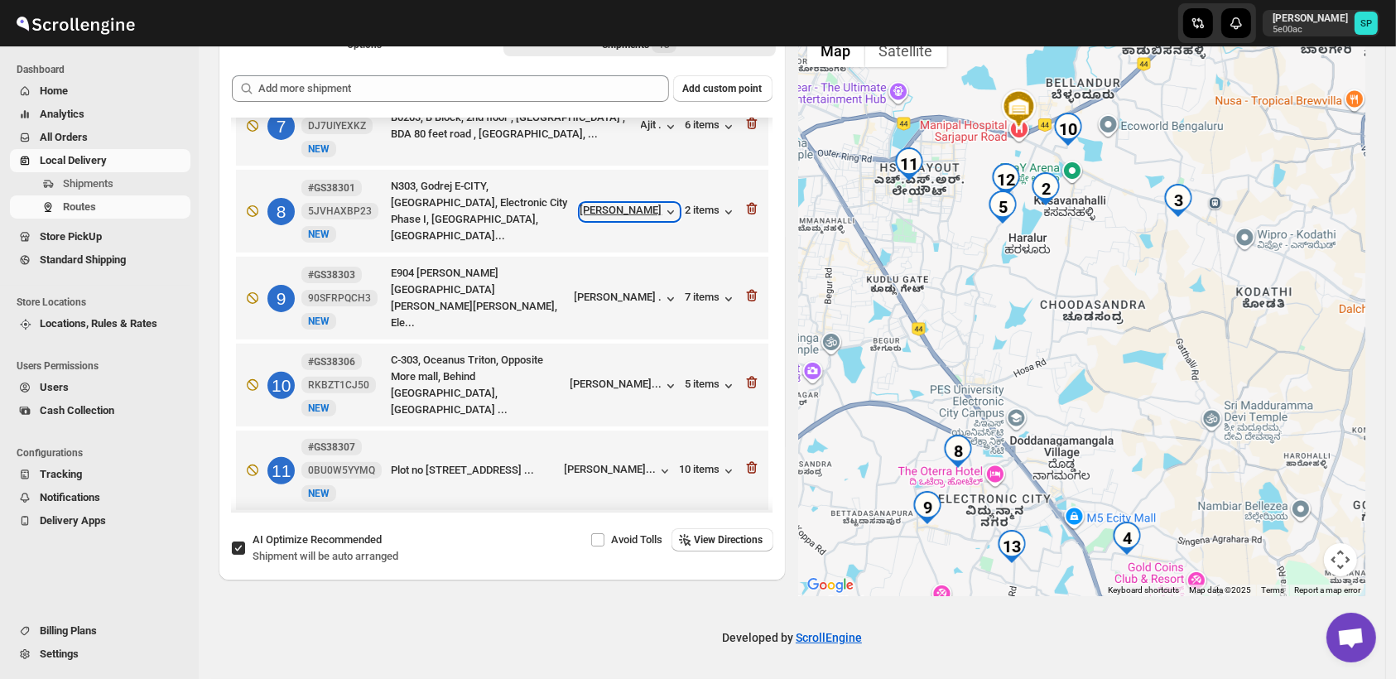
click at [614, 204] on div "[PERSON_NAME]" at bounding box center [630, 212] width 99 height 17
click at [617, 291] on div "[PERSON_NAME] ." at bounding box center [627, 299] width 104 height 17
click at [701, 291] on div "7 items" at bounding box center [711, 299] width 51 height 17
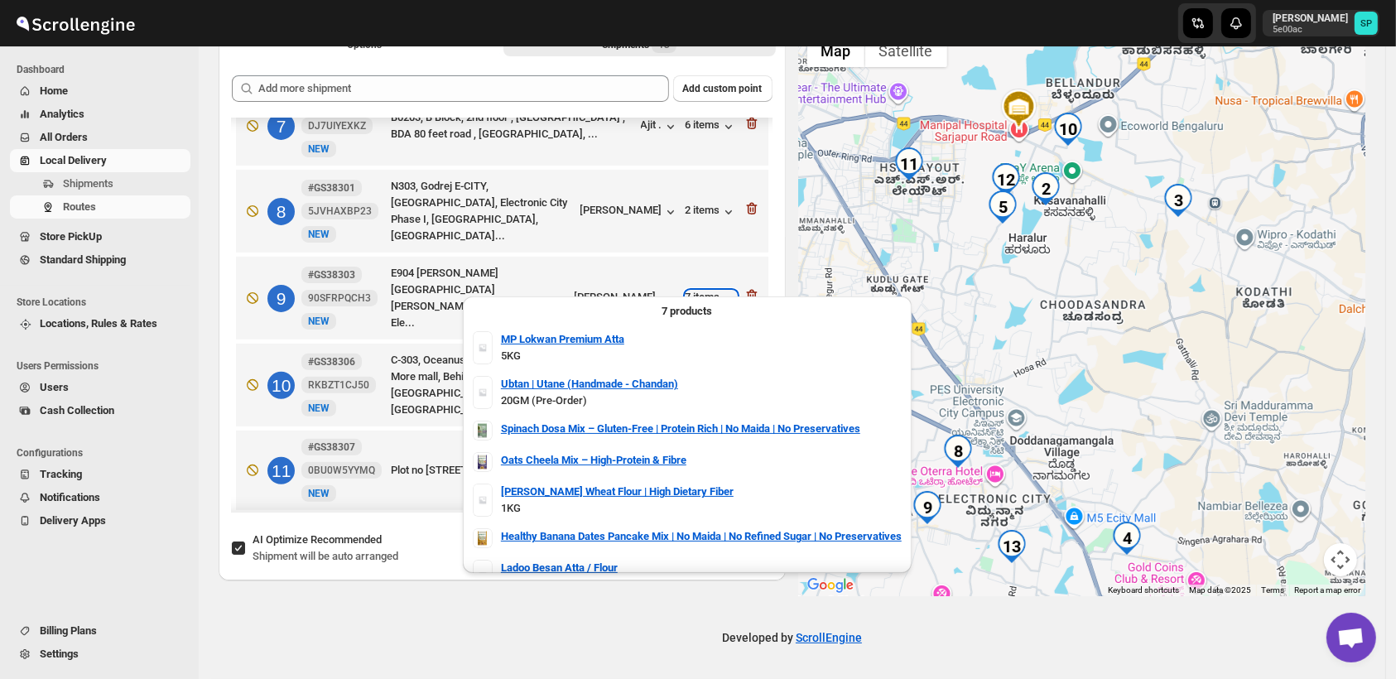
click at [701, 291] on div "7 items" at bounding box center [711, 299] width 51 height 17
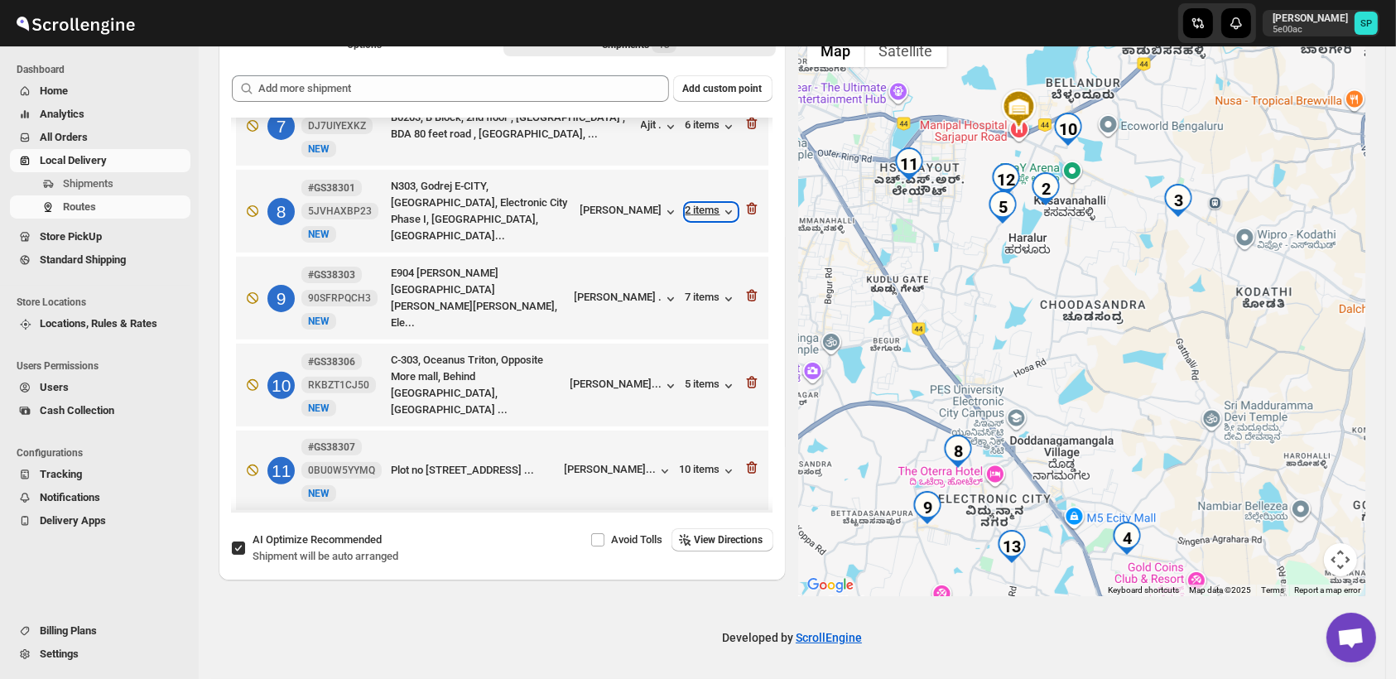
click at [702, 204] on div "2 items" at bounding box center [711, 212] width 51 height 17
click at [704, 291] on div "7 items" at bounding box center [711, 299] width 51 height 17
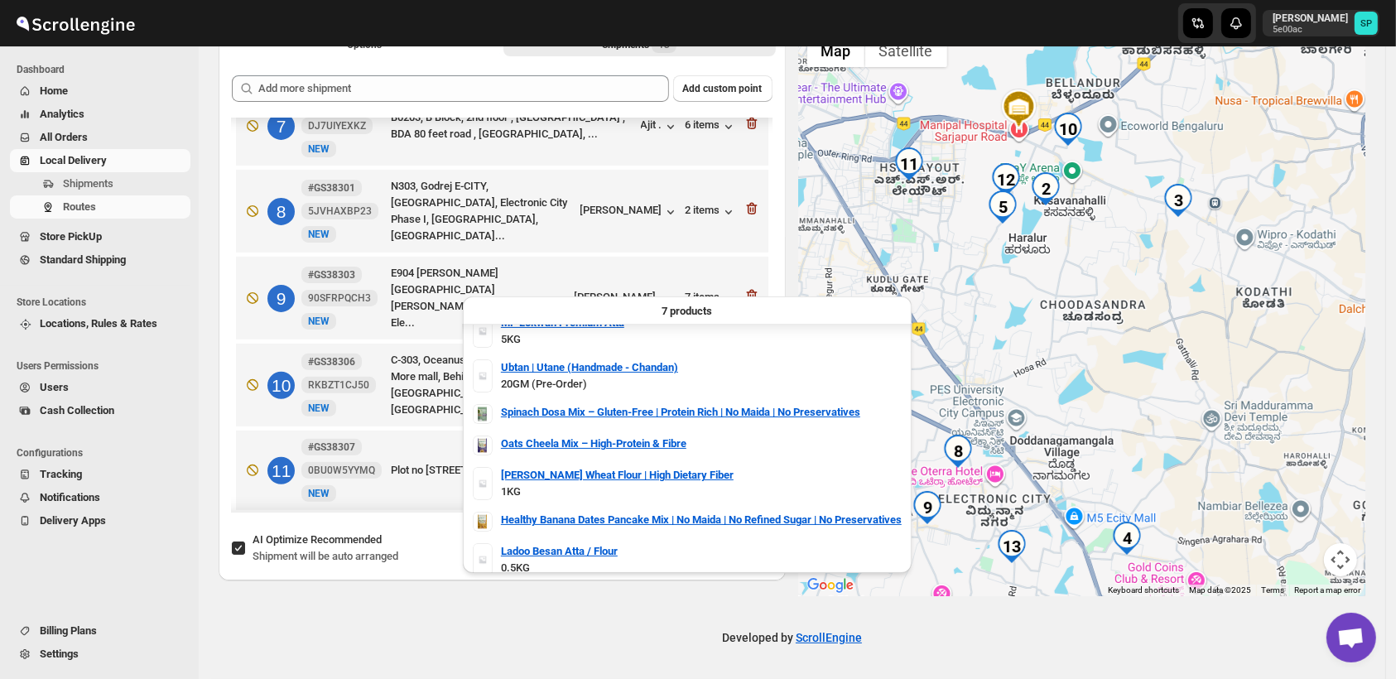
scroll to position [24, 0]
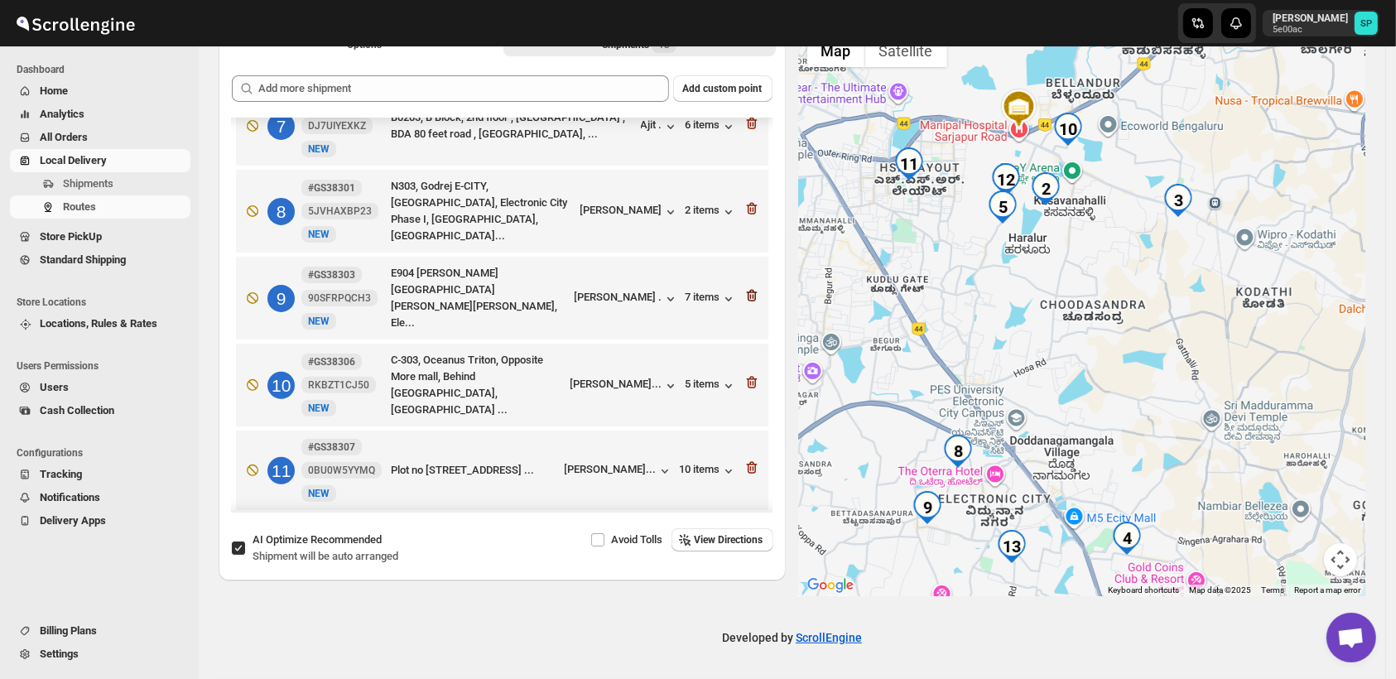
click at [749, 287] on icon "button" at bounding box center [752, 295] width 17 height 17
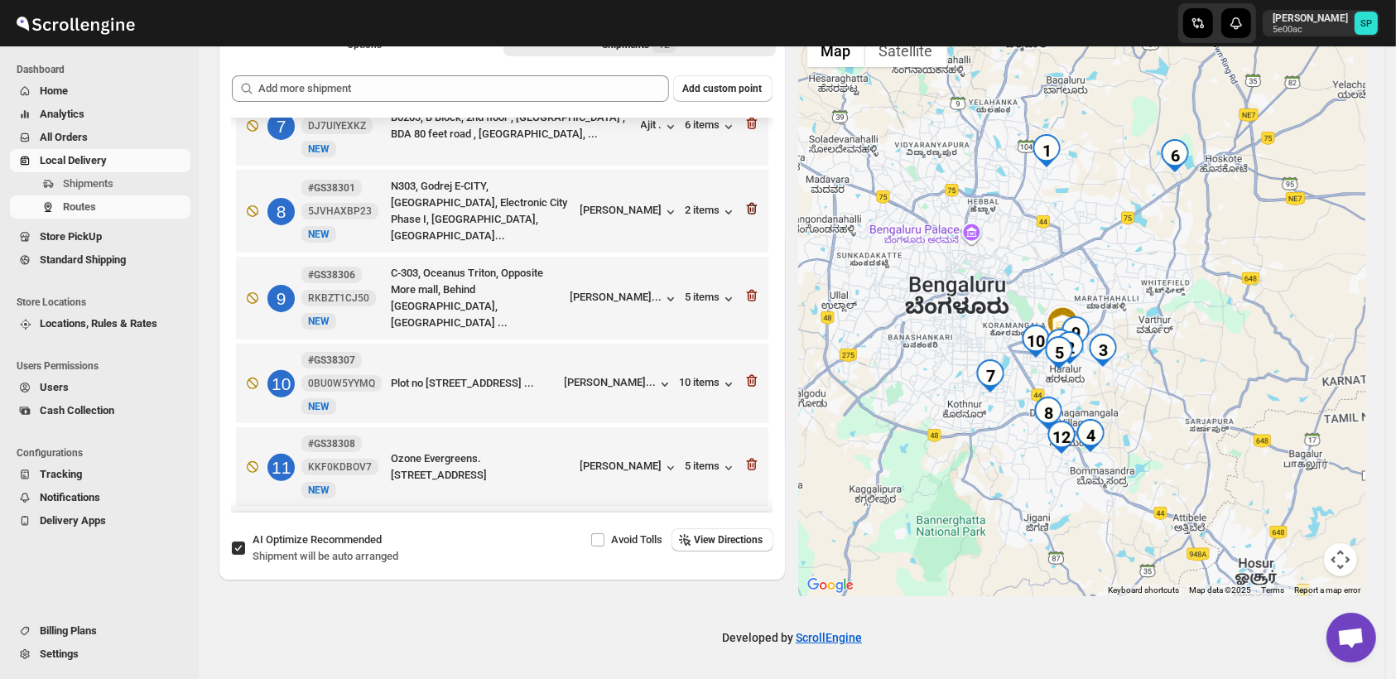
click at [746, 203] on icon "button" at bounding box center [751, 209] width 11 height 12
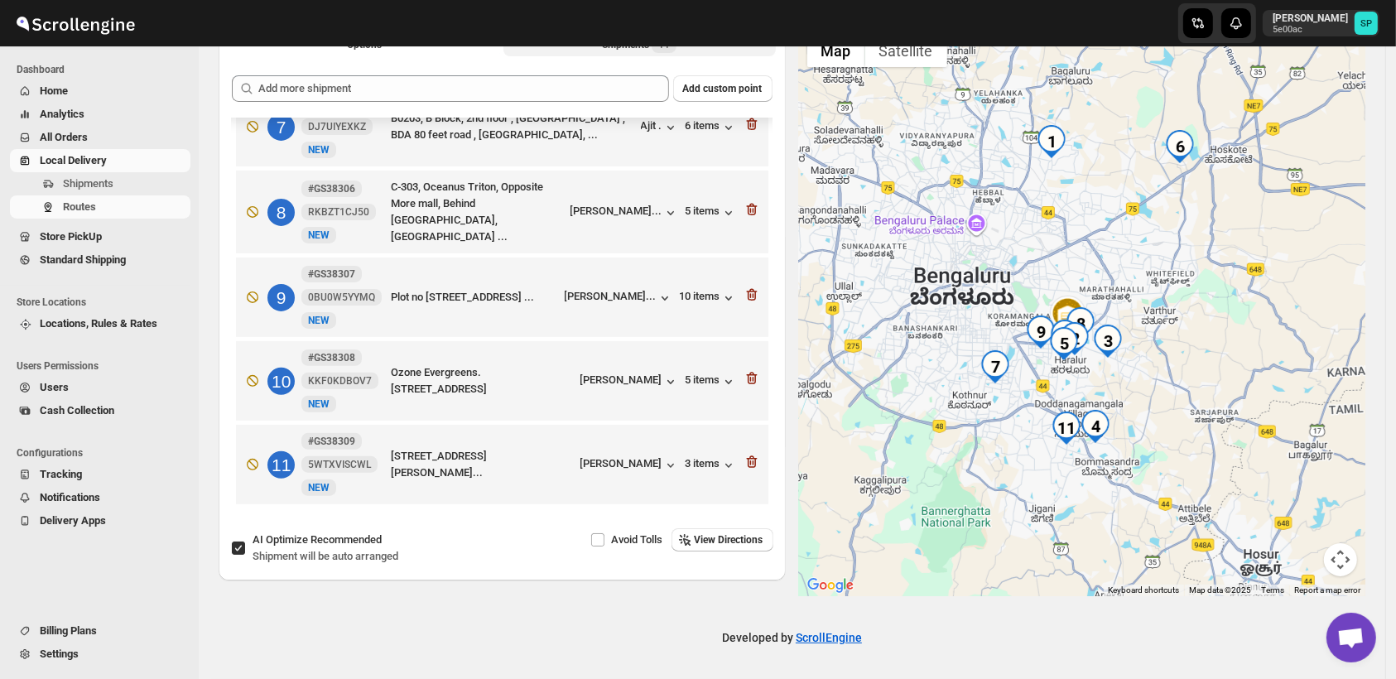
scroll to position [540, 0]
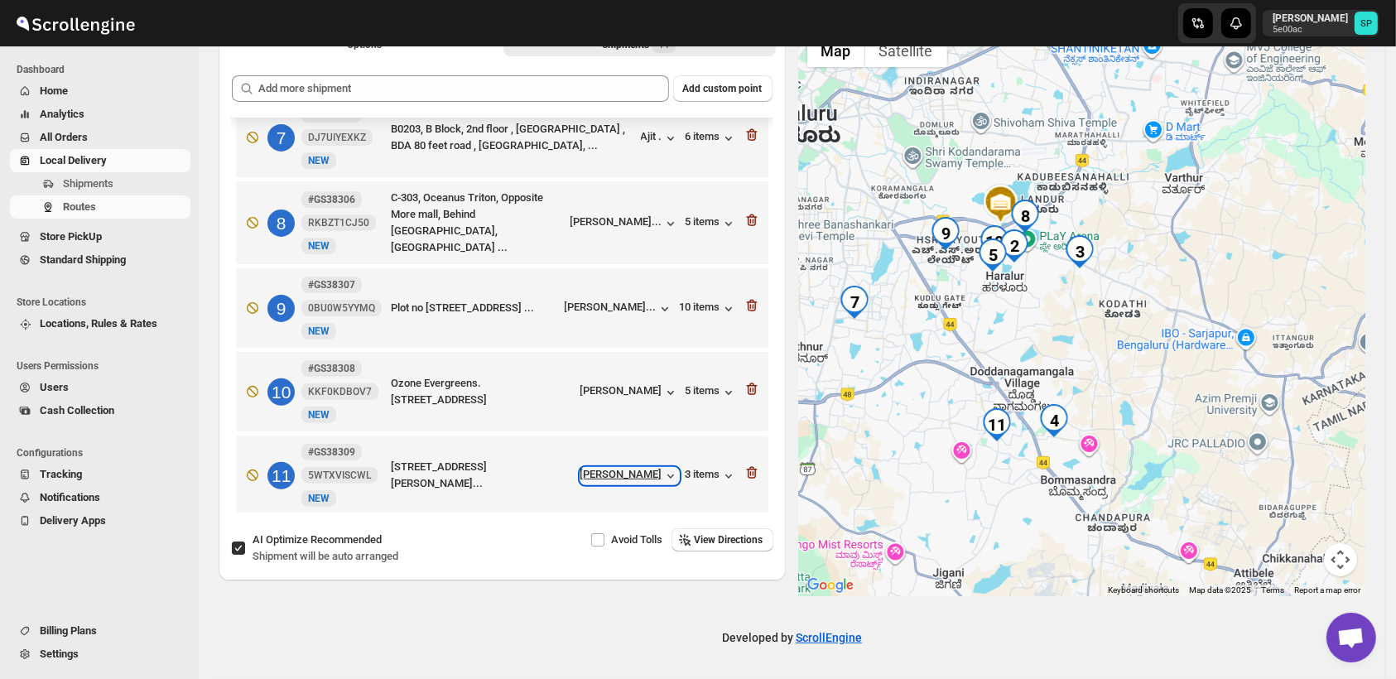
click at [619, 468] on div "[PERSON_NAME]" at bounding box center [630, 476] width 99 height 17
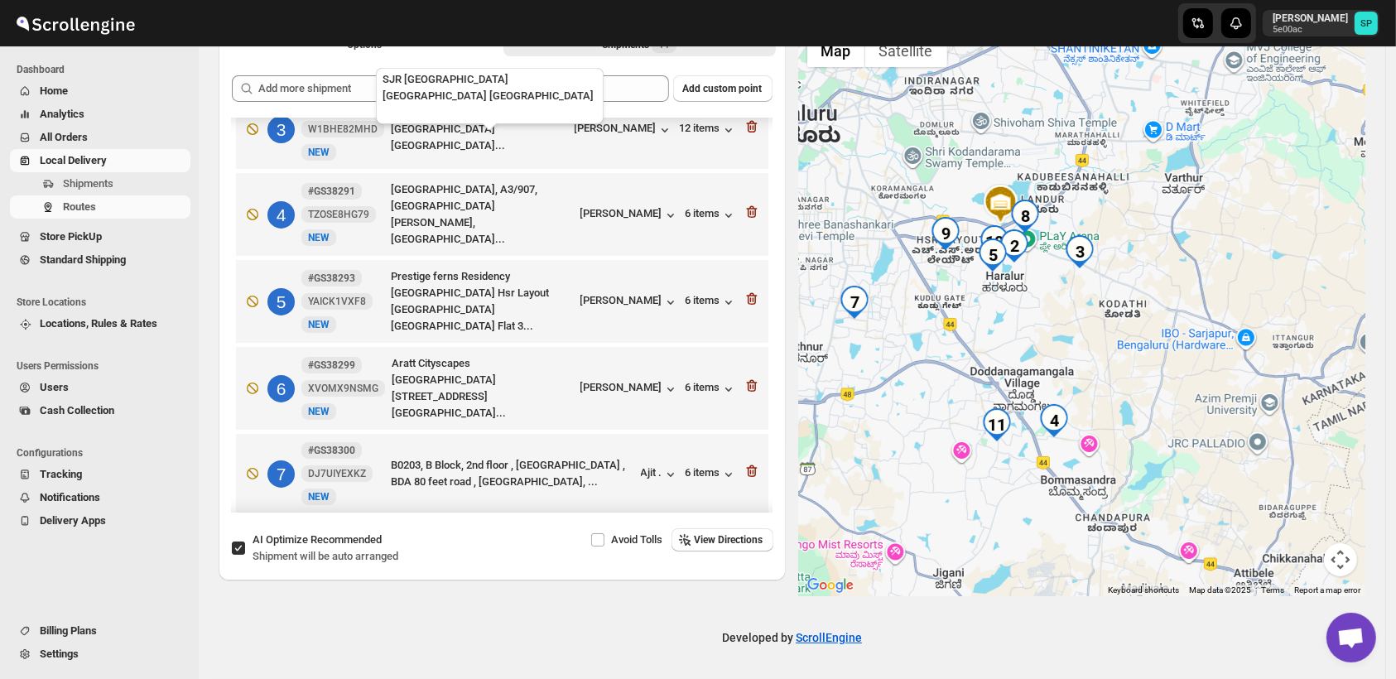
scroll to position [172, 0]
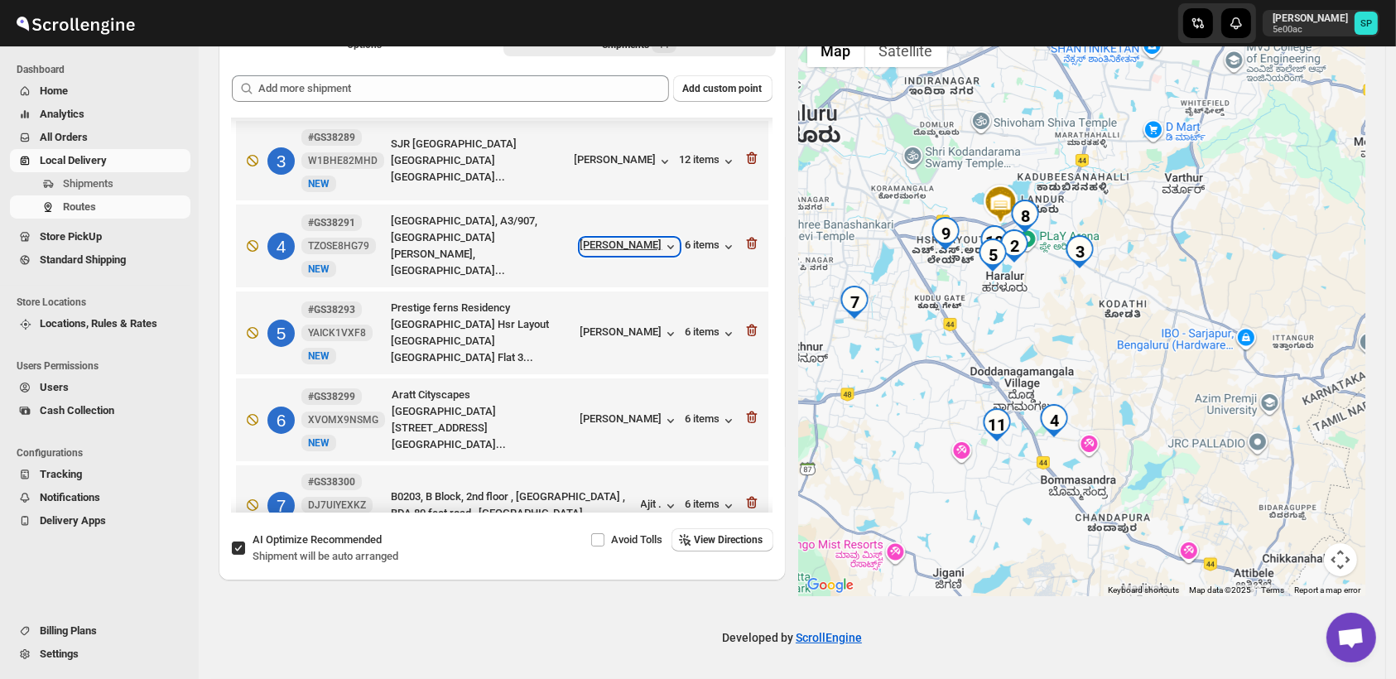
click at [600, 244] on div "[PERSON_NAME]" at bounding box center [630, 247] width 99 height 17
click at [711, 246] on div "6 items" at bounding box center [711, 247] width 51 height 17
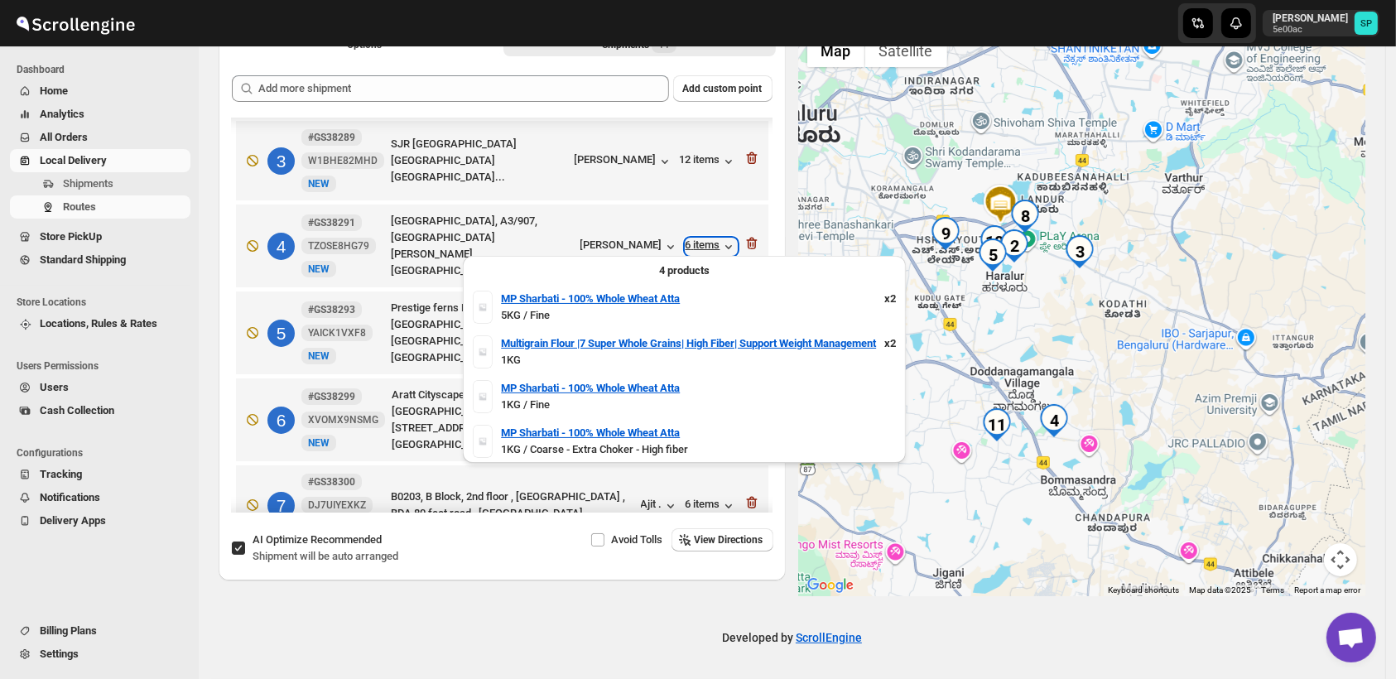
click at [711, 246] on div "6 items" at bounding box center [711, 247] width 51 height 17
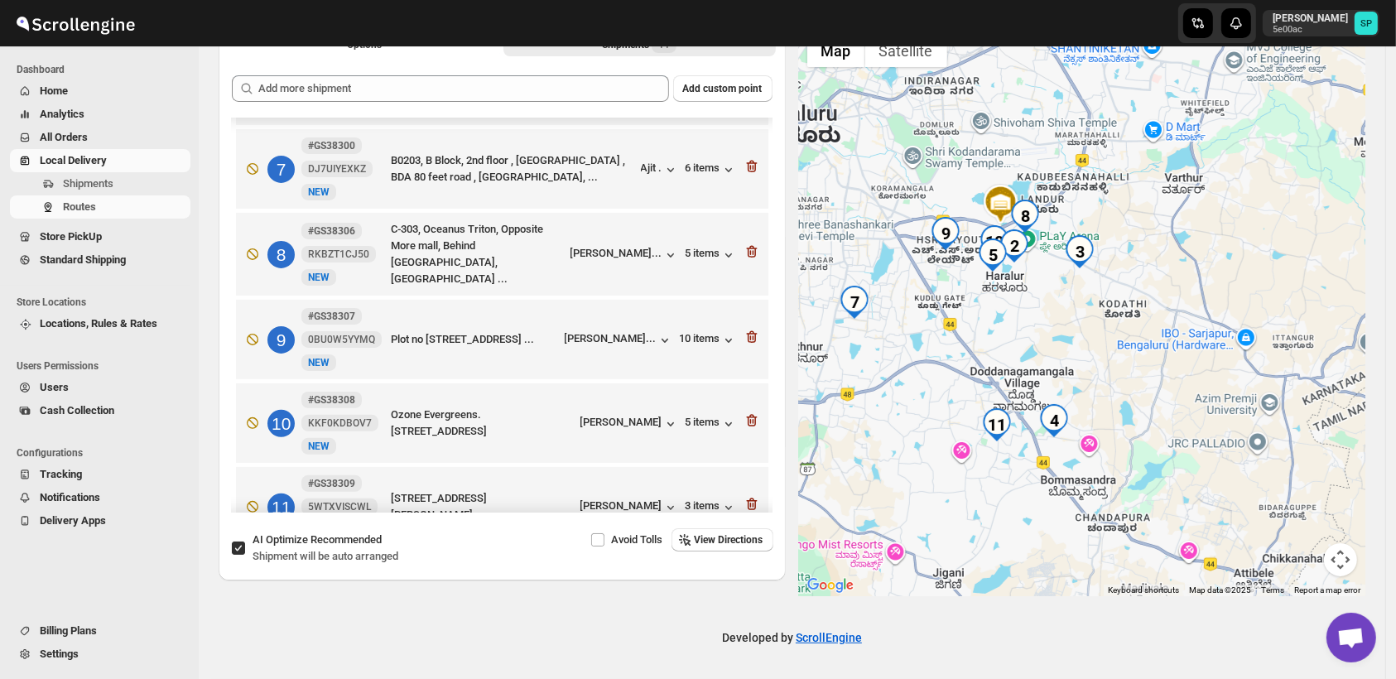
scroll to position [540, 0]
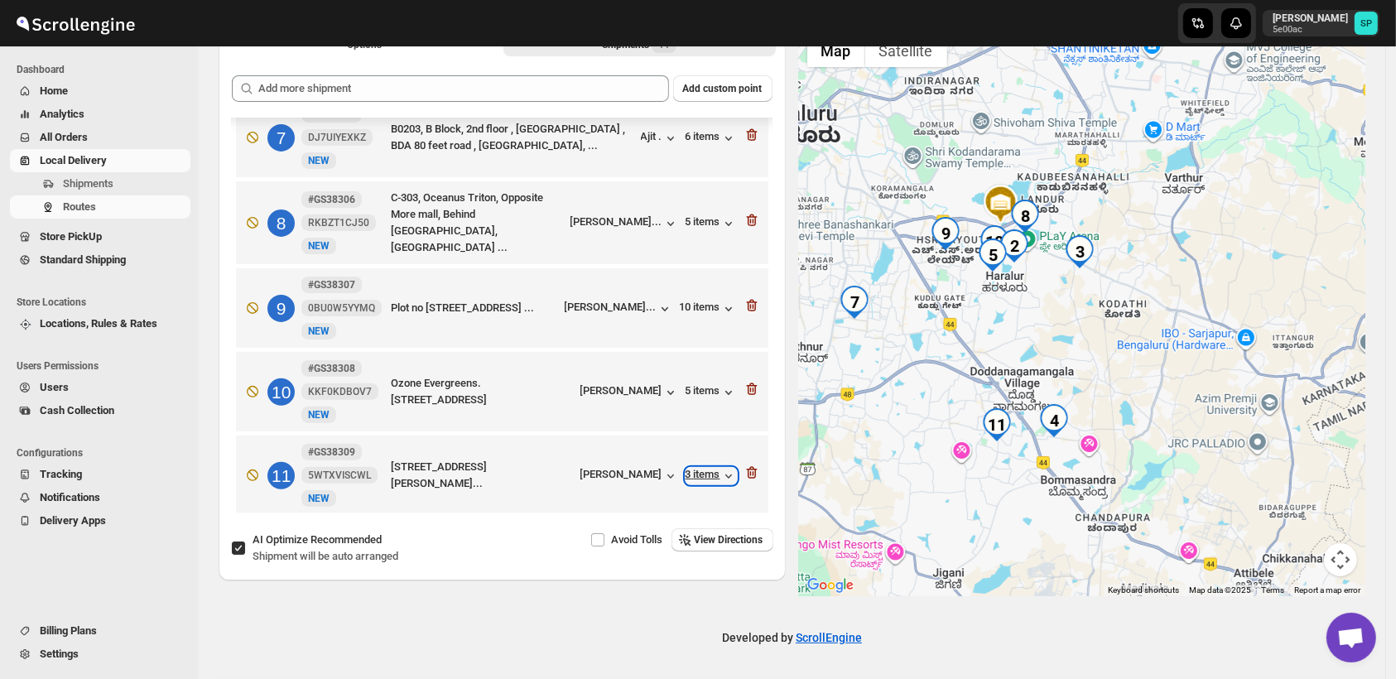
click at [699, 468] on div "3 items" at bounding box center [711, 476] width 51 height 17
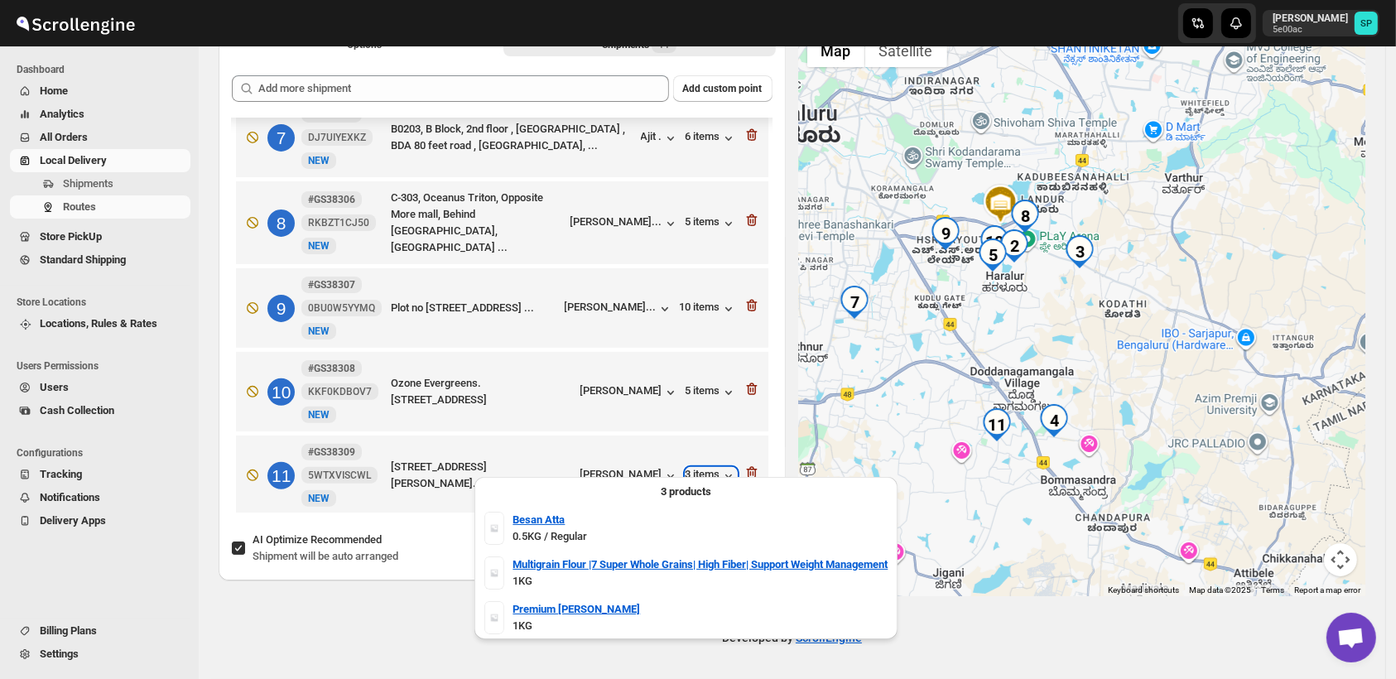
click at [699, 468] on div "3 items" at bounding box center [711, 476] width 51 height 17
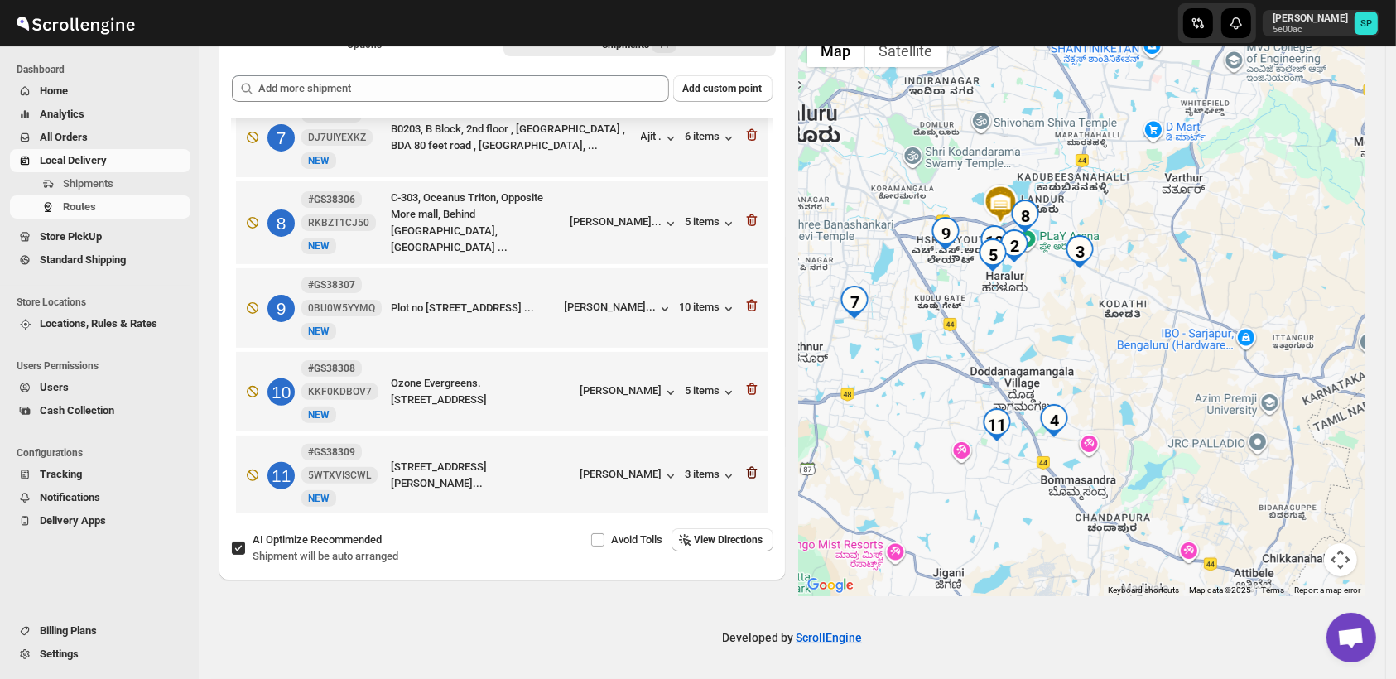
click at [744, 465] on icon "button" at bounding box center [752, 473] width 17 height 17
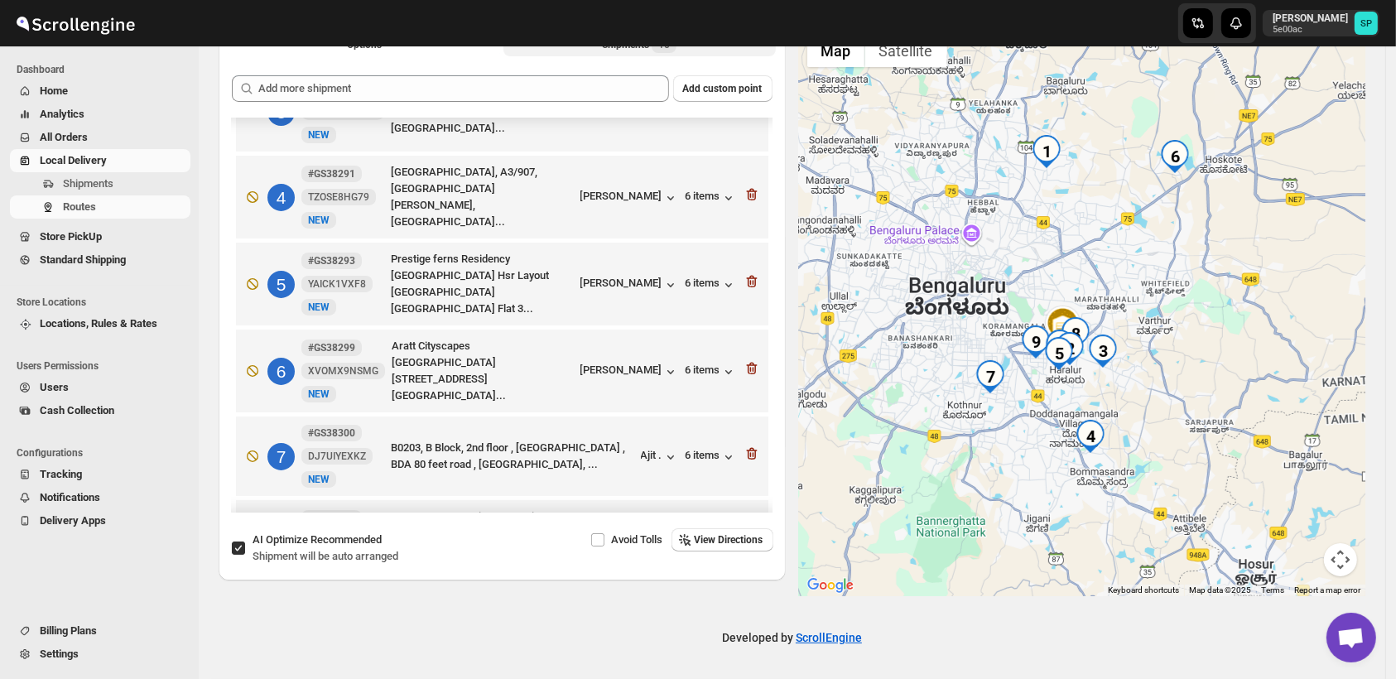
scroll to position [180, 0]
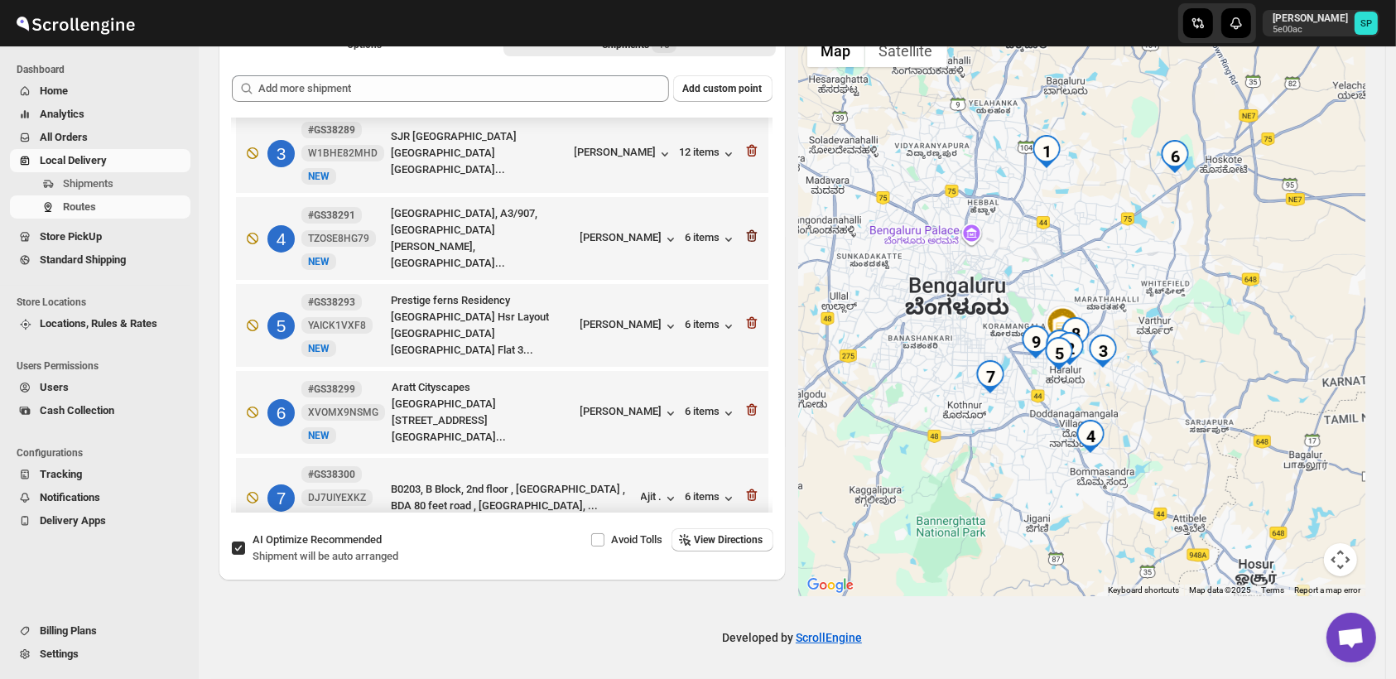
click at [744, 234] on icon "button" at bounding box center [752, 236] width 17 height 17
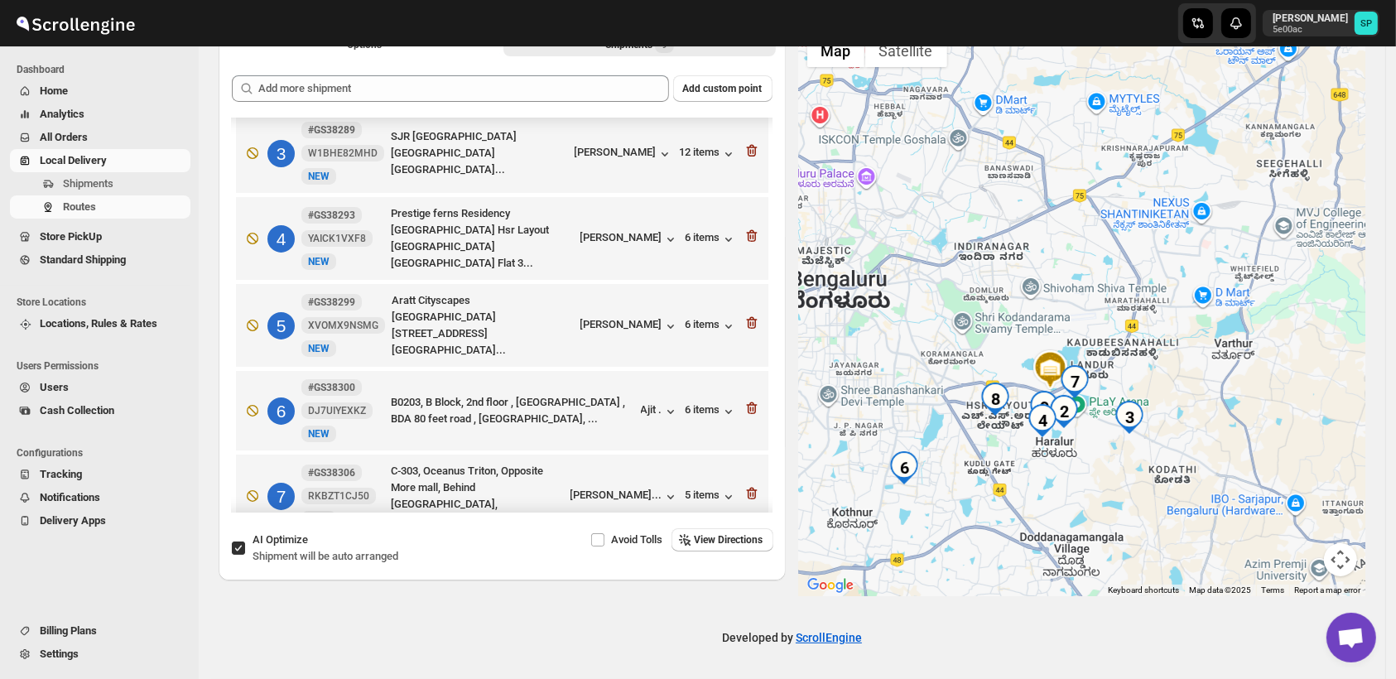
drag, startPoint x: 1093, startPoint y: 521, endPoint x: 1102, endPoint y: 470, distance: 52.1
click at [1102, 470] on div at bounding box center [1082, 311] width 567 height 571
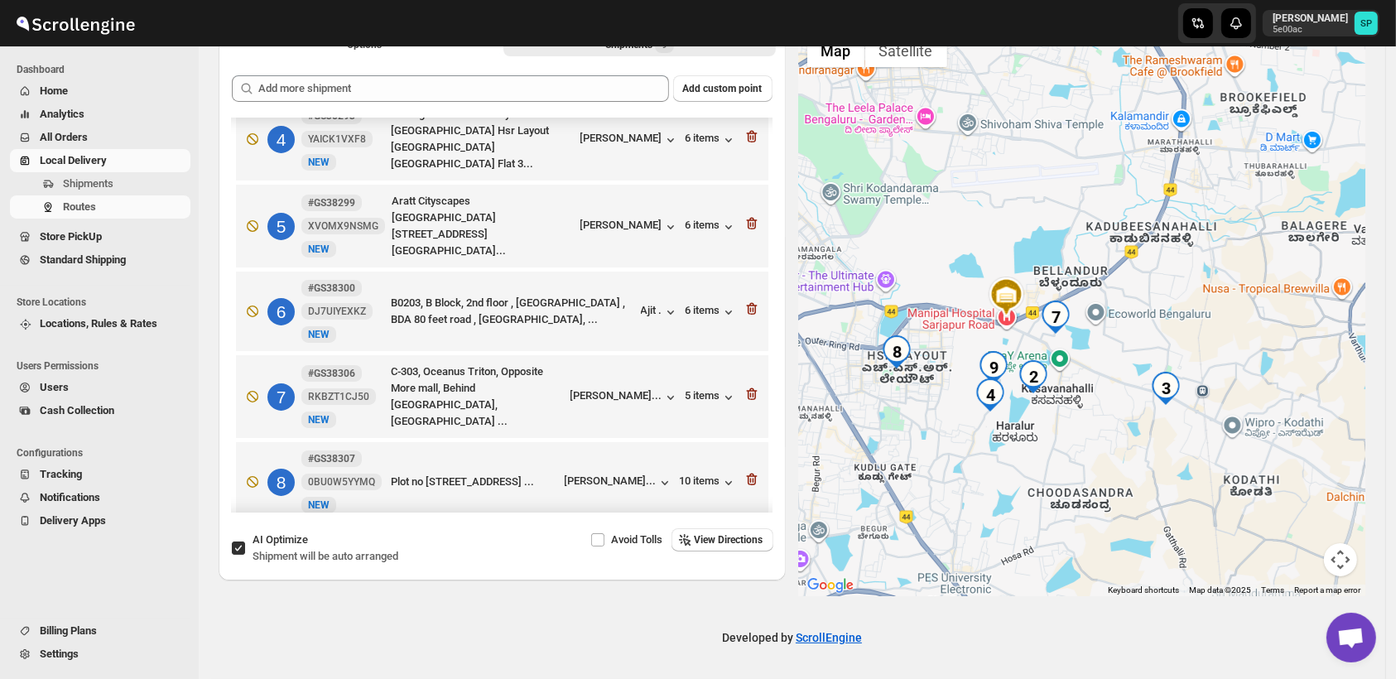
scroll to position [371, 0]
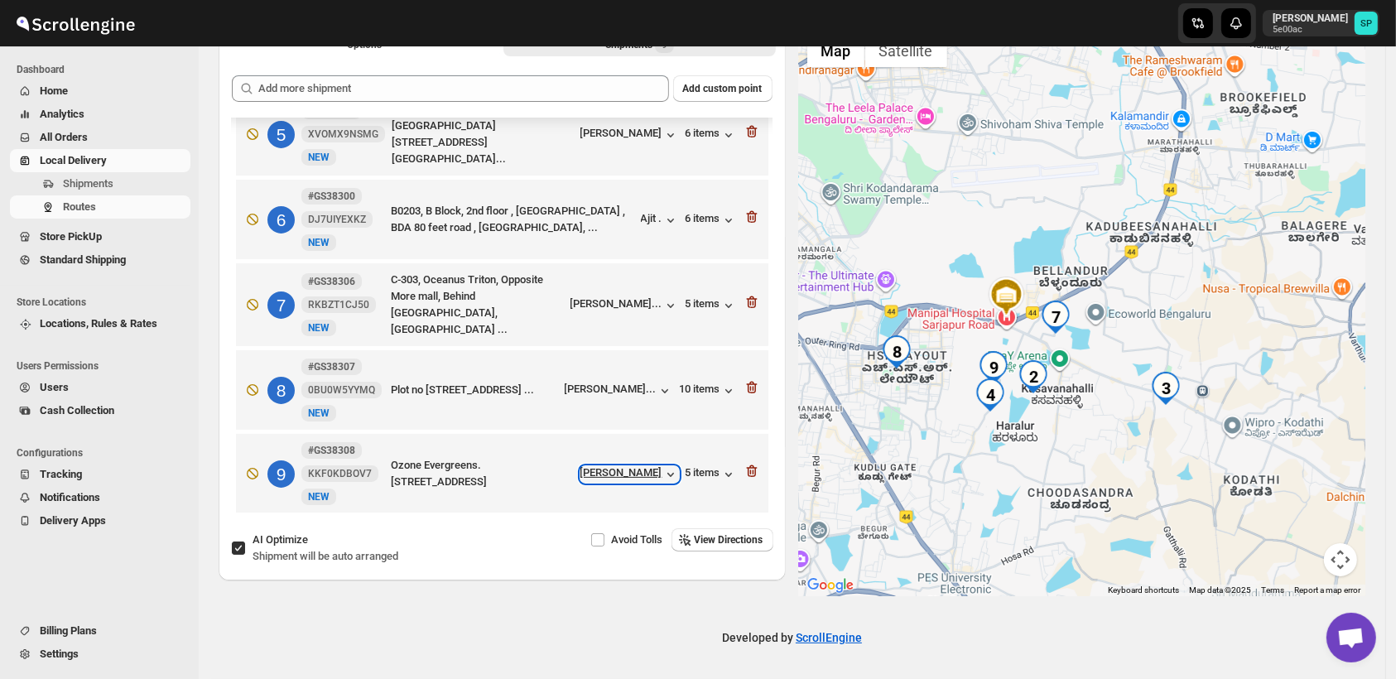
click at [630, 466] on div "[PERSON_NAME]" at bounding box center [630, 474] width 99 height 17
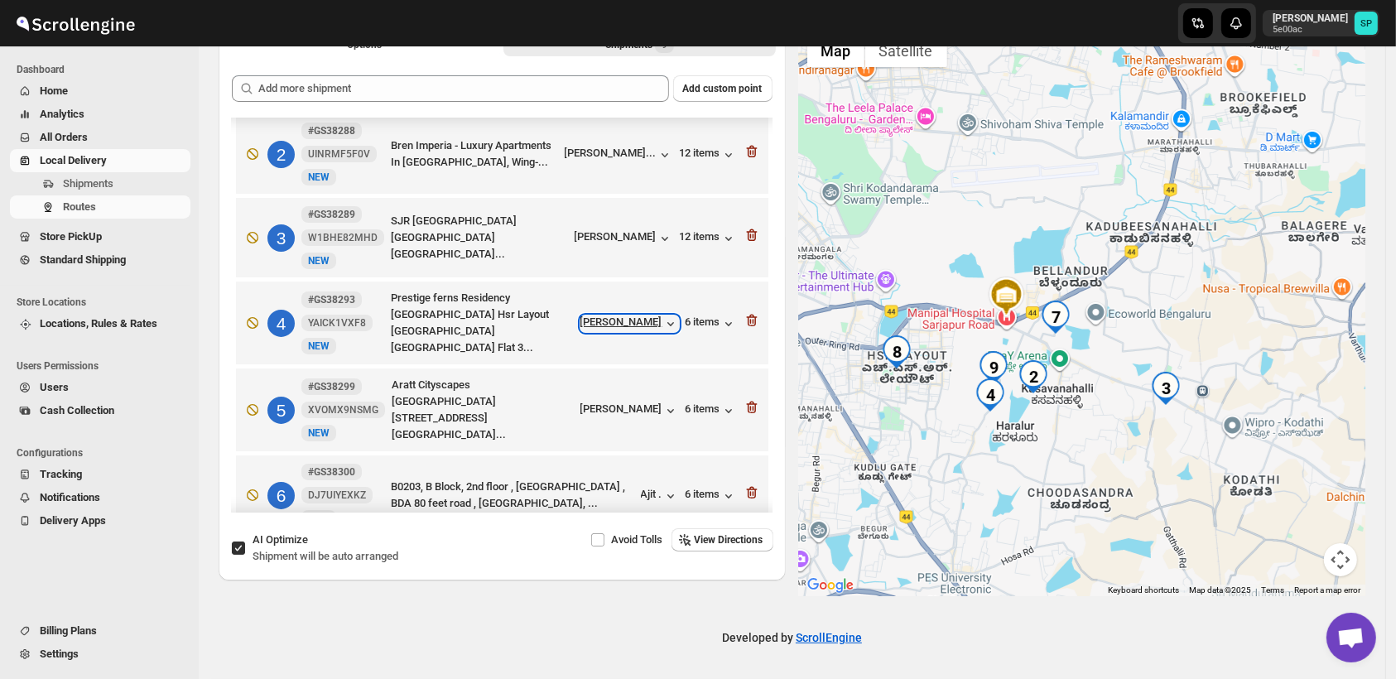
click at [644, 324] on div "[PERSON_NAME]" at bounding box center [630, 324] width 99 height 17
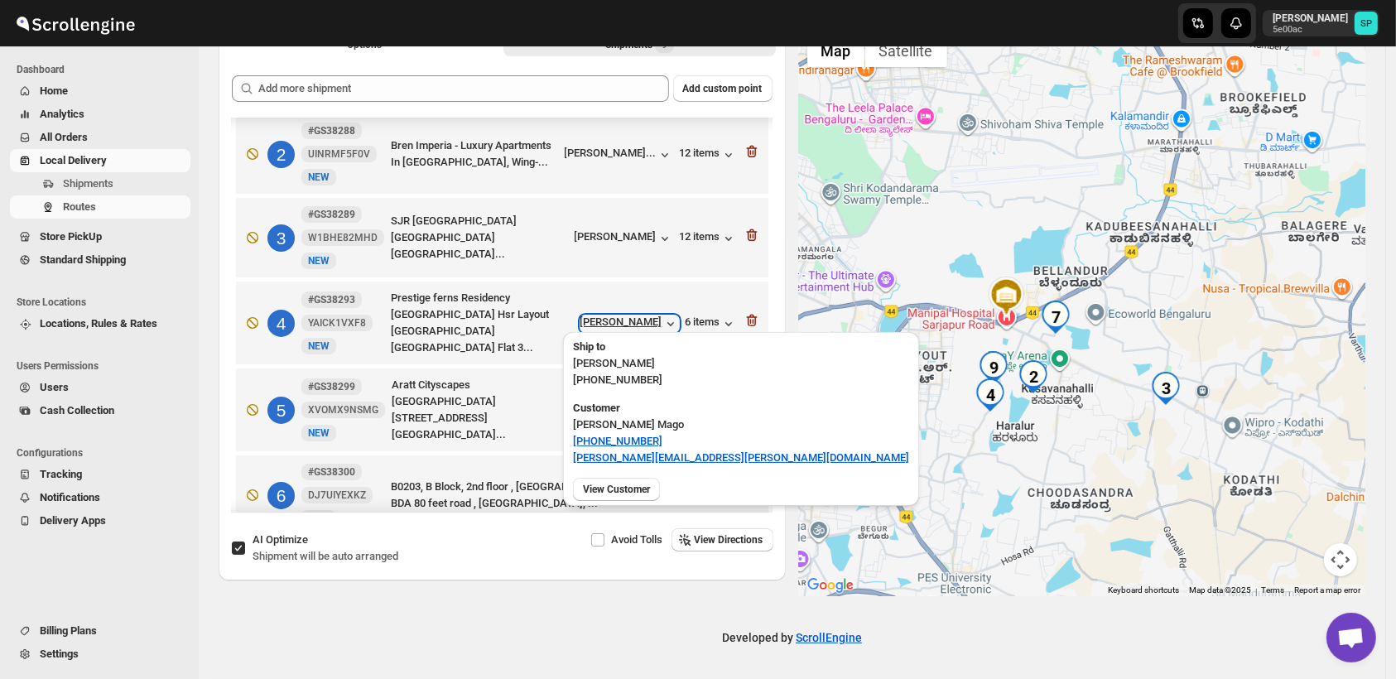
click at [644, 324] on div "[PERSON_NAME]" at bounding box center [630, 324] width 99 height 17
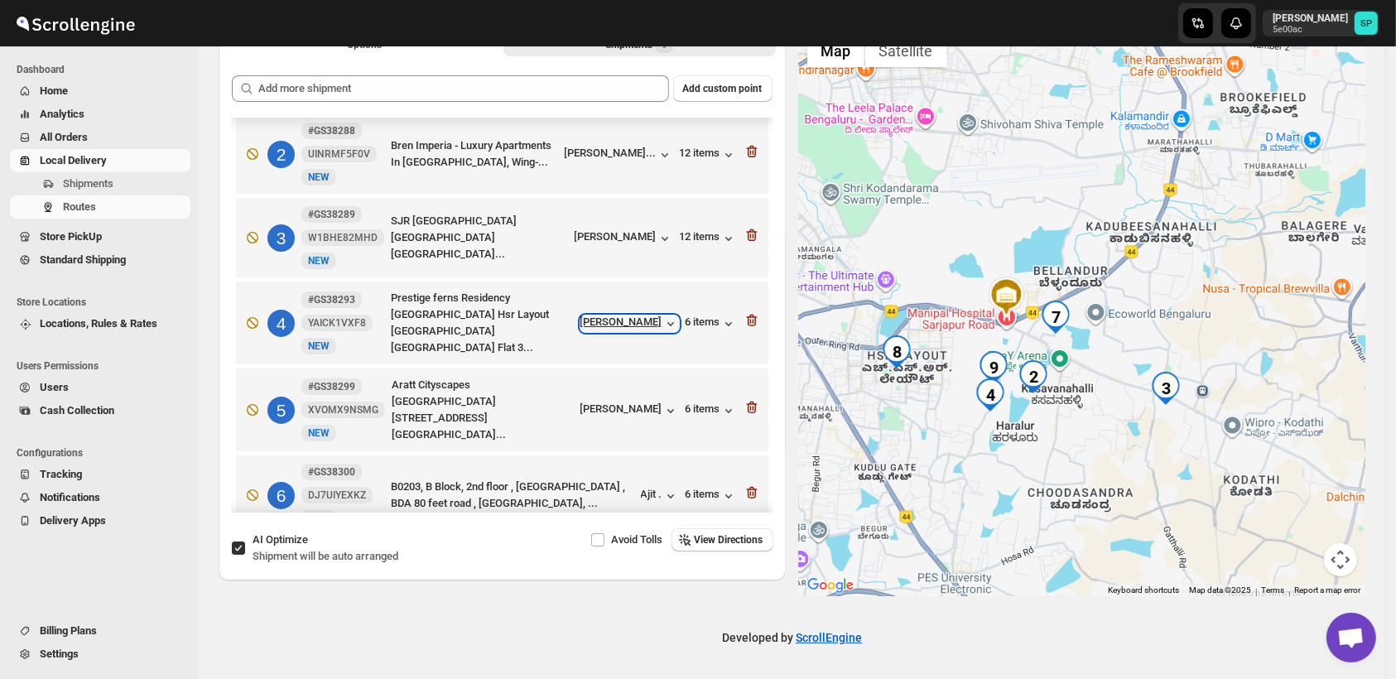
click at [644, 324] on div "[PERSON_NAME]" at bounding box center [630, 324] width 99 height 17
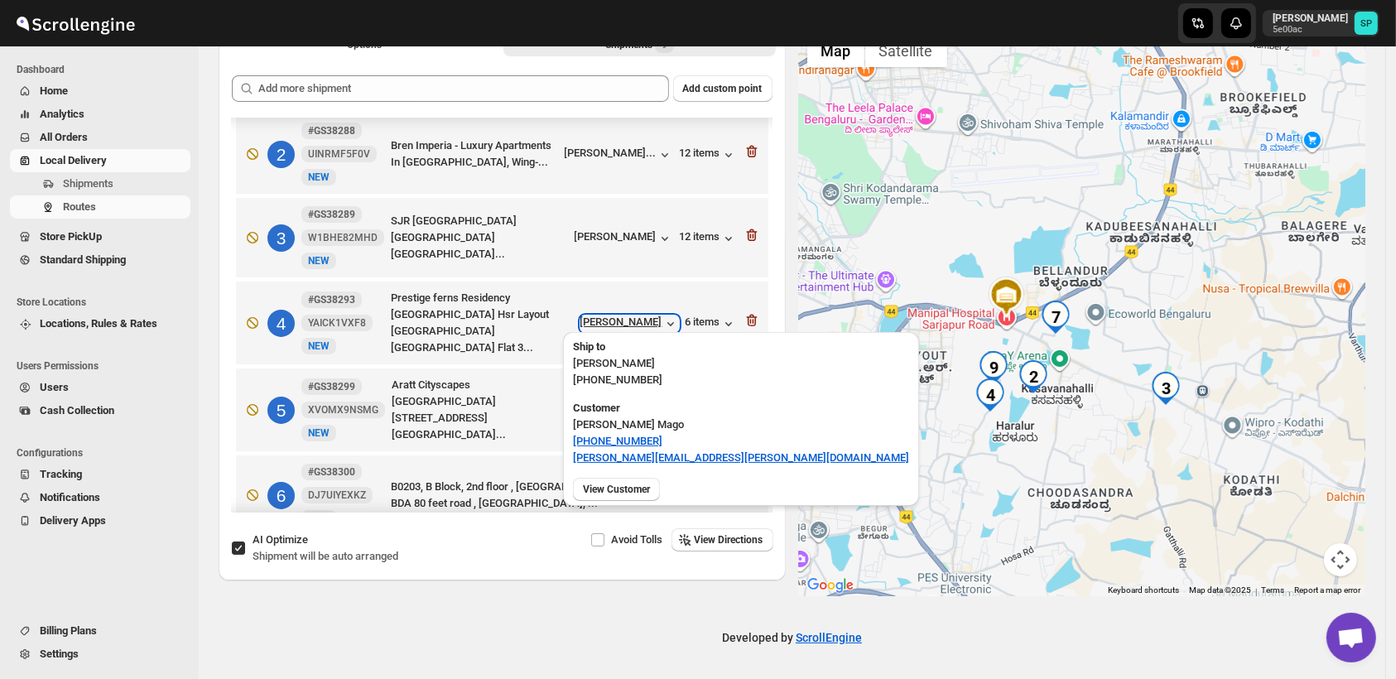
click at [644, 324] on div "[PERSON_NAME]" at bounding box center [630, 324] width 99 height 17
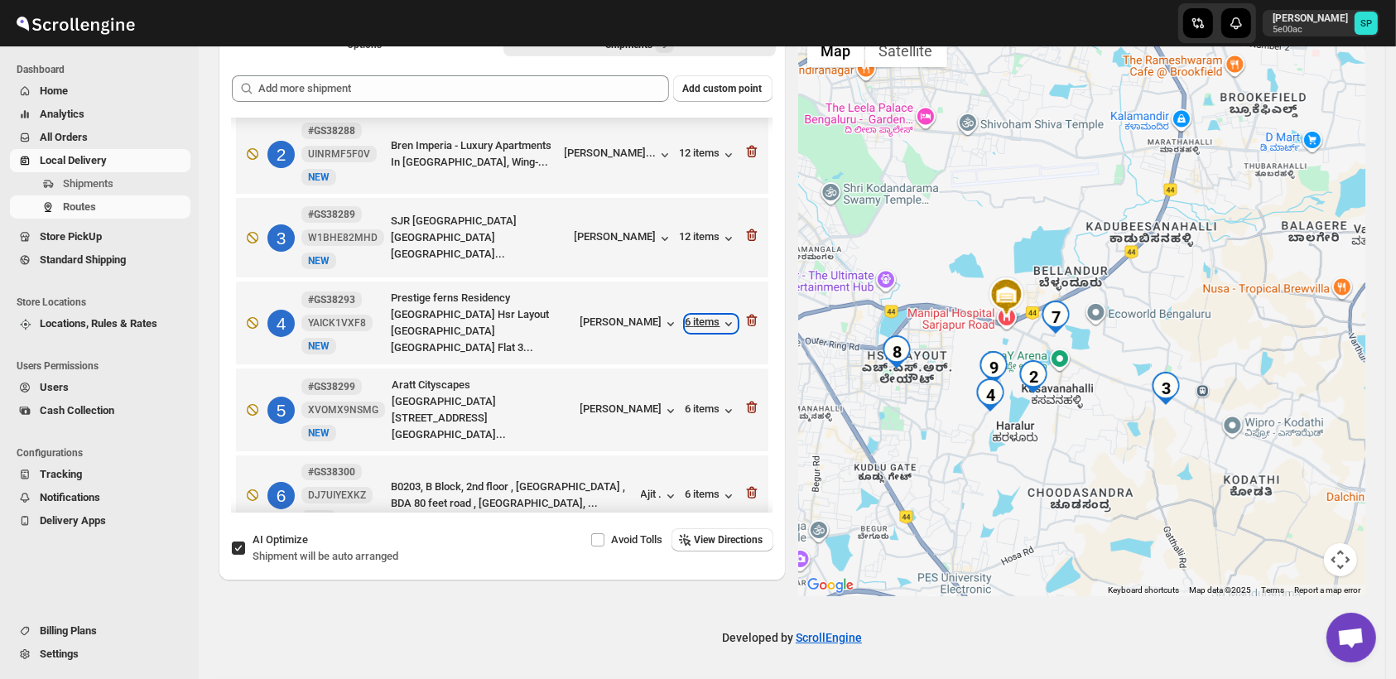
click at [699, 316] on div "6 items" at bounding box center [711, 324] width 51 height 17
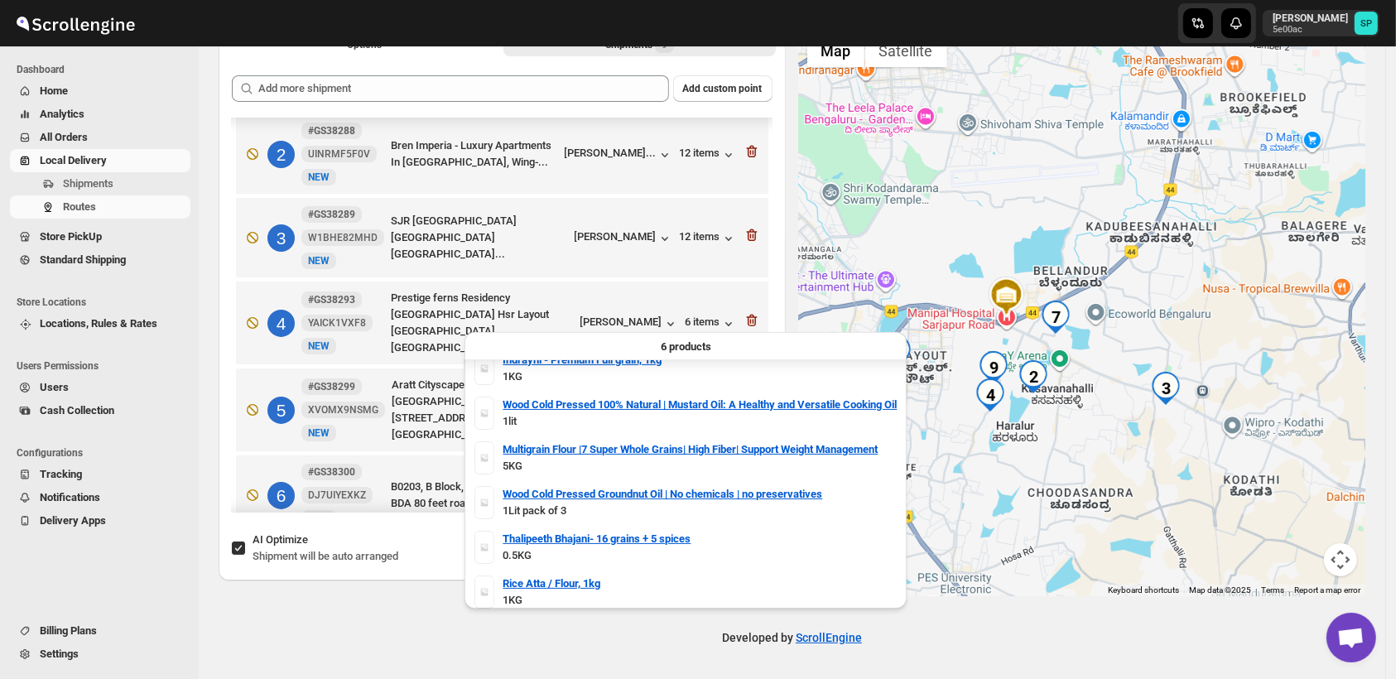
scroll to position [20, 0]
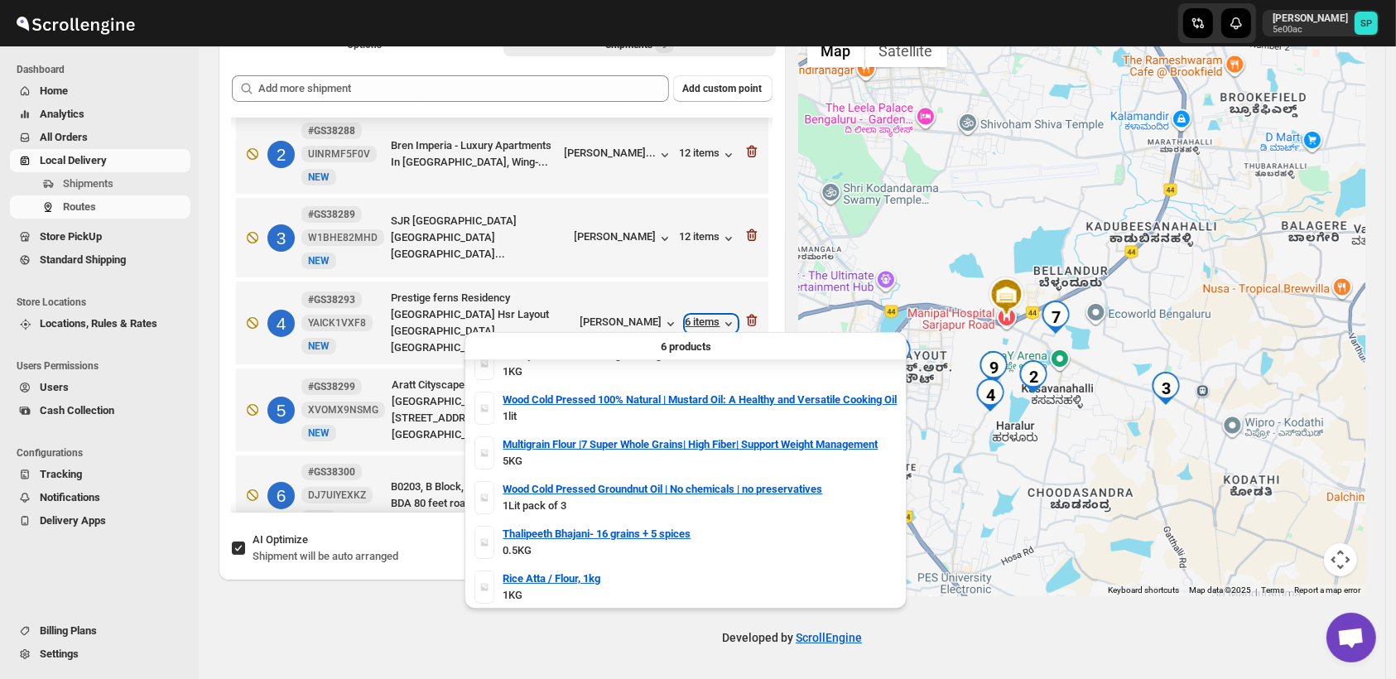
click at [692, 319] on div "6 items" at bounding box center [711, 324] width 51 height 17
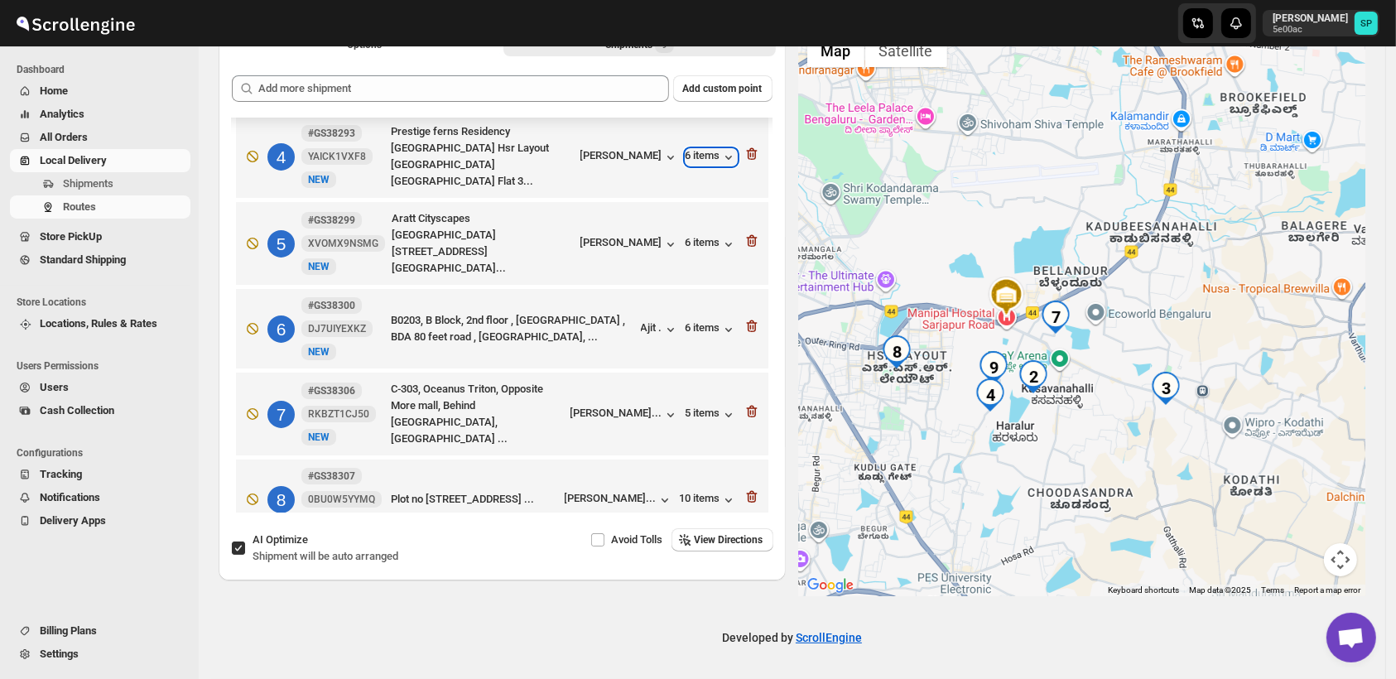
scroll to position [371, 0]
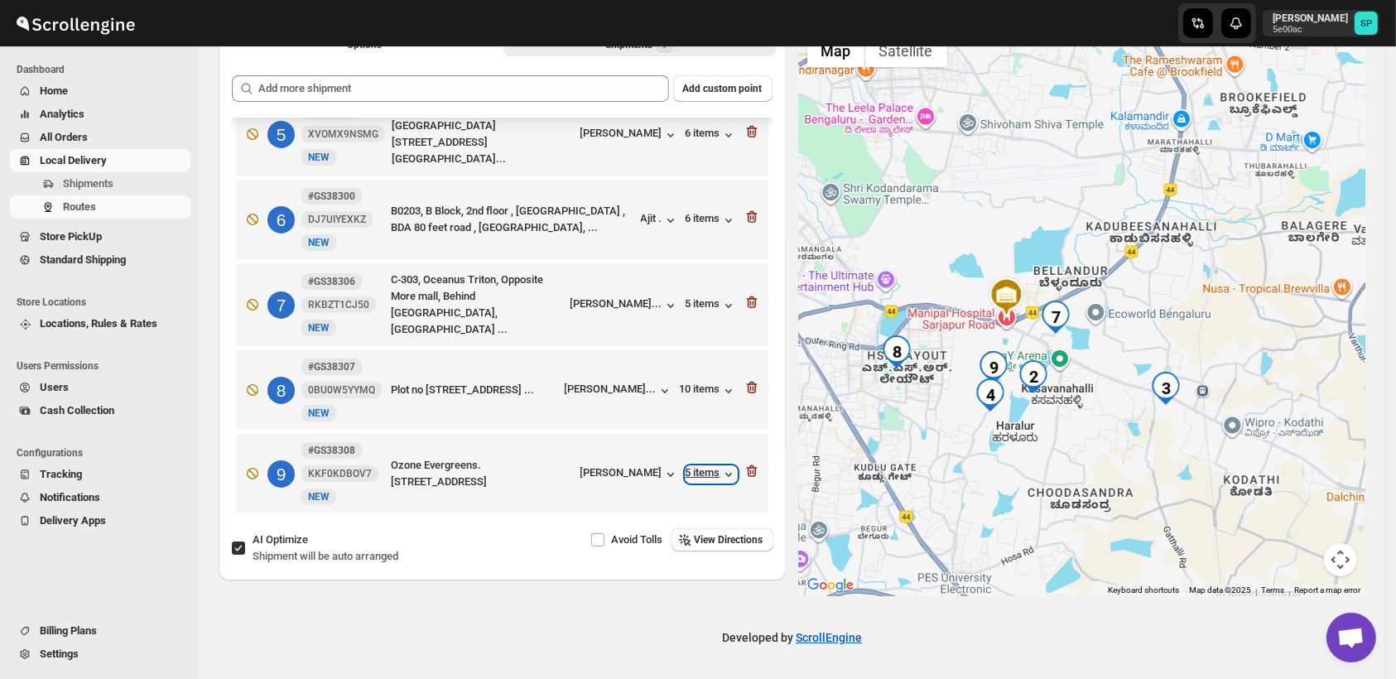
click at [698, 466] on div "5 items" at bounding box center [711, 474] width 51 height 17
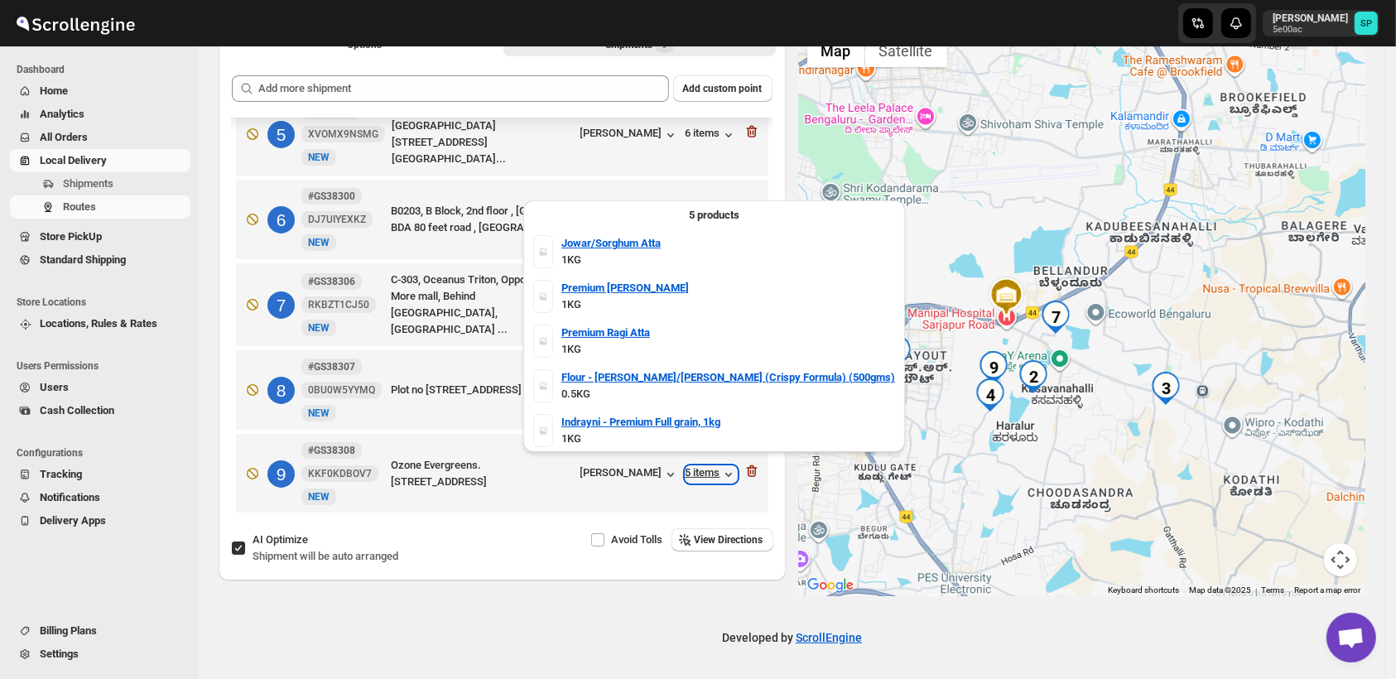
click at [698, 466] on div "5 items" at bounding box center [711, 474] width 51 height 17
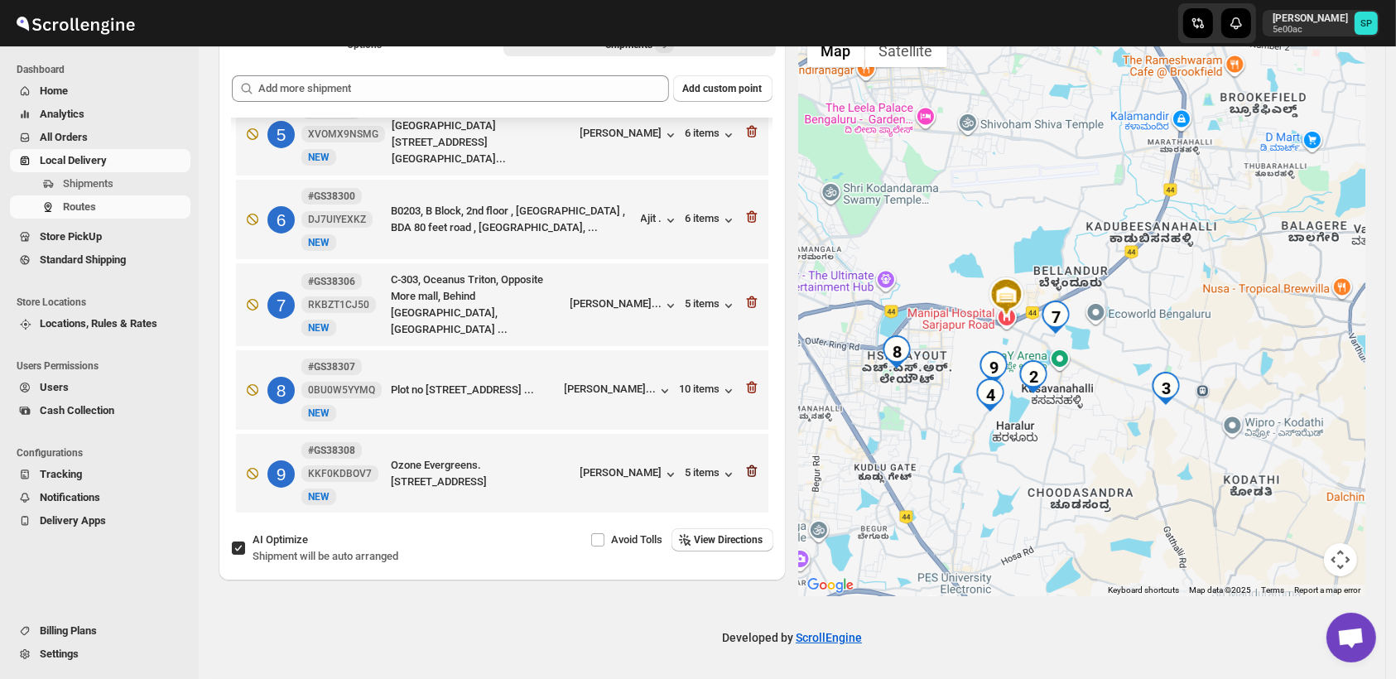
click at [746, 466] on icon "button" at bounding box center [751, 471] width 11 height 12
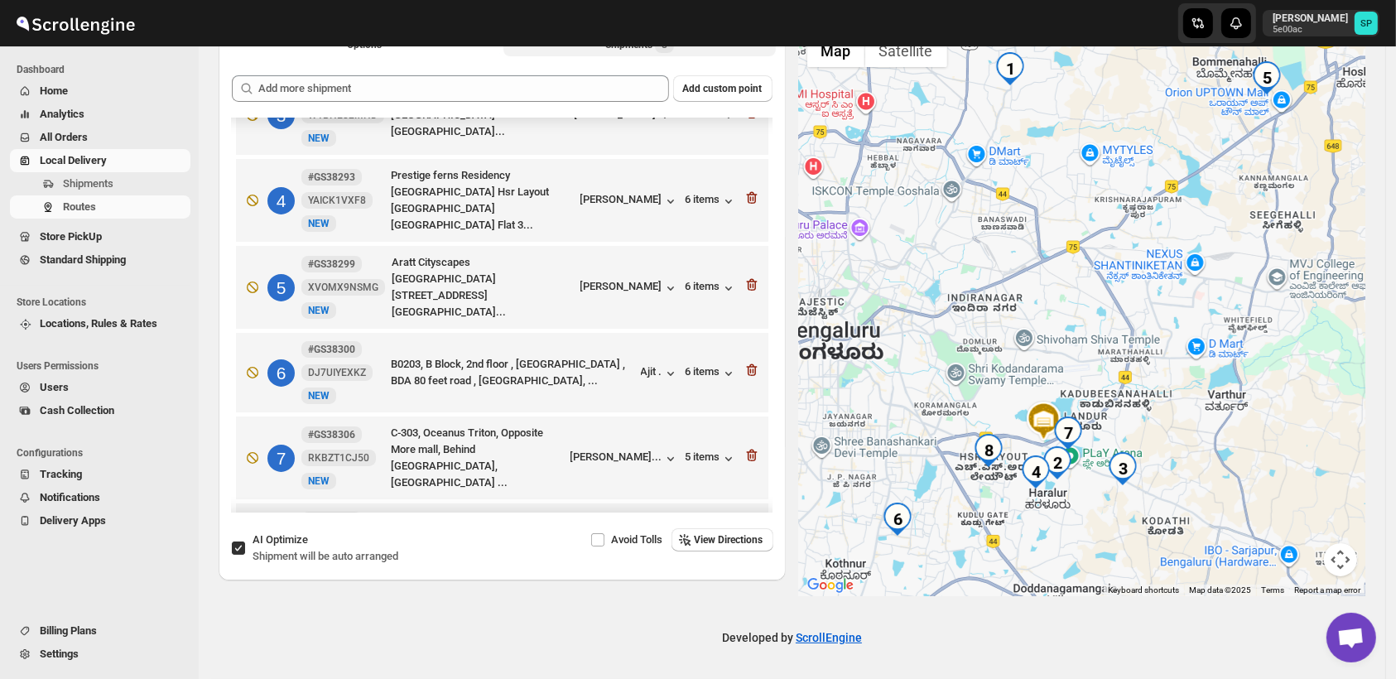
scroll to position [104, 0]
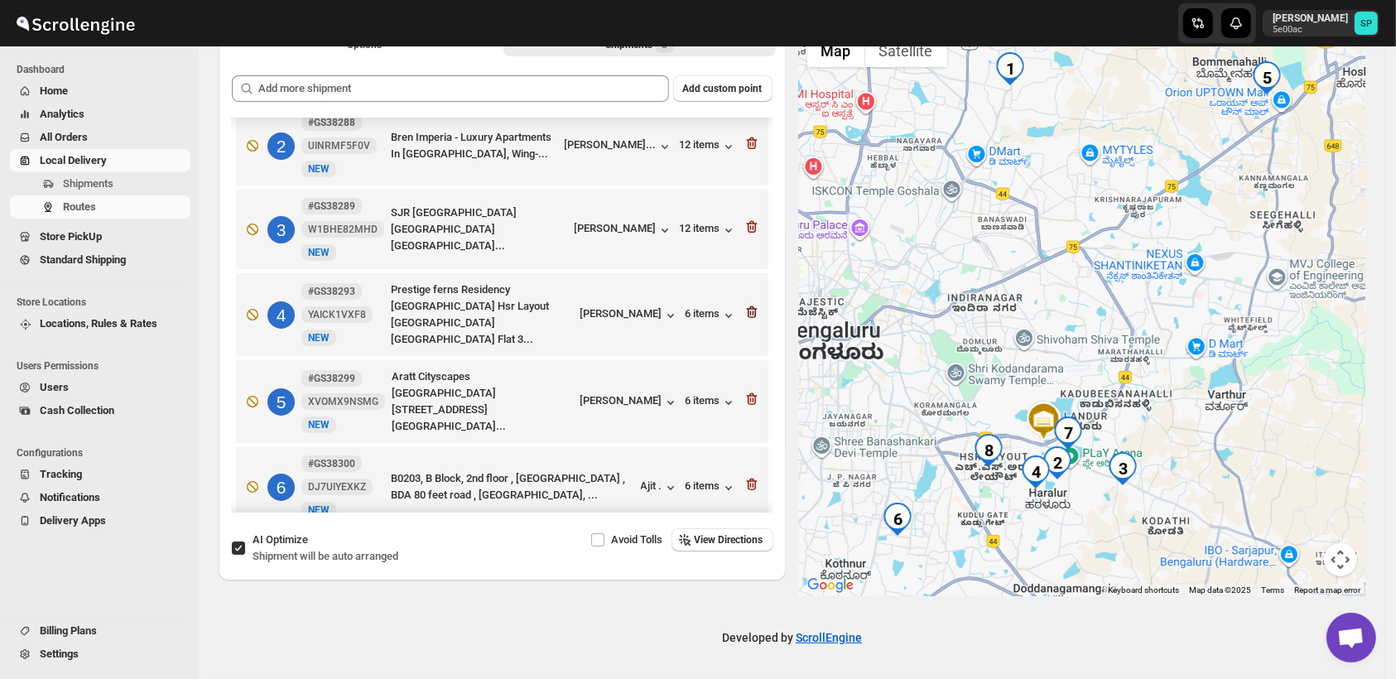
click at [752, 311] on icon "button" at bounding box center [753, 313] width 2 height 5
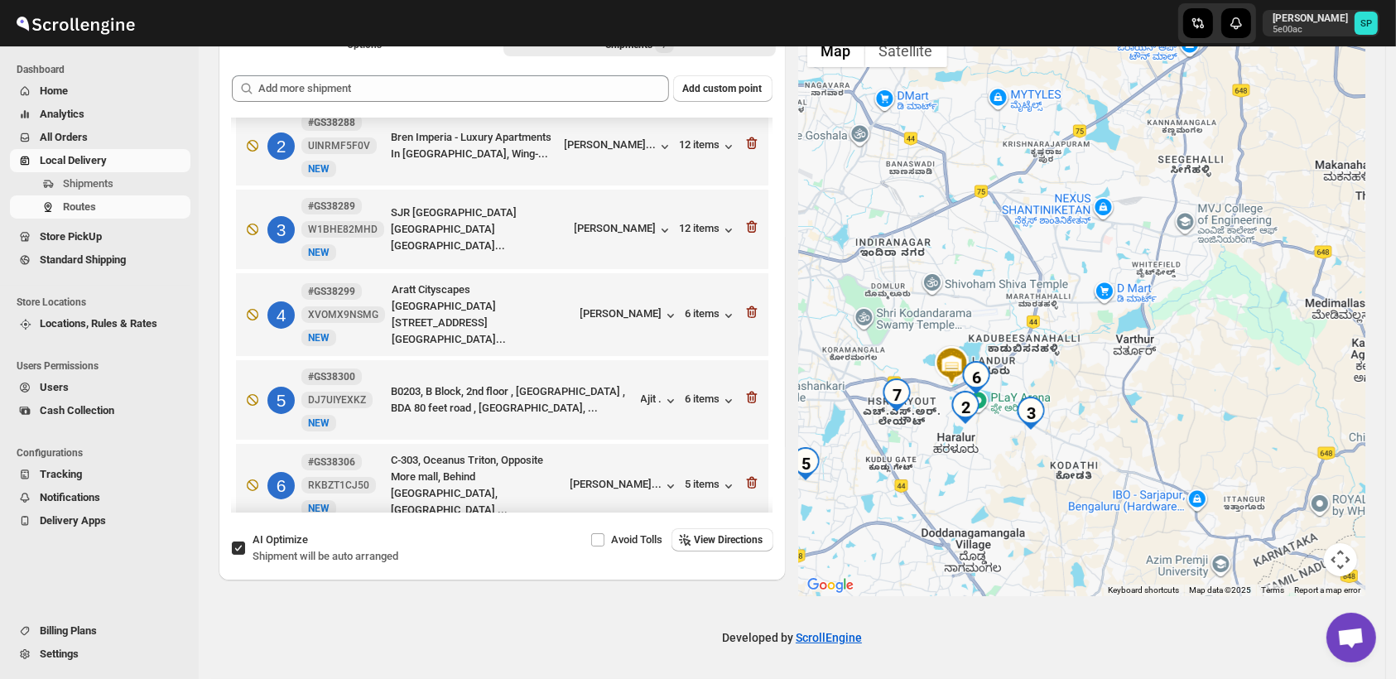
drag, startPoint x: 1202, startPoint y: 504, endPoint x: 1110, endPoint y: 446, distance: 108.2
click at [1110, 446] on div at bounding box center [1082, 311] width 567 height 571
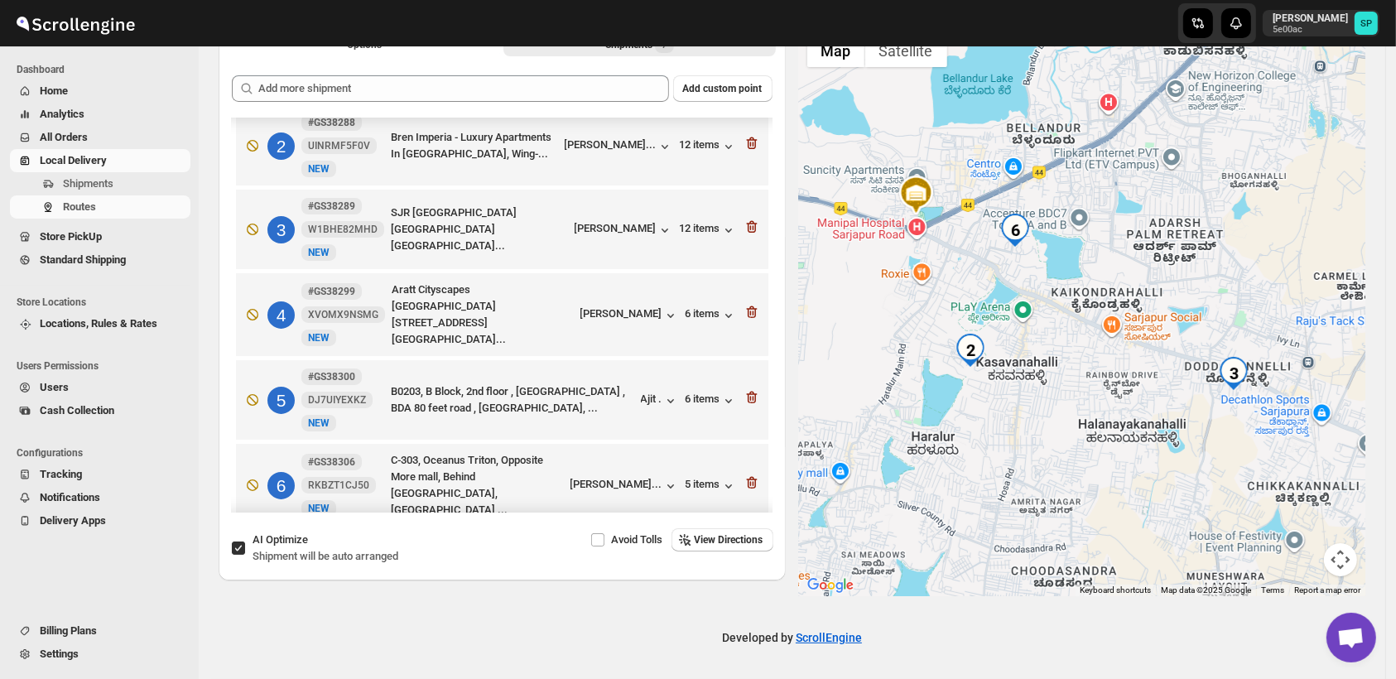
drag, startPoint x: 966, startPoint y: 421, endPoint x: 1087, endPoint y: 443, distance: 123.0
click at [1087, 443] on div at bounding box center [1082, 311] width 567 height 571
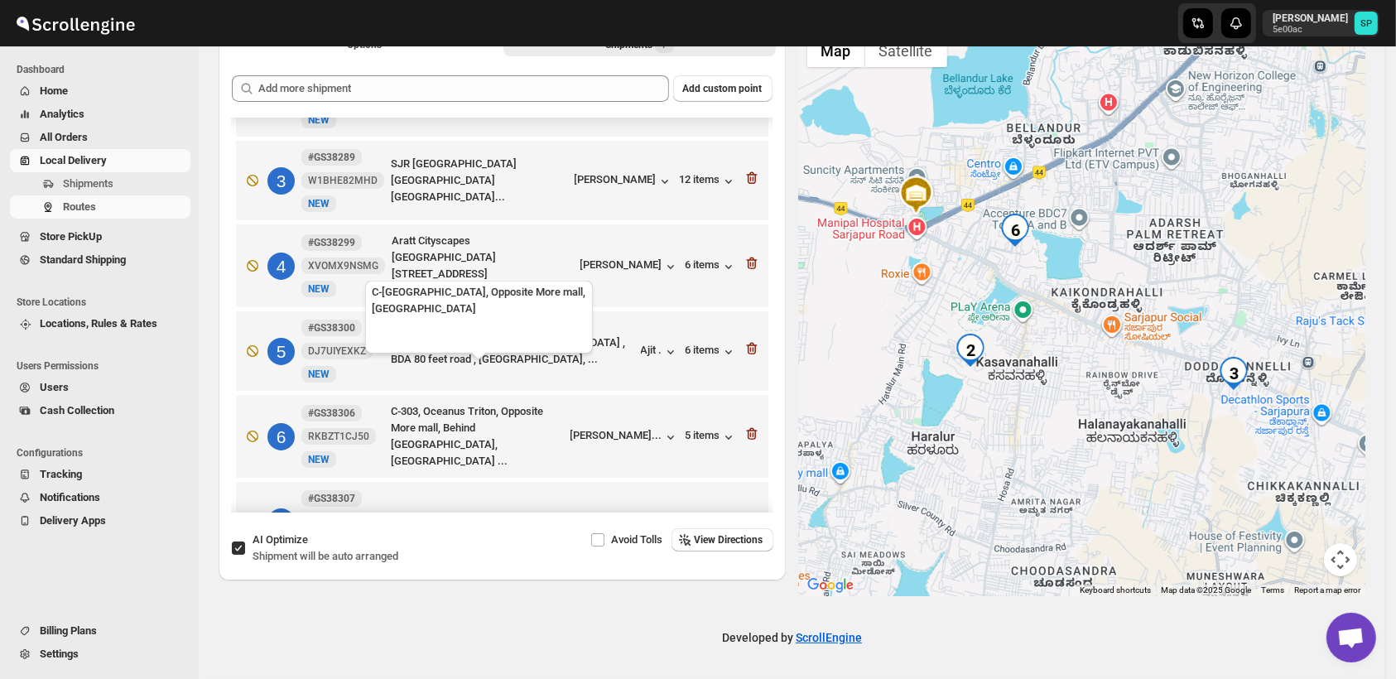
scroll to position [195, 0]
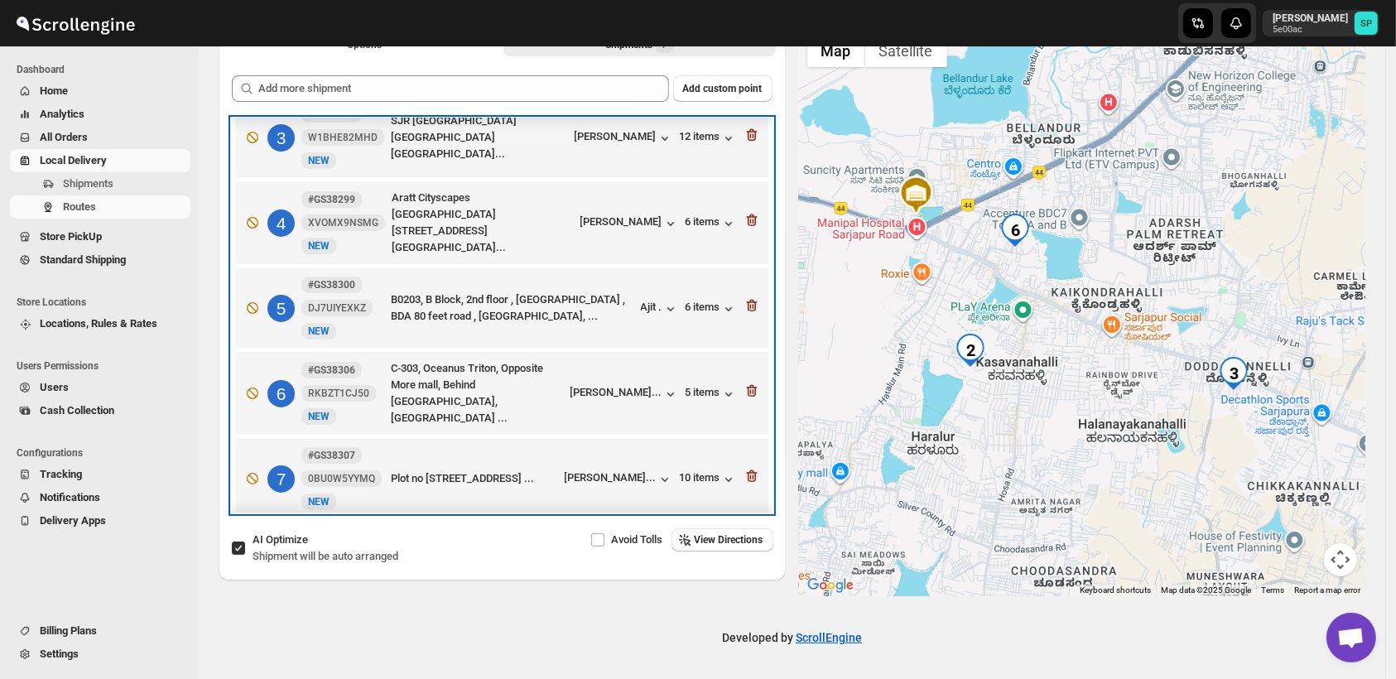
click at [616, 378] on div "6 #GS38306 RKBZT1CJ50 New NEW C-303, Oceanus Triton, Opposite More mall, [GEOGR…" at bounding box center [499, 390] width 523 height 73
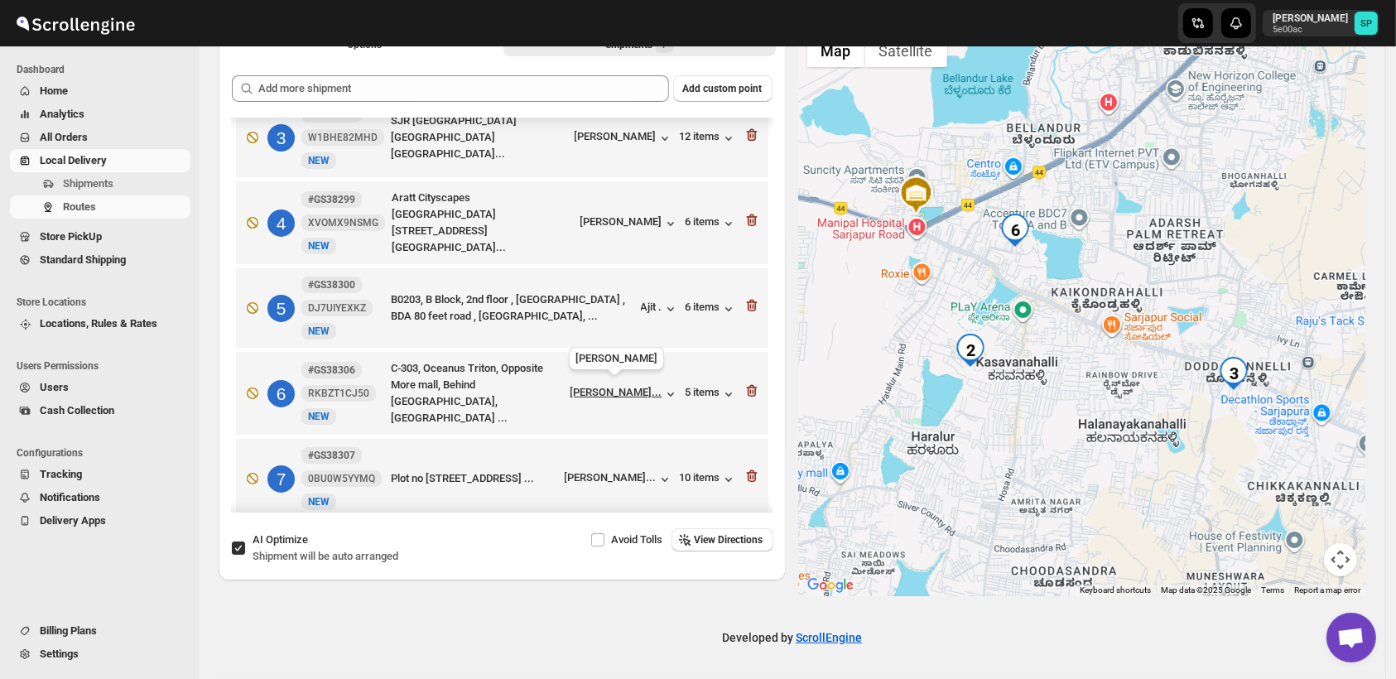
click at [617, 386] on div "[PERSON_NAME]..." at bounding box center [617, 392] width 92 height 12
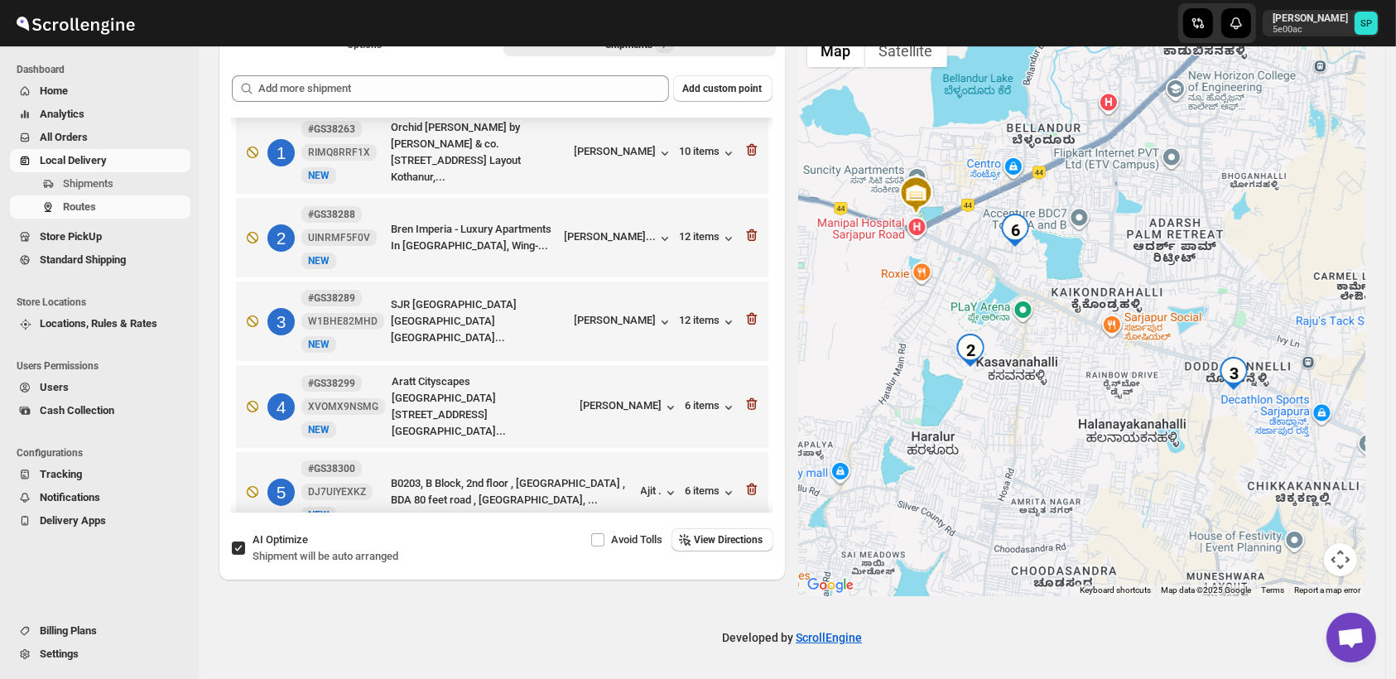
scroll to position [0, 0]
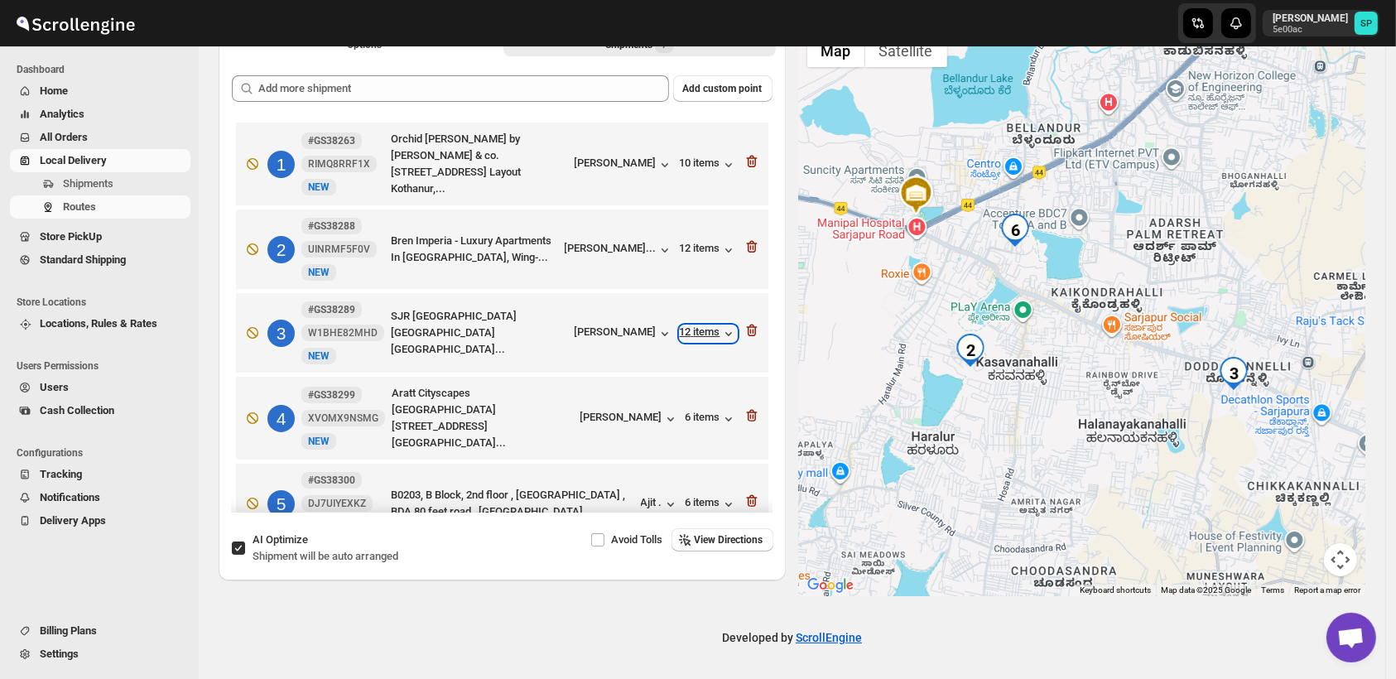
click at [697, 335] on div "12 items" at bounding box center [708, 333] width 57 height 17
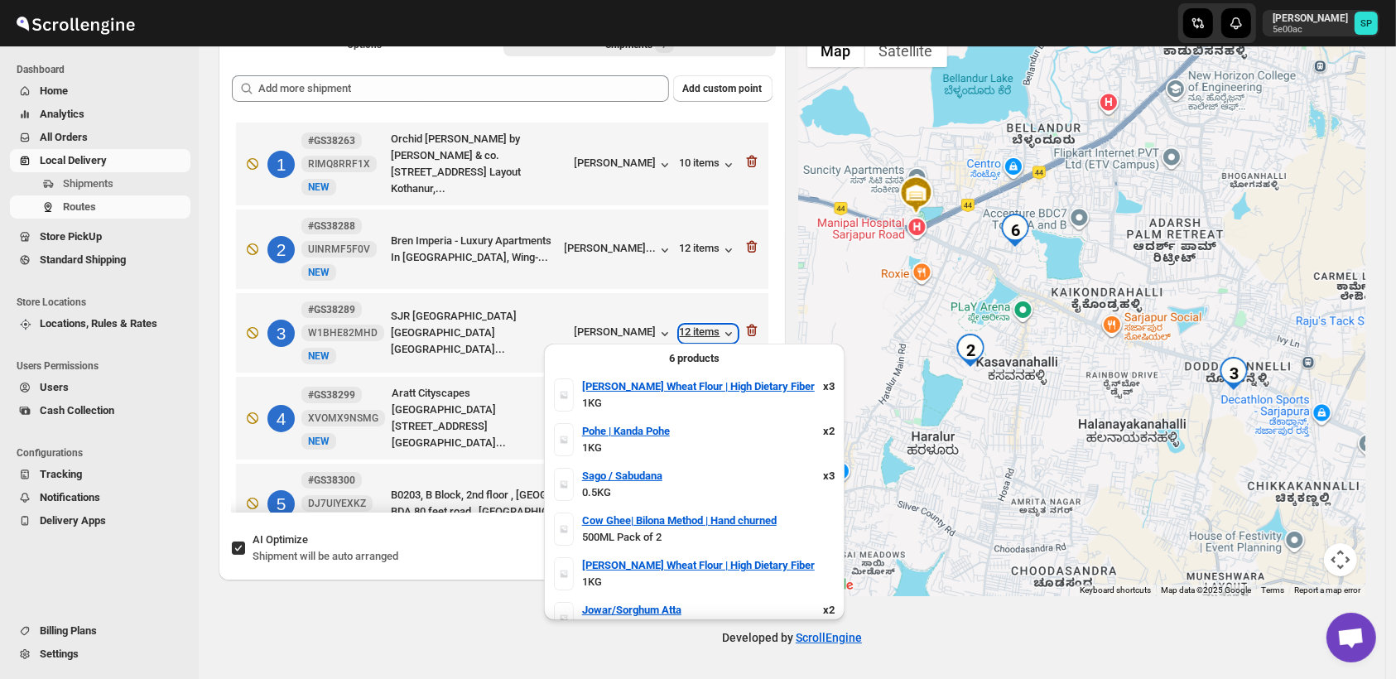
click at [696, 333] on div "12 items" at bounding box center [708, 333] width 57 height 17
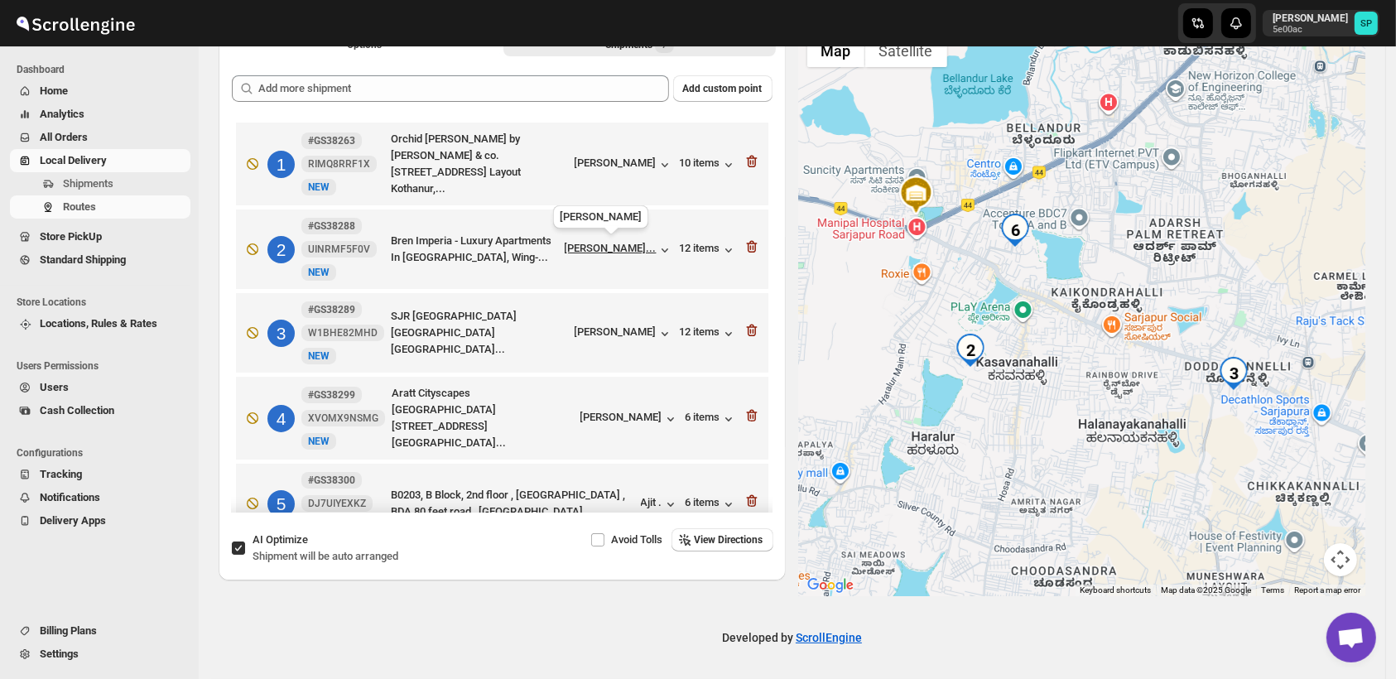
click at [595, 243] on div "[PERSON_NAME]..." at bounding box center [611, 248] width 92 height 12
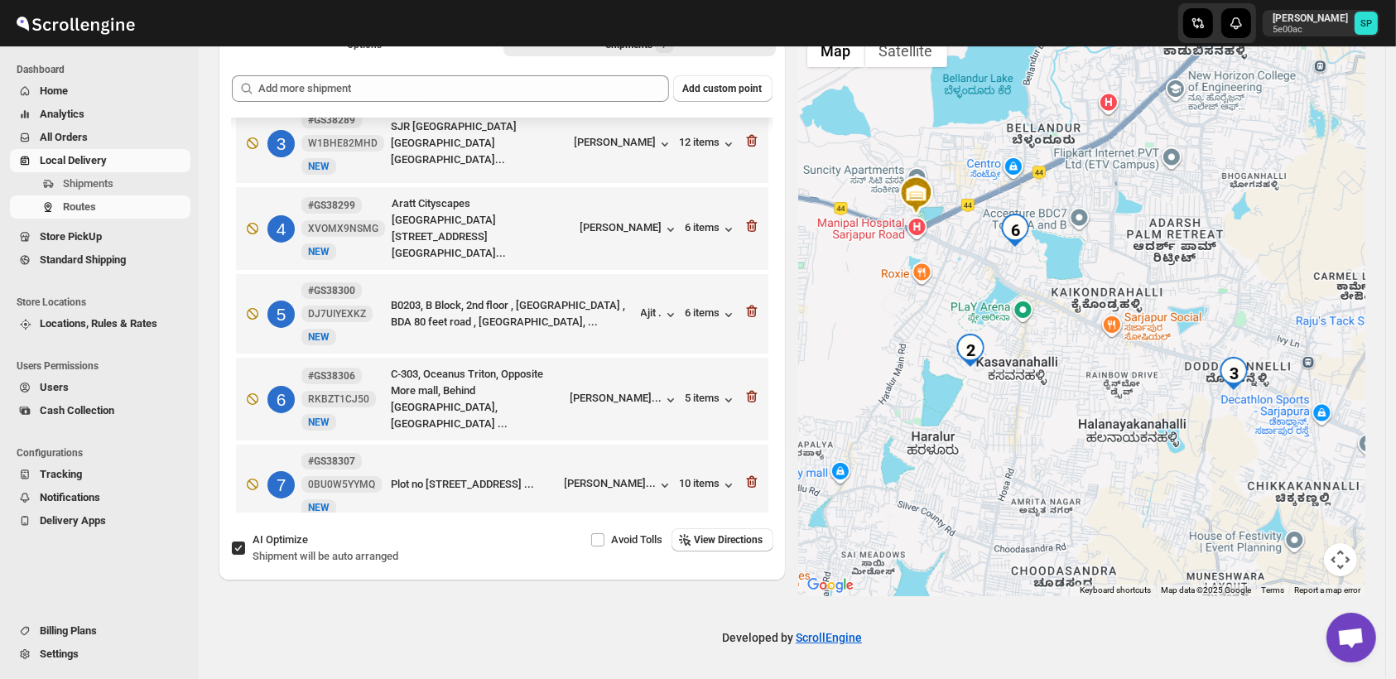
scroll to position [204, 0]
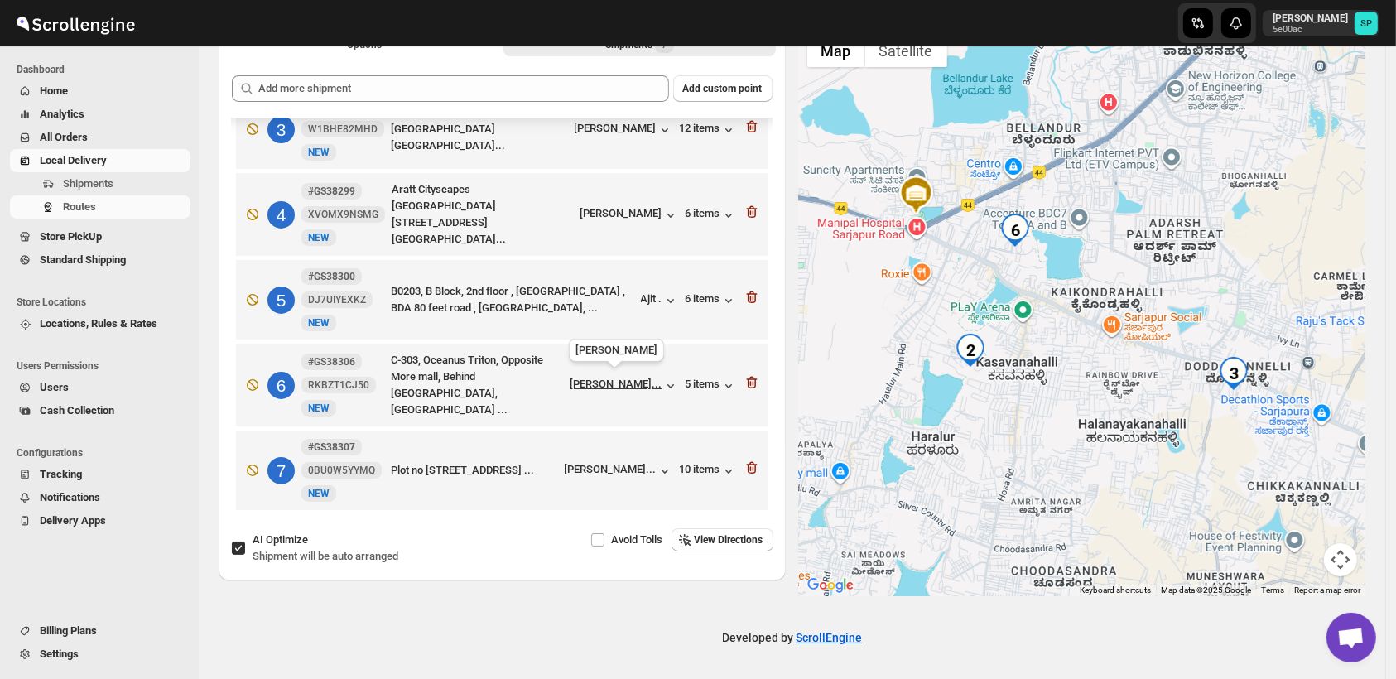
click at [619, 383] on div "[PERSON_NAME]..." at bounding box center [617, 384] width 92 height 12
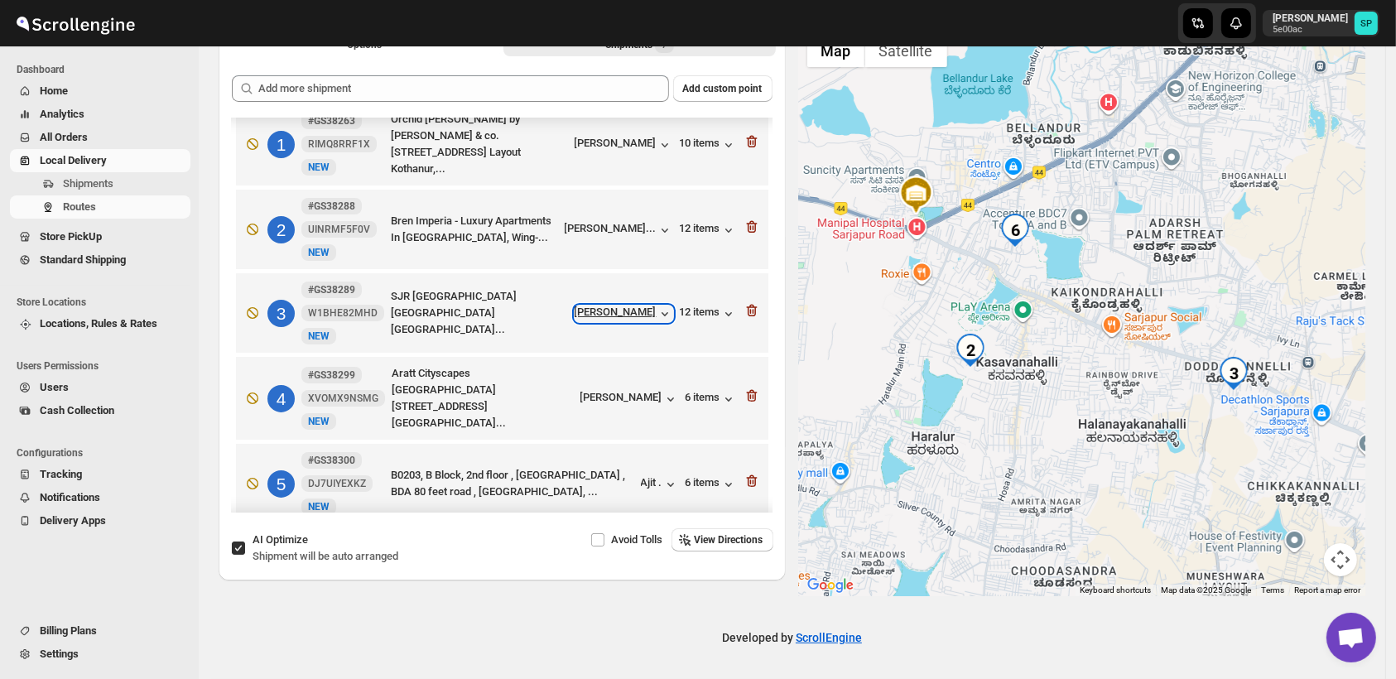
click at [648, 311] on div "[PERSON_NAME]" at bounding box center [624, 314] width 99 height 17
click at [749, 308] on icon "button" at bounding box center [751, 311] width 11 height 12
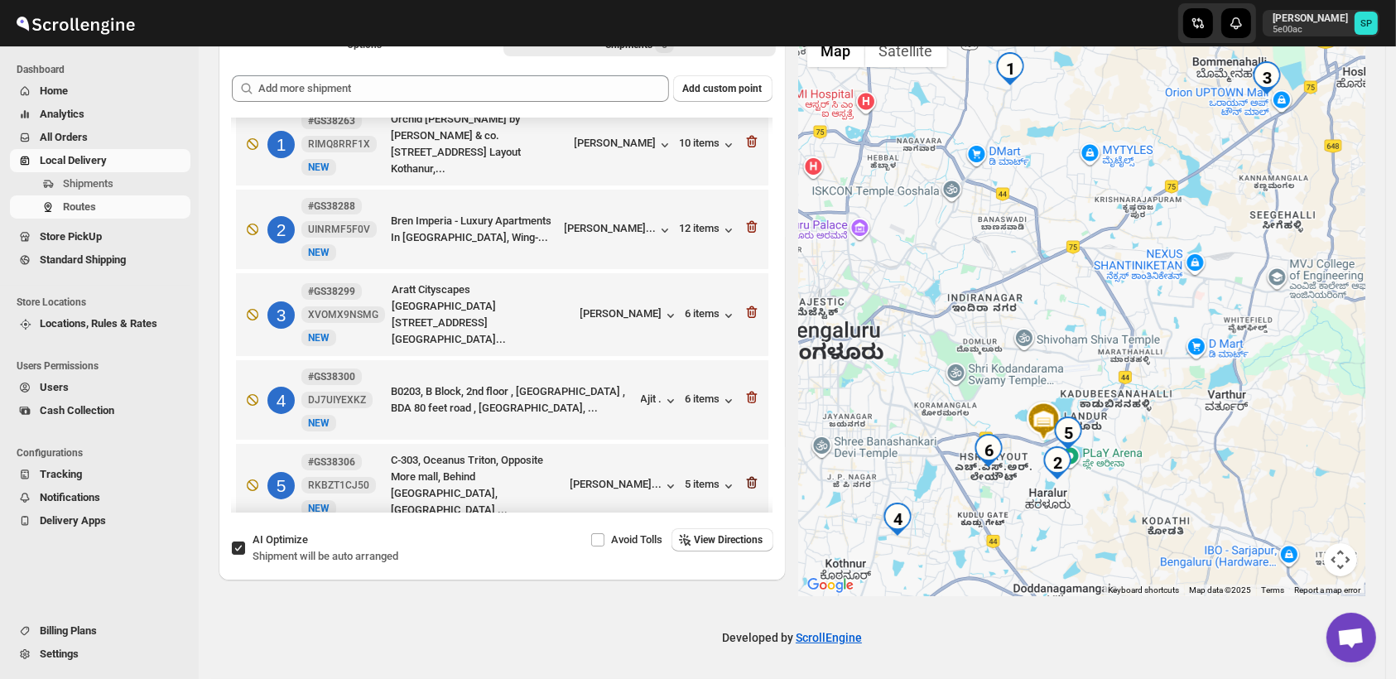
click at [746, 477] on icon "button" at bounding box center [751, 483] width 11 height 12
click at [701, 230] on div "12 items" at bounding box center [708, 230] width 57 height 17
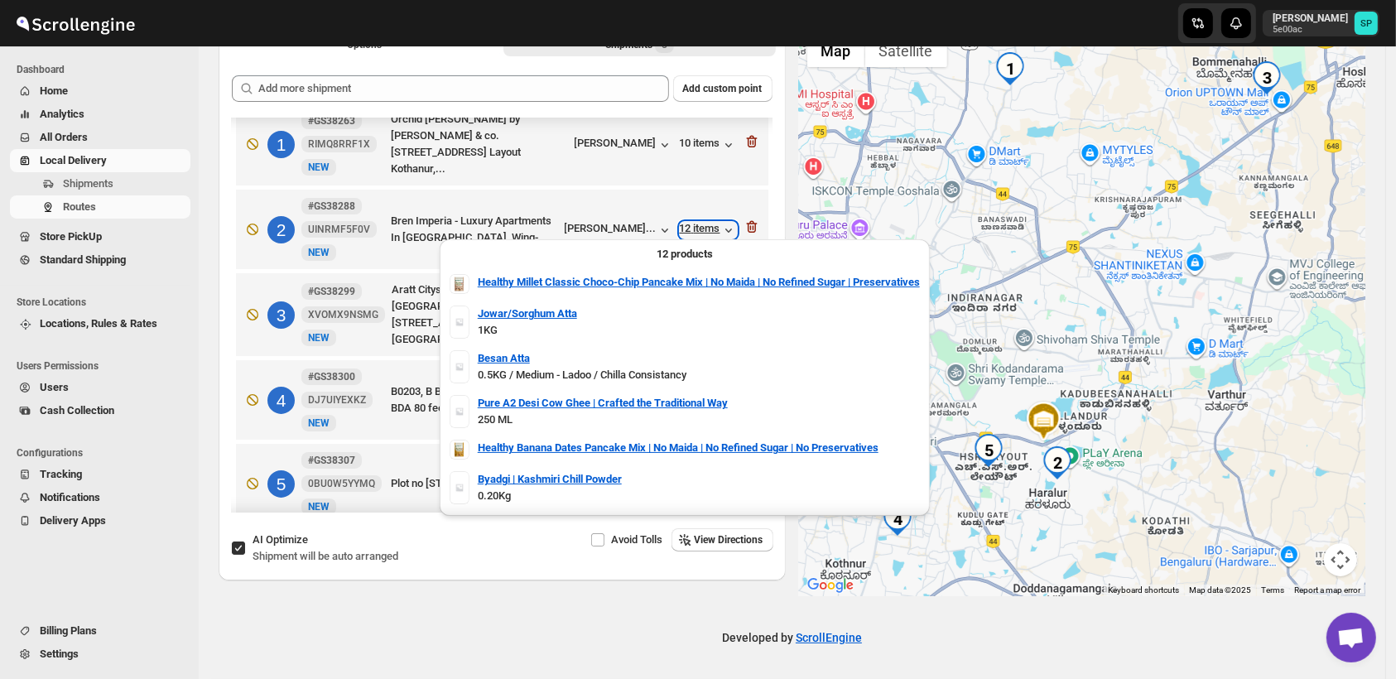
click at [701, 230] on div "12 items" at bounding box center [708, 230] width 57 height 17
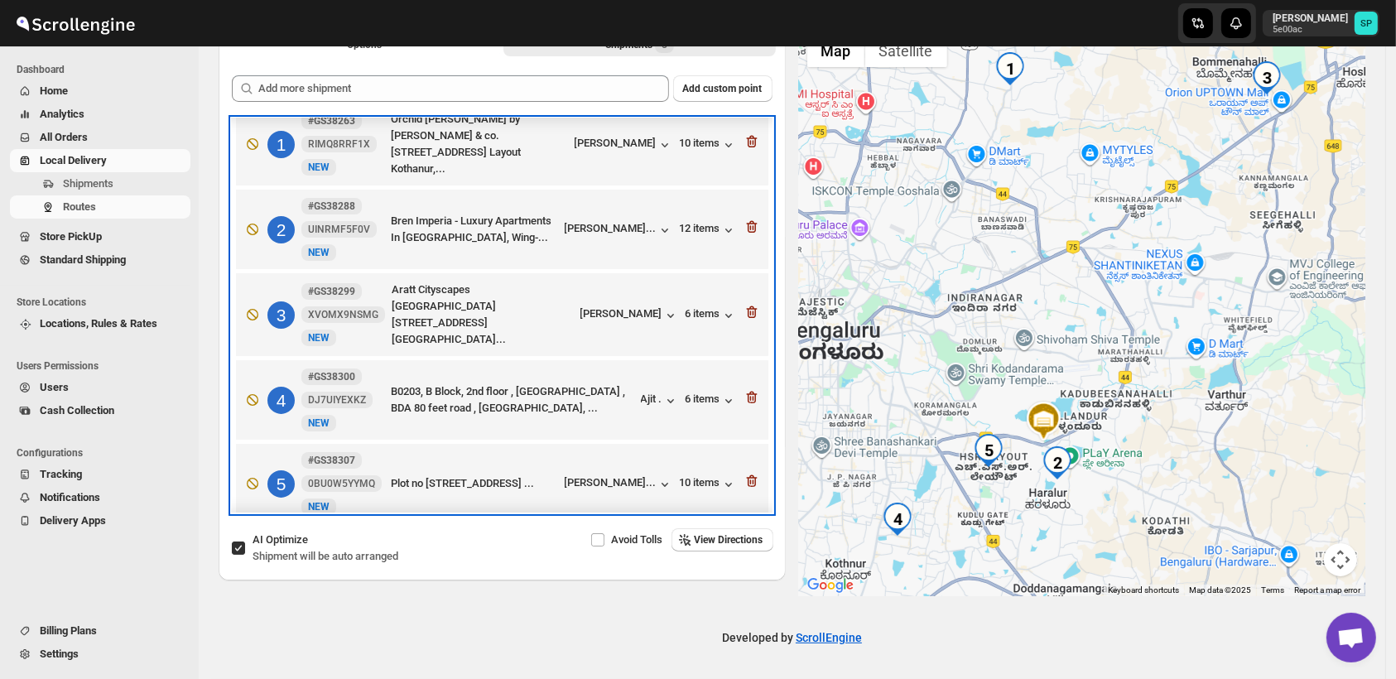
click at [737, 226] on div "2 #GS38288 UINRMF5F0V [GEOGRAPHIC_DATA] - Luxury Apartments In [GEOGRAPHIC_DATA…" at bounding box center [499, 226] width 523 height 70
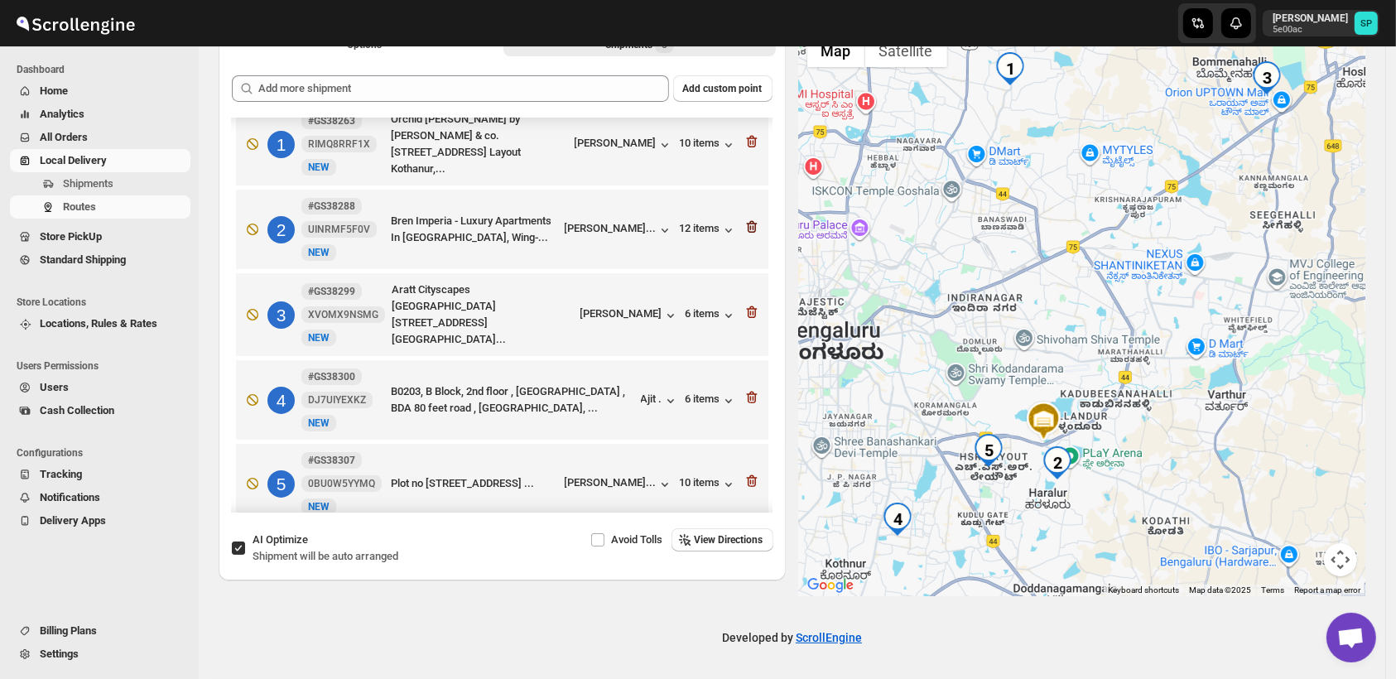
click at [746, 224] on icon "button" at bounding box center [751, 227] width 11 height 12
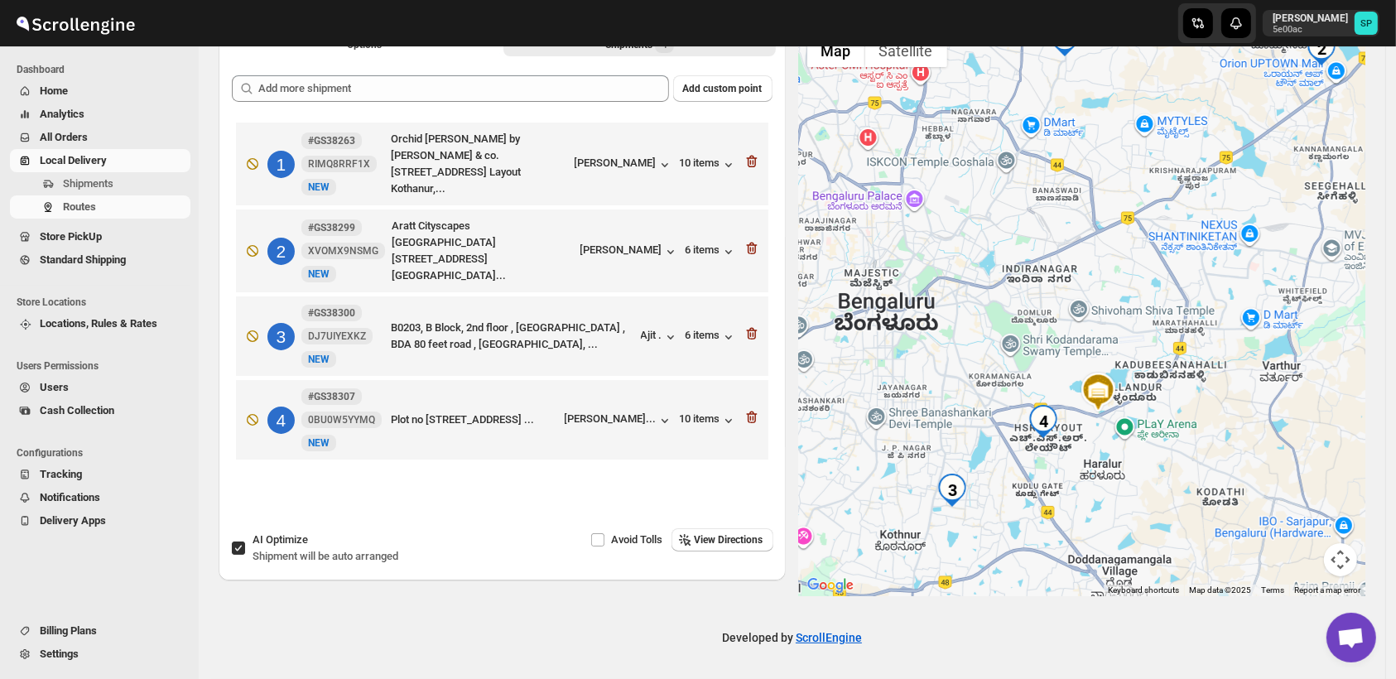
drag, startPoint x: 990, startPoint y: 489, endPoint x: 1048, endPoint y: 460, distance: 64.1
click at [1048, 460] on div at bounding box center [1082, 311] width 567 height 571
click at [640, 417] on div "[PERSON_NAME]..." at bounding box center [611, 418] width 92 height 12
click at [655, 333] on div "Ajit ." at bounding box center [660, 337] width 38 height 17
click at [714, 333] on div "6 items" at bounding box center [711, 337] width 51 height 17
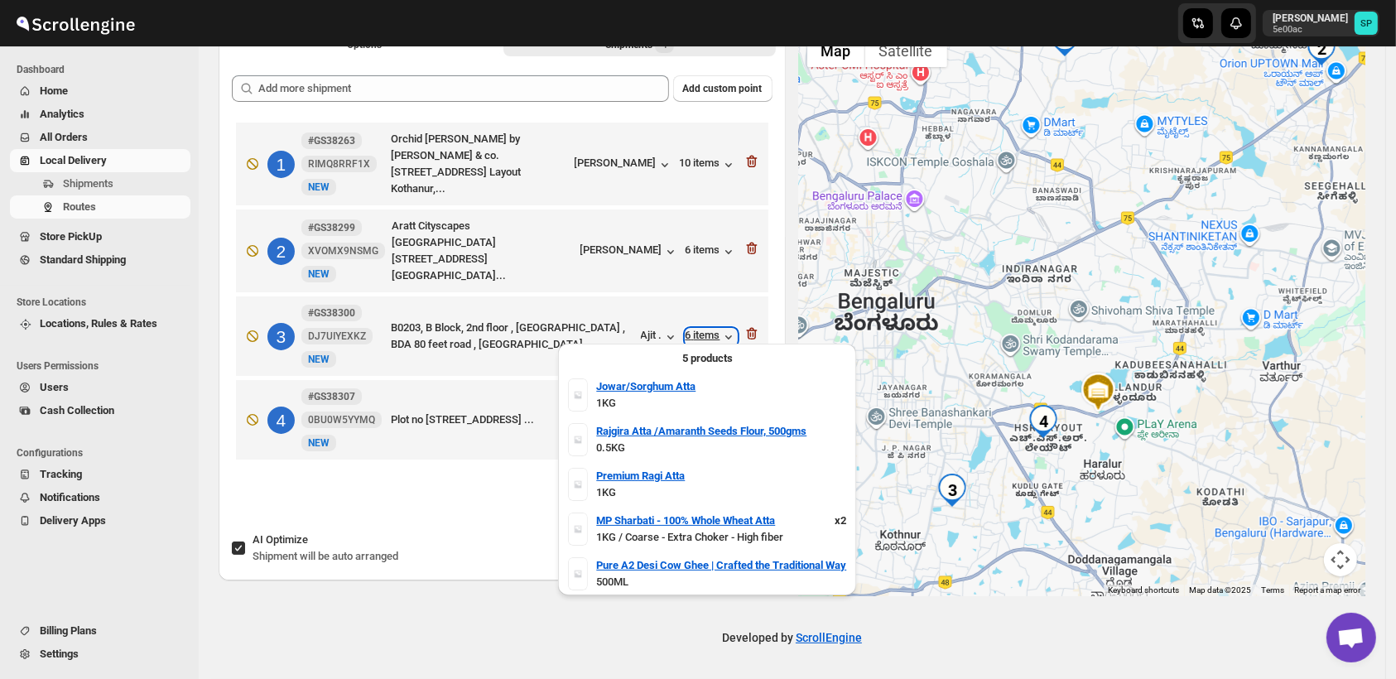
click at [714, 333] on div "6 items" at bounding box center [711, 337] width 51 height 17
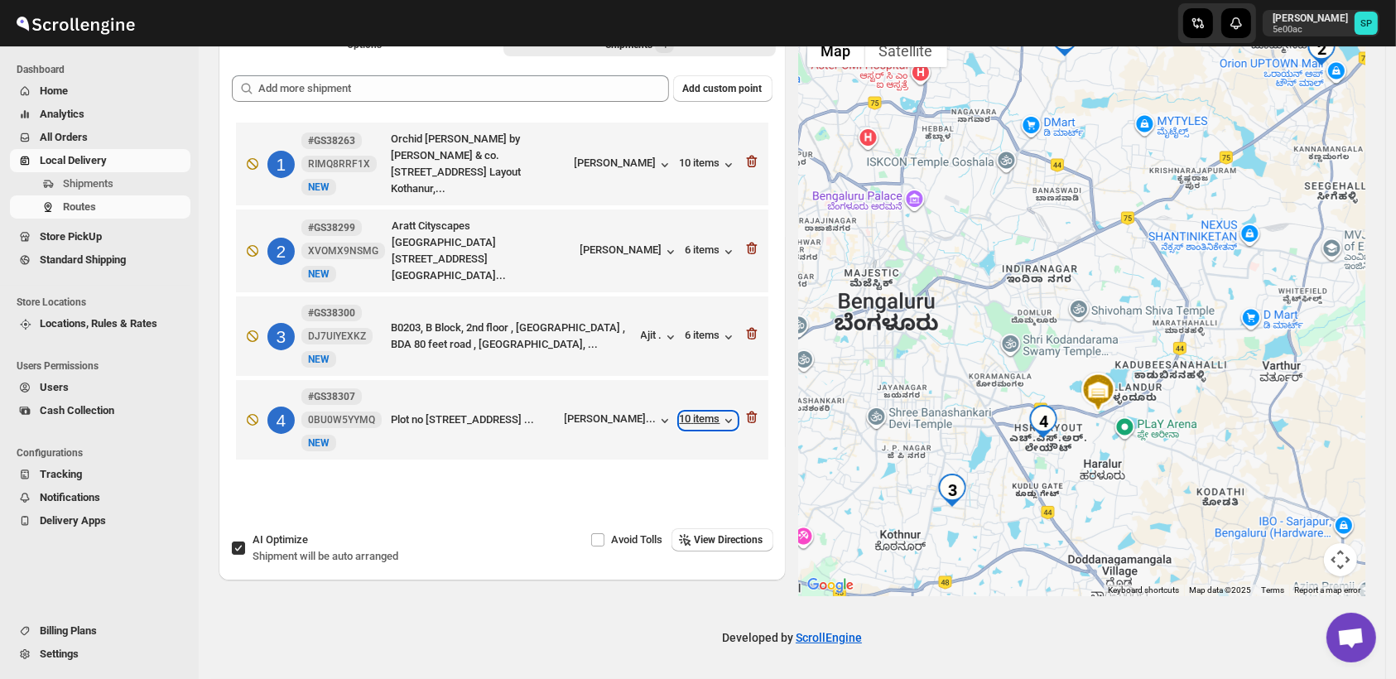
click at [722, 412] on div "10 items" at bounding box center [708, 420] width 57 height 17
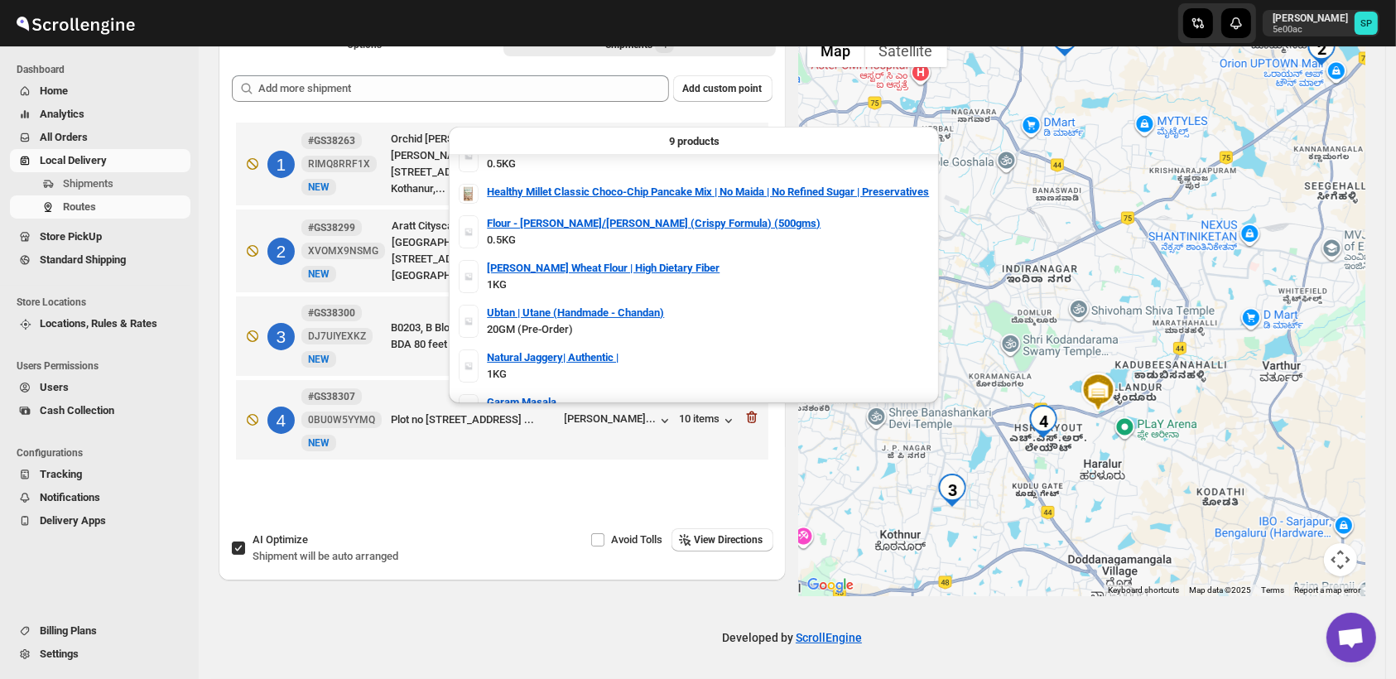
scroll to position [140, 0]
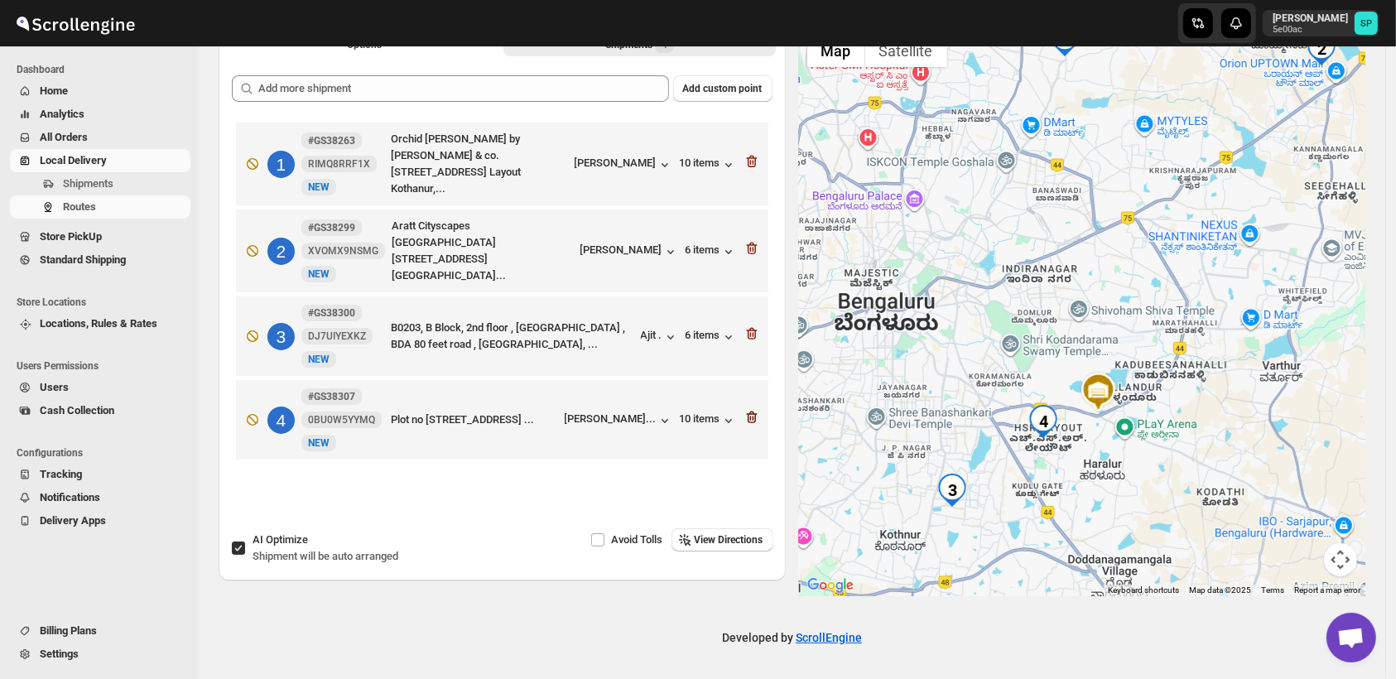
click at [751, 416] on icon "button" at bounding box center [750, 418] width 2 height 5
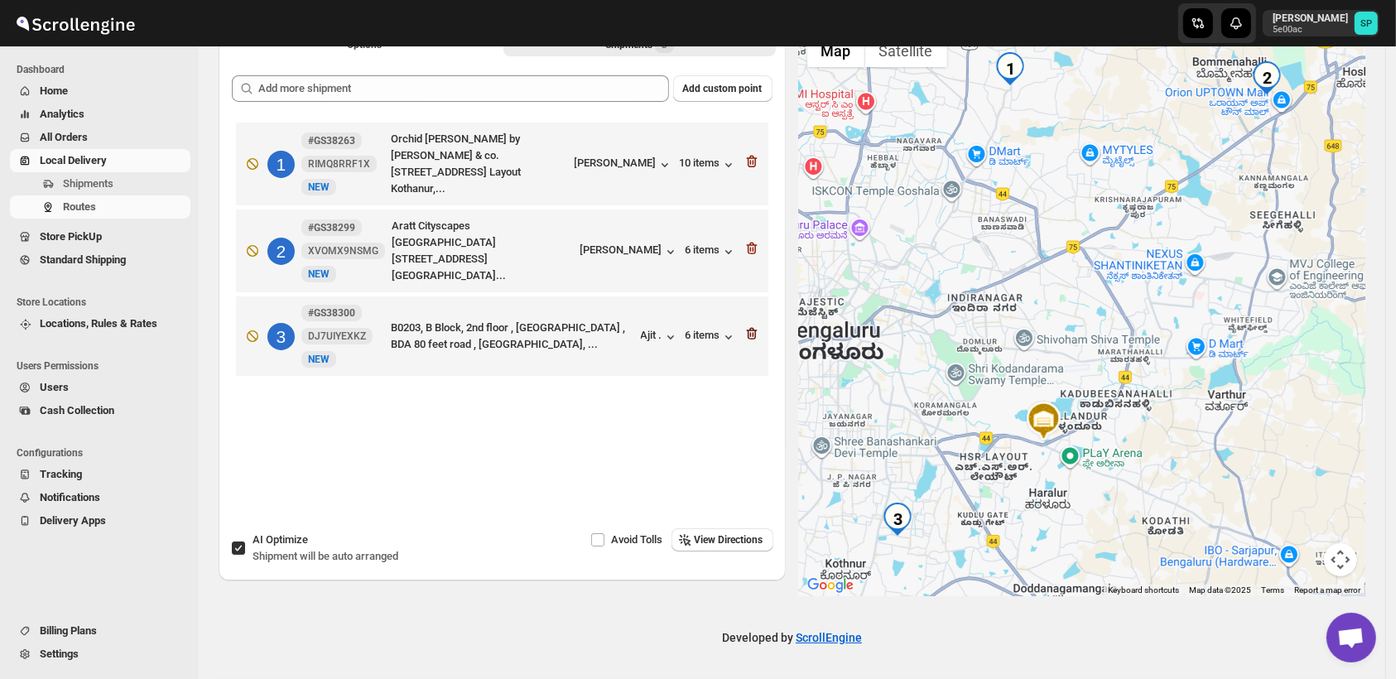
click at [760, 329] on icon "button" at bounding box center [752, 333] width 17 height 17
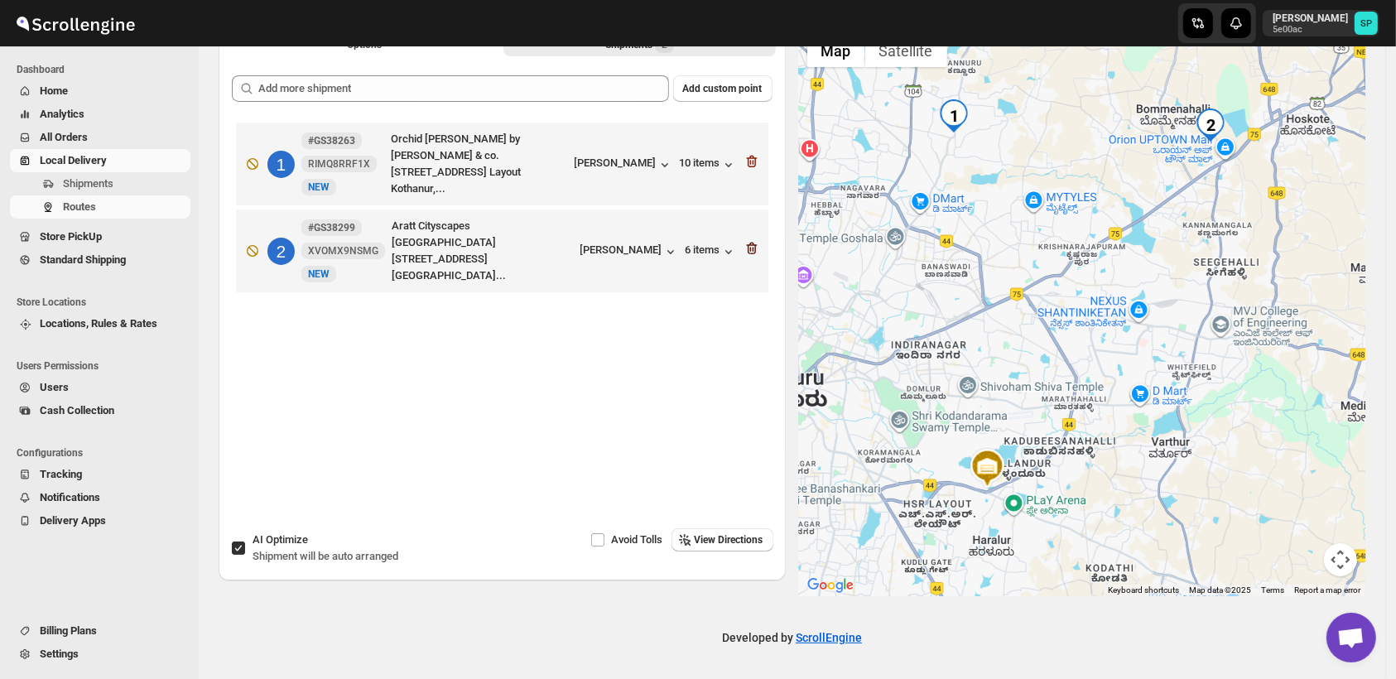
click at [751, 243] on icon "button" at bounding box center [752, 248] width 17 height 17
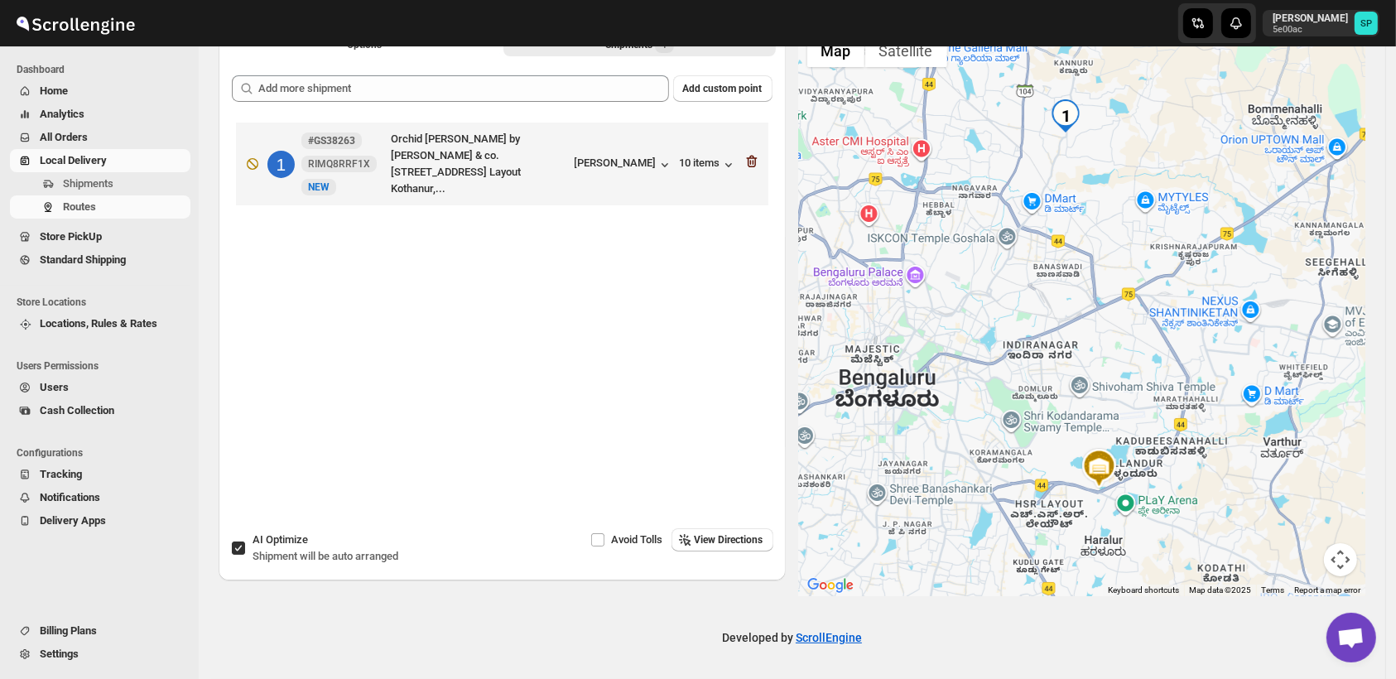
click at [755, 168] on icon "button" at bounding box center [752, 161] width 17 height 17
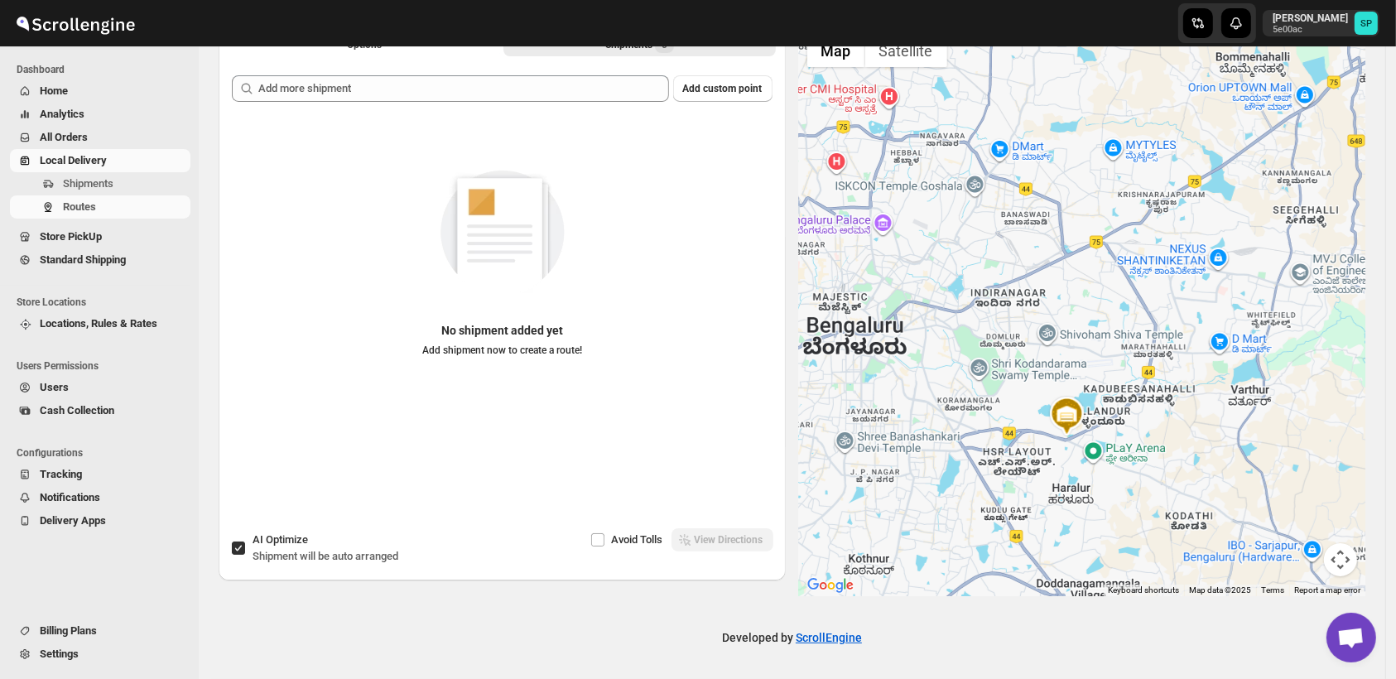
drag, startPoint x: 1209, startPoint y: 354, endPoint x: 1194, endPoint y: 483, distance: 129.2
click at [1194, 483] on div at bounding box center [1082, 311] width 567 height 571
